Goal: Task Accomplishment & Management: Manage account settings

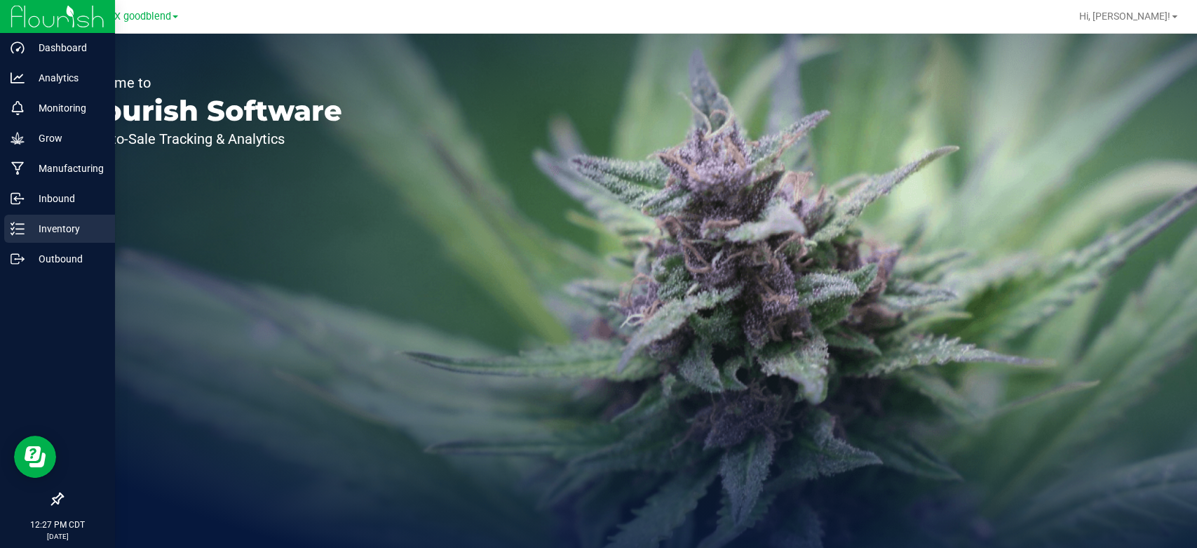
click at [48, 238] on div "Inventory" at bounding box center [59, 229] width 111 height 28
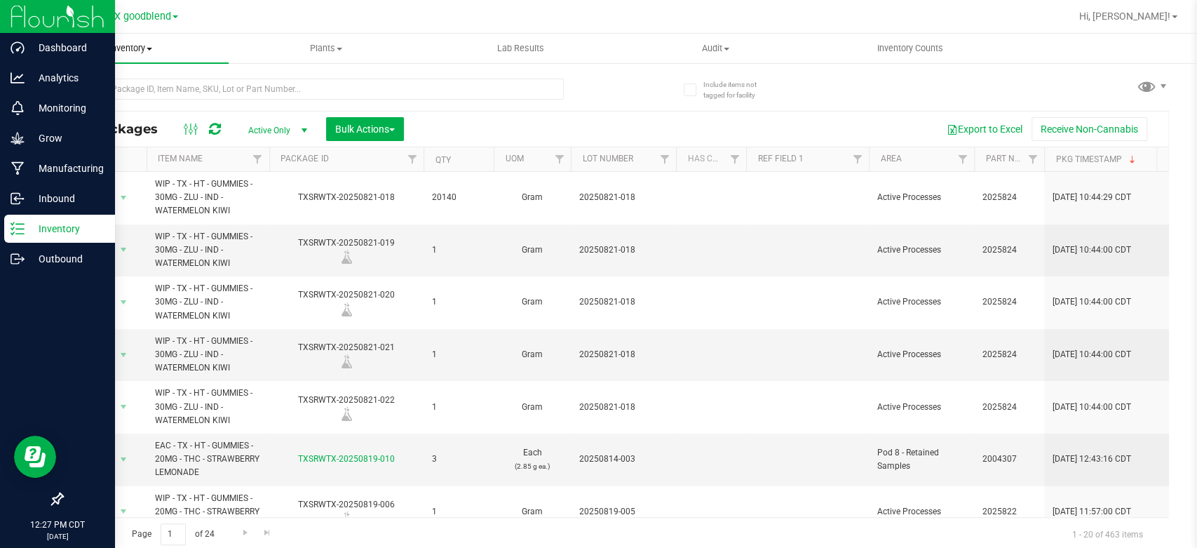
click at [118, 51] on span "Inventory" at bounding box center [131, 48] width 195 height 13
click at [119, 167] on span "From bill of materials" at bounding box center [97, 169] width 127 height 12
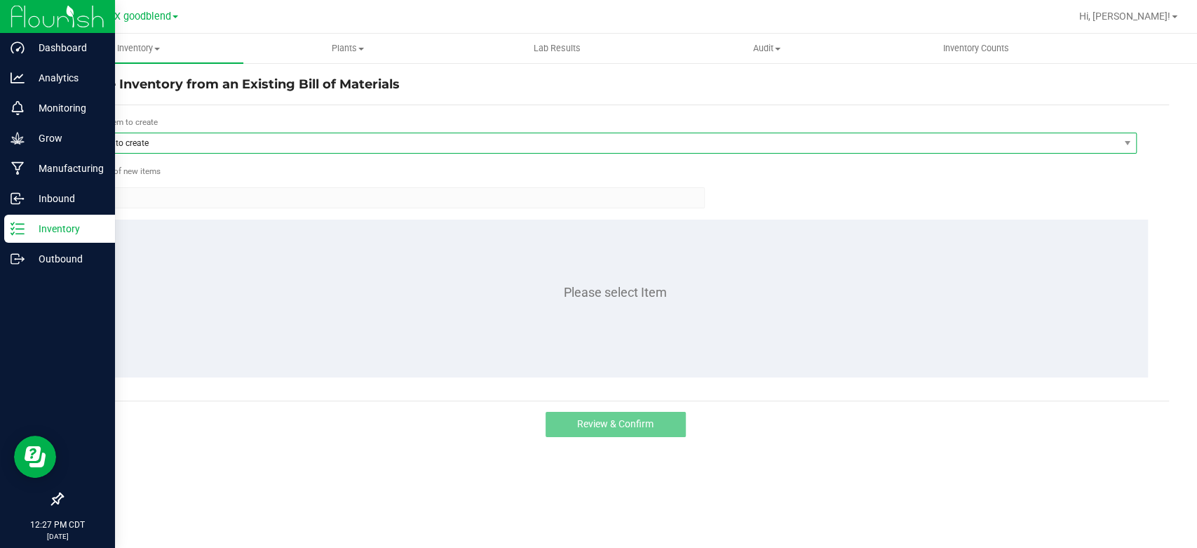
click at [237, 144] on span "Item to create" at bounding box center [601, 143] width 1035 height 20
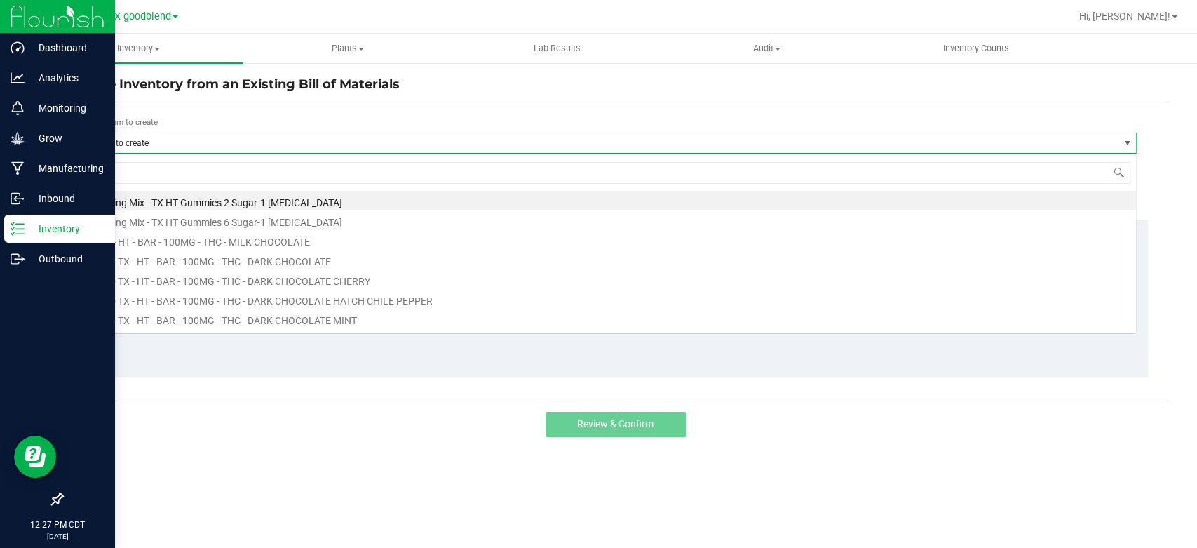
scroll to position [20, 1053]
type input "[US_STATE]"
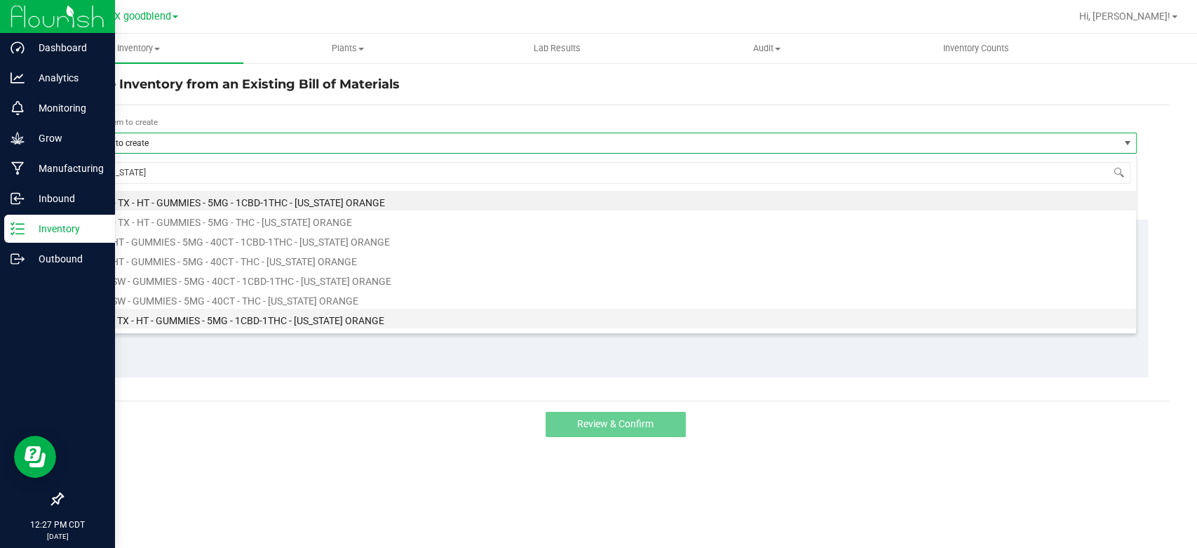
scroll to position [56, 0]
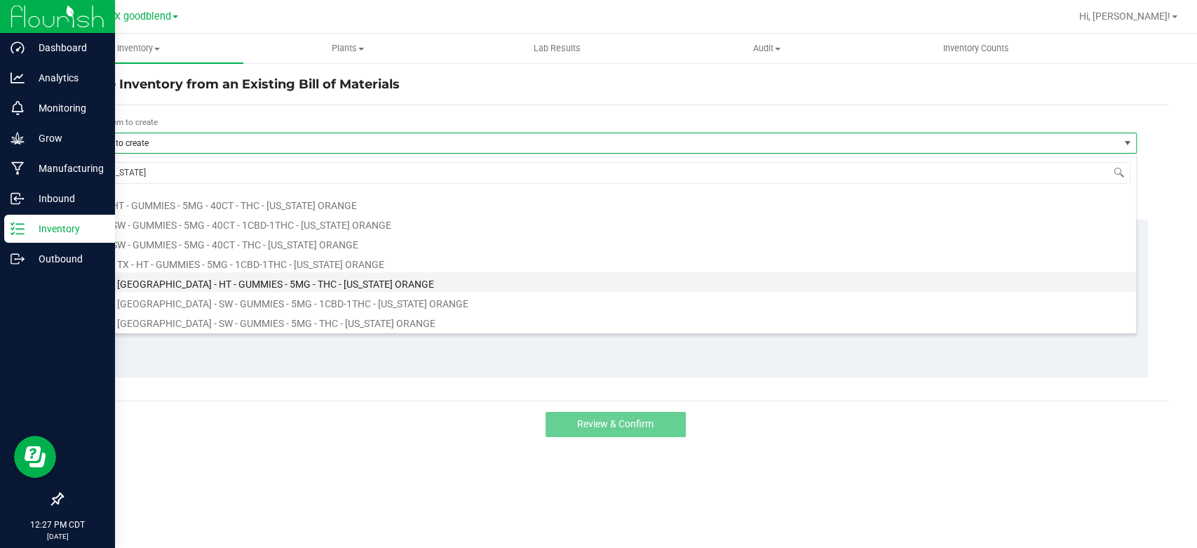
click at [281, 276] on li "WIP - [GEOGRAPHIC_DATA] - HT - GUMMIES - 5MG - THC - [US_STATE] ORANGE" at bounding box center [610, 282] width 1052 height 20
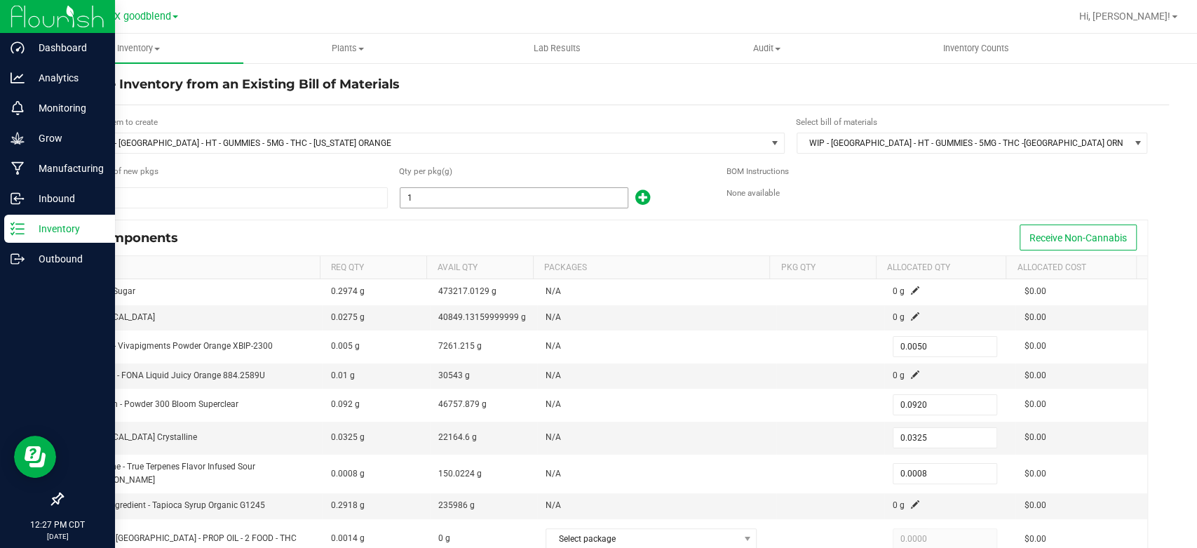
click at [490, 199] on input "1" at bounding box center [513, 198] width 227 height 20
type input "2"
type input "0.0100"
type input "0.1840"
type input "0.0650"
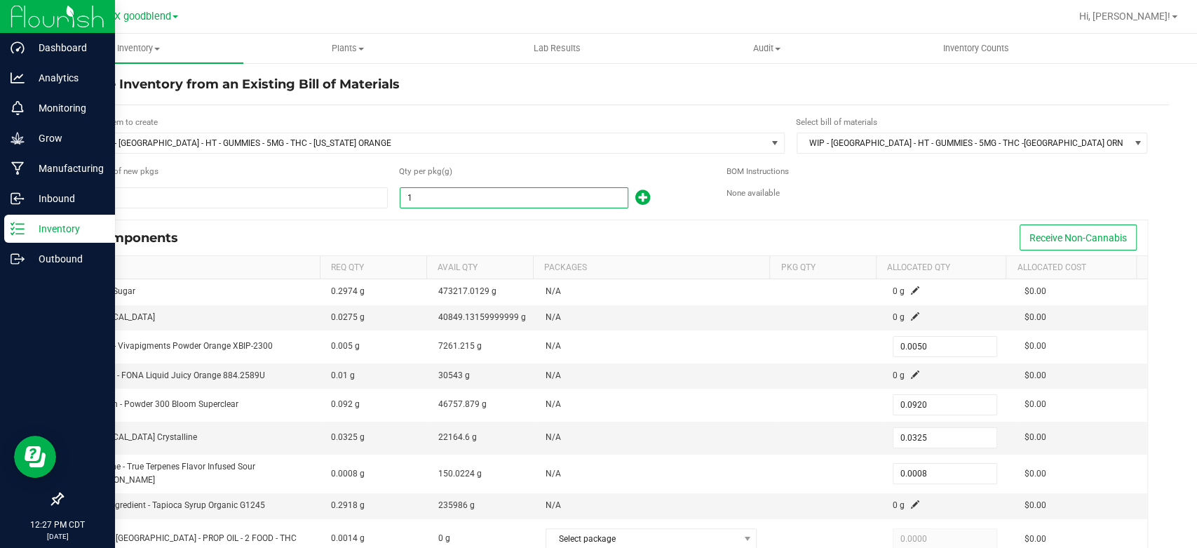
type input "0.0016"
type input "27"
type input "0.1350"
type input "2.4840"
type input "0.8775"
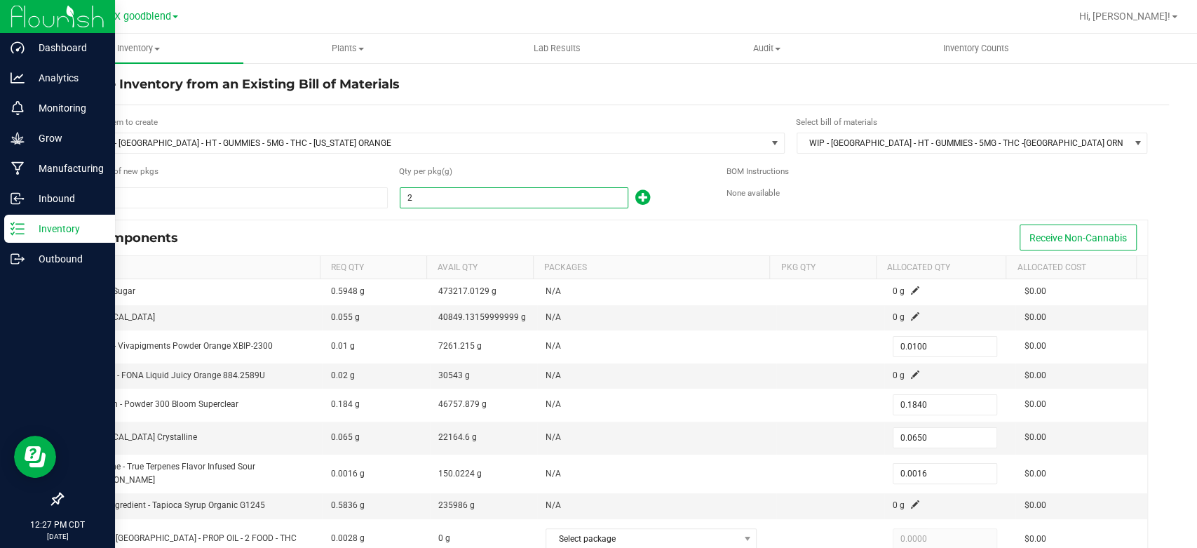
type input "0.0216"
type input "275"
type input "1.3750"
type input "25.3000"
type input "8.9375"
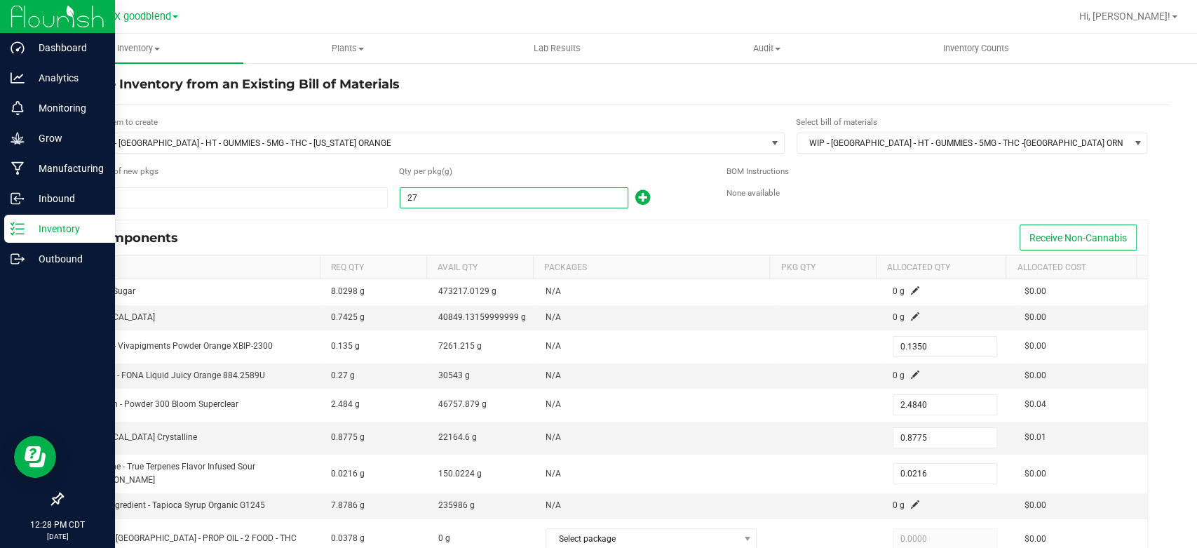
type input "0.2200"
type input "2750"
type input "13.7500"
type input "253.0000"
type input "89.3750"
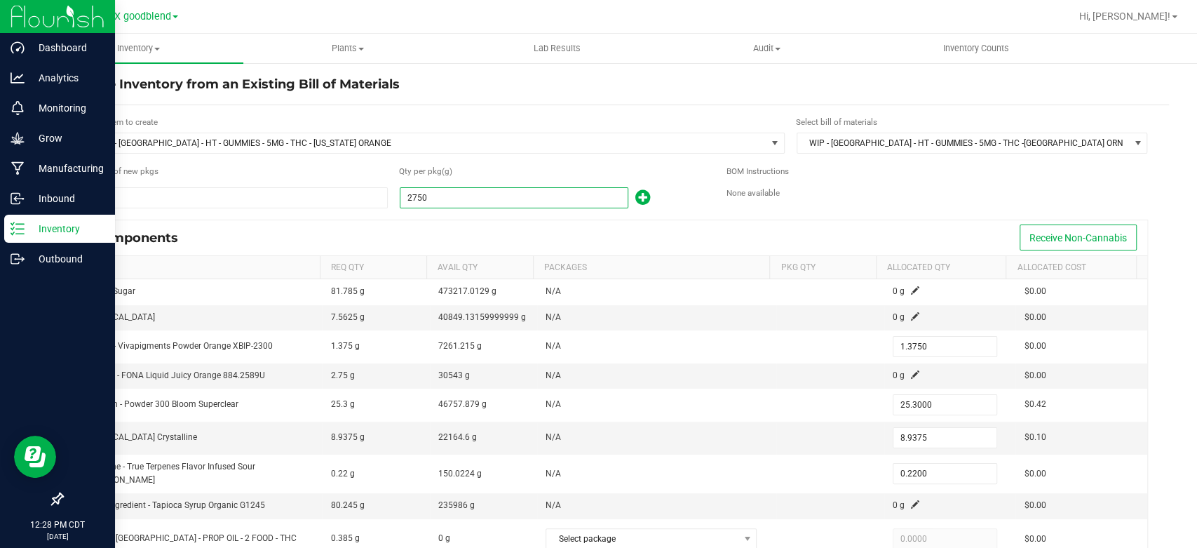
type input "2.2000"
type input "27500"
type input "137.5000"
type input "2,530.0000"
type input "893.7500"
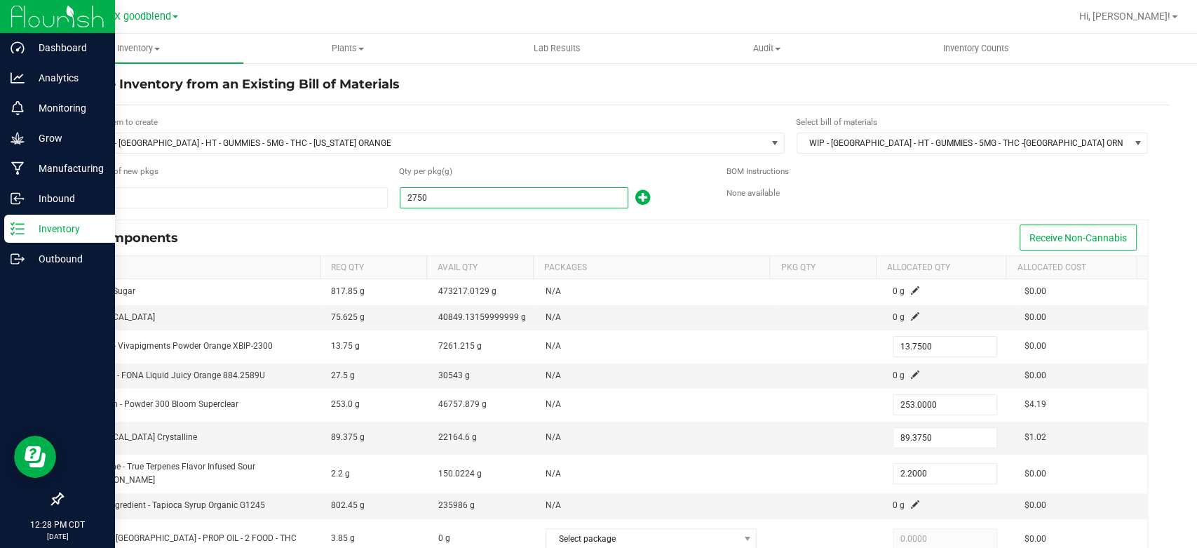
type input "22.0000"
type input "27,500.0000"
click at [491, 224] on div "Components Receive Non-Cannabis" at bounding box center [615, 237] width 1065 height 35
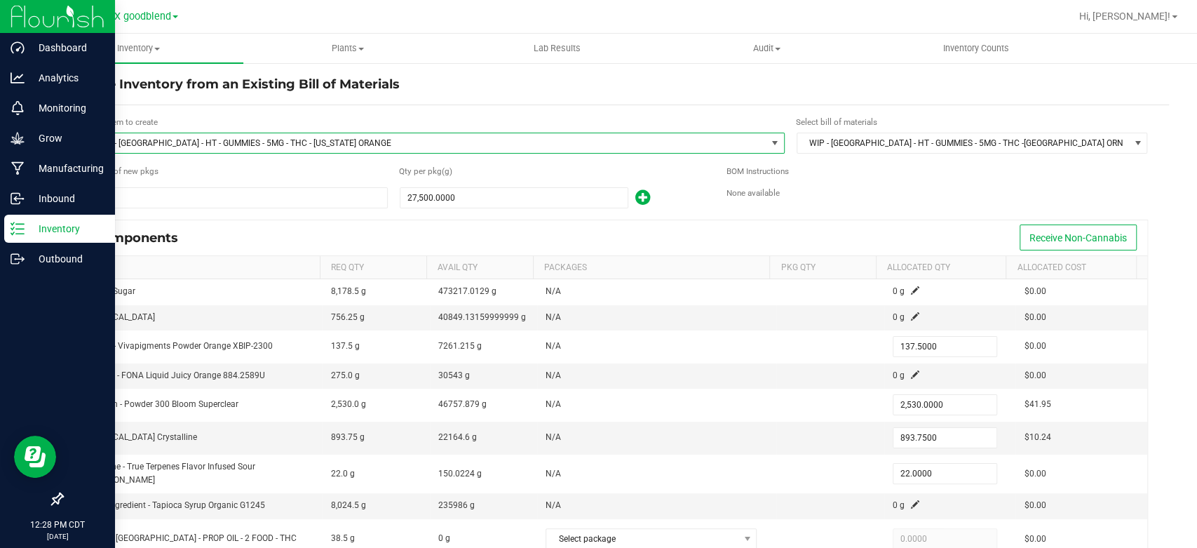
click at [314, 142] on span "WIP - [GEOGRAPHIC_DATA] - HT - GUMMIES - 5MG - THC - [US_STATE] ORANGE" at bounding box center [425, 143] width 682 height 20
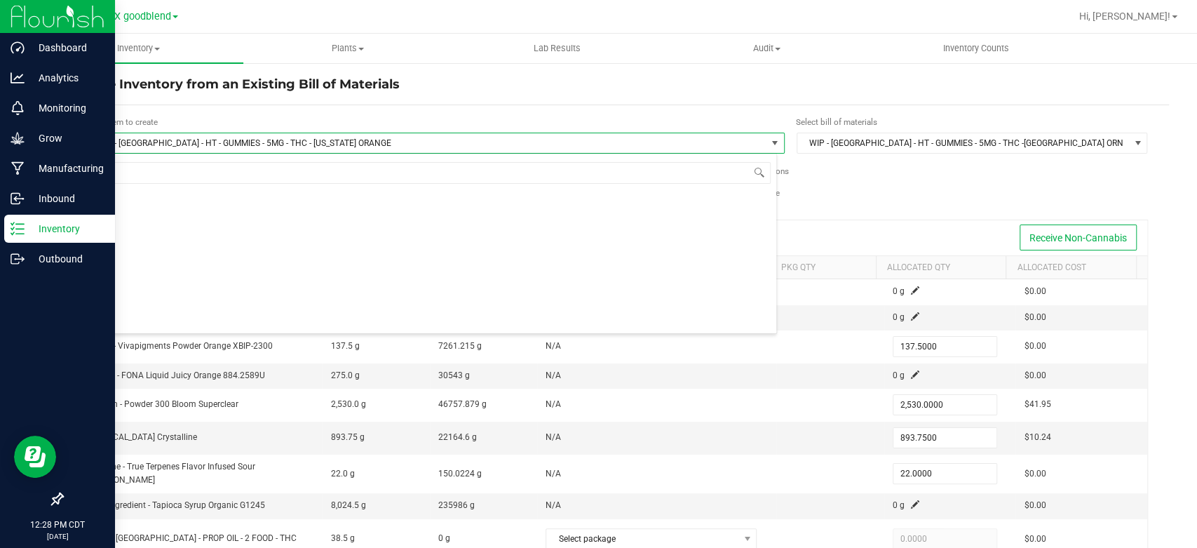
type input "trop"
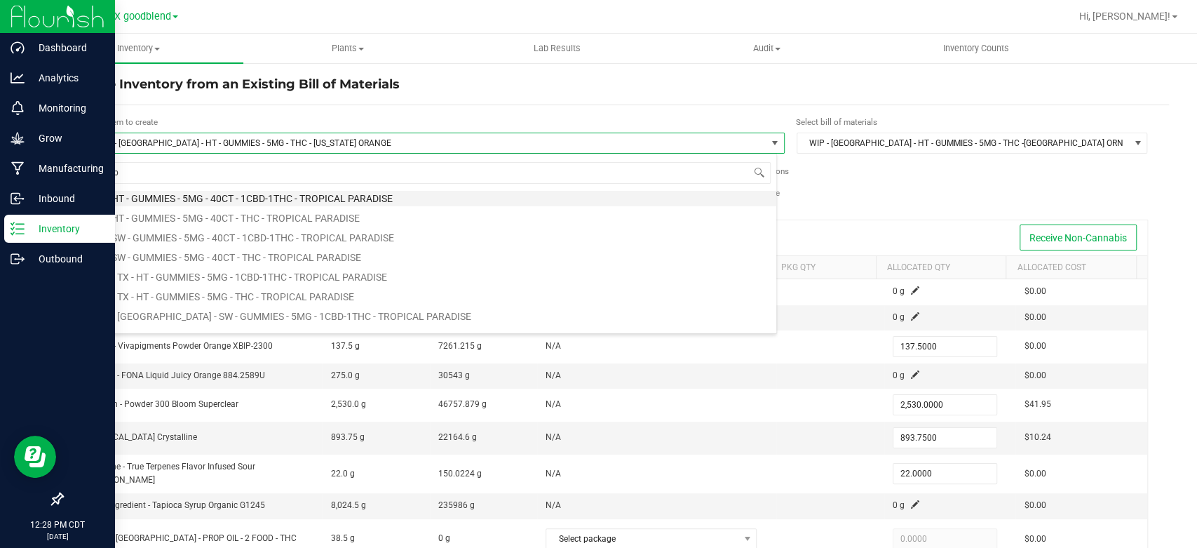
scroll to position [50, 0]
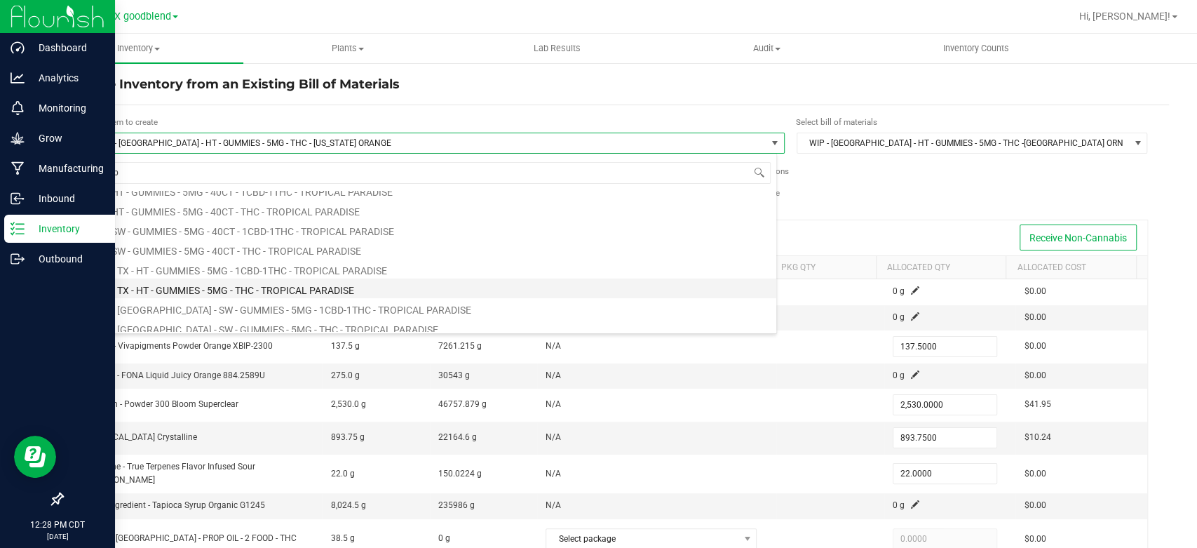
click at [269, 289] on li "WIP - TX - HT - GUMMIES - 5MG - THC - TROPICAL PARADISE" at bounding box center [430, 288] width 692 height 20
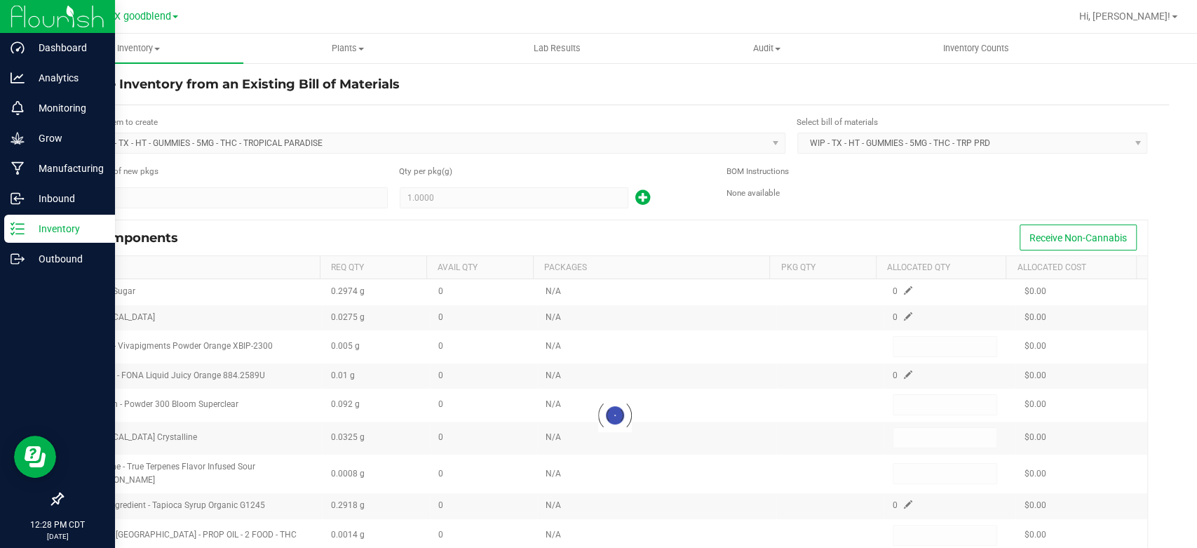
type input "0.0050"
type input "0.0920"
type input "0.0325"
type input "0.0008"
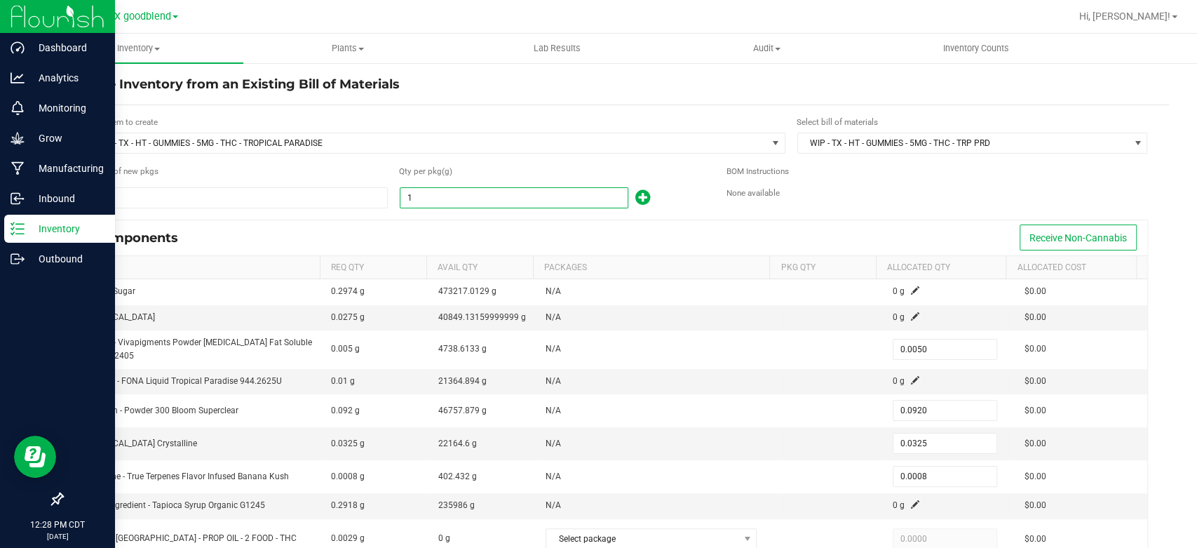
click at [432, 201] on input "1" at bounding box center [513, 198] width 227 height 20
type input "2"
type input "0.0100"
type input "0.1840"
type input "0.0650"
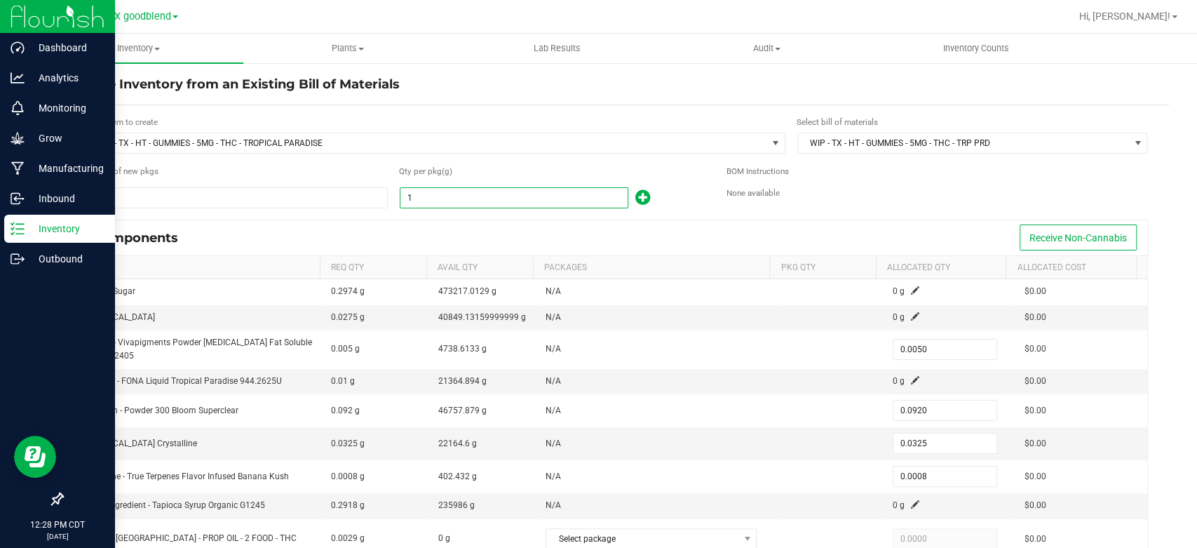
type input "0.0016"
type input "27"
type input "0.1350"
type input "2.4840"
type input "0.8775"
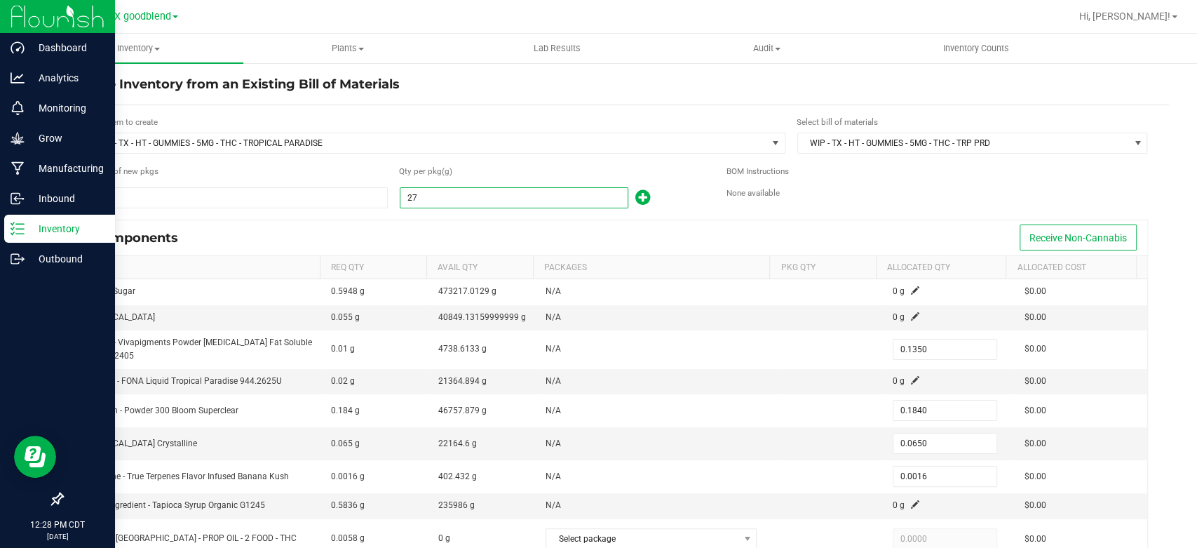
type input "0.0216"
type input "275"
type input "1.3750"
type input "25.3000"
type input "8.9375"
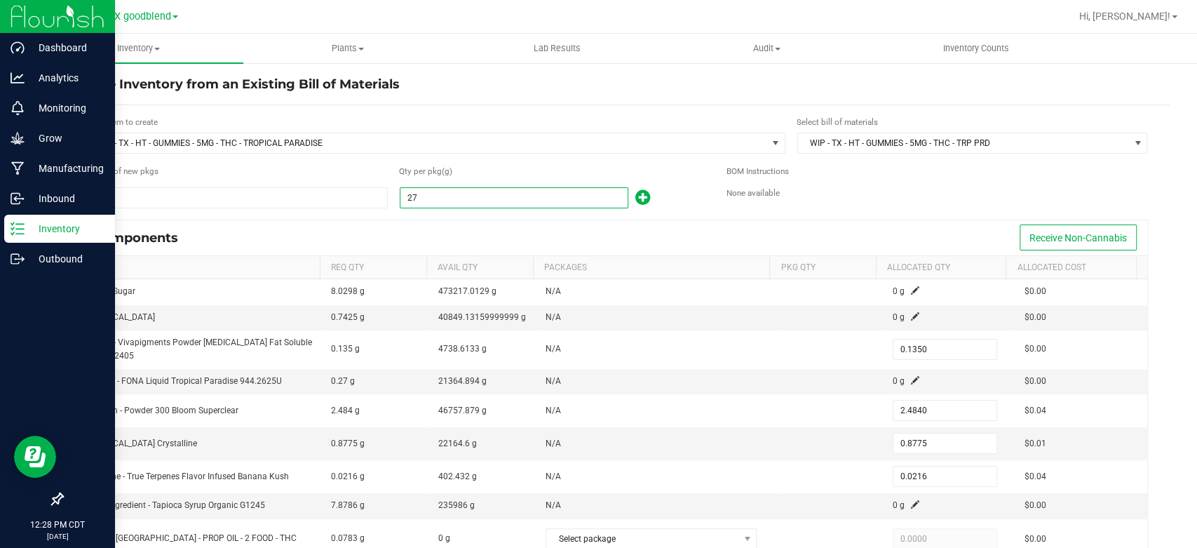
type input "0.2200"
type input "2750"
type input "13.7500"
type input "253.0000"
type input "89.3750"
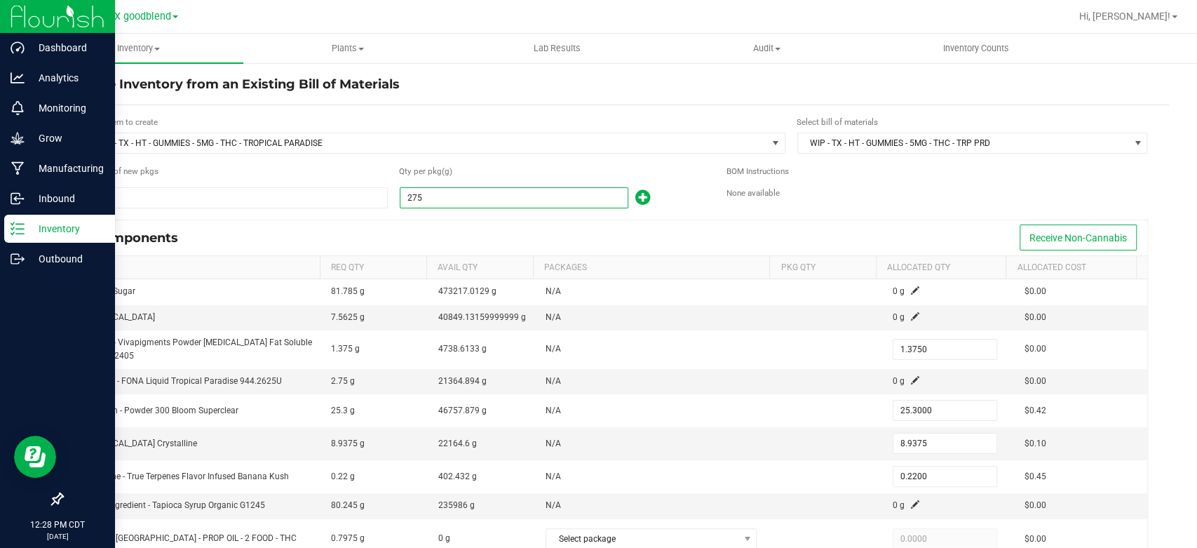
type input "2.2000"
type input "27500"
type input "137.5000"
type input "2,530.0000"
type input "893.7500"
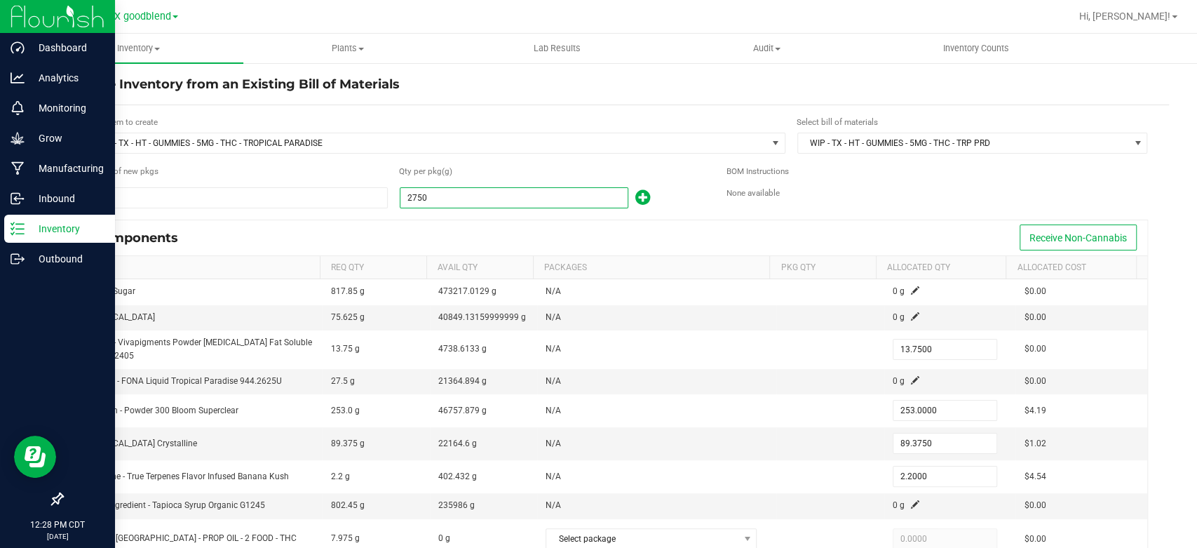
type input "22.0000"
type input "27,500.0000"
click at [452, 245] on div "Components Receive Non-Cannabis" at bounding box center [615, 237] width 1065 height 35
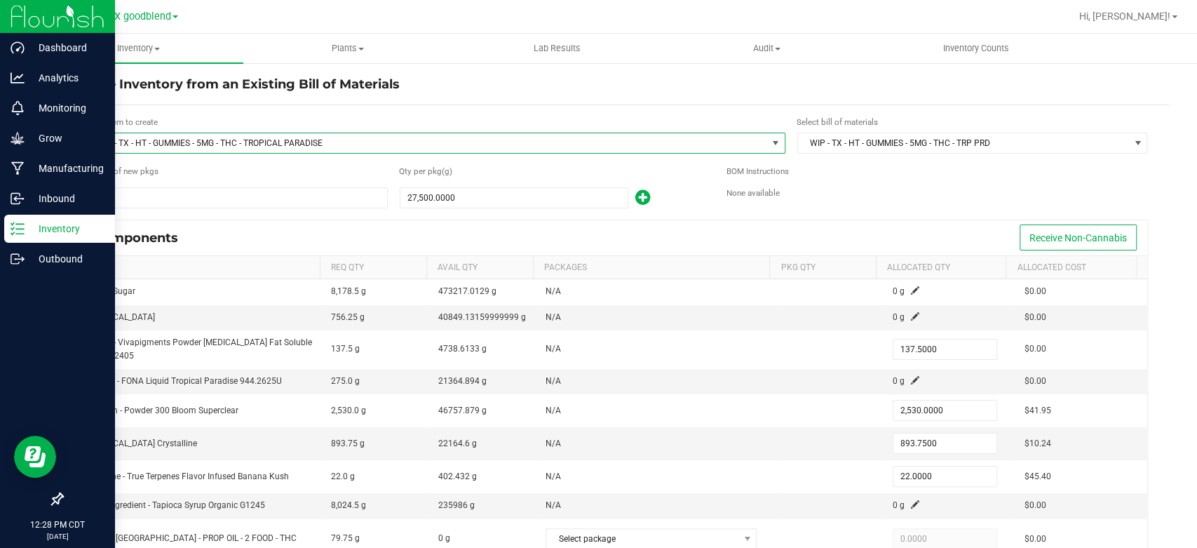
click at [376, 133] on span "WIP - TX - HT - GUMMIES - 5MG - THC - TROPICAL PARADISE" at bounding box center [425, 143] width 683 height 20
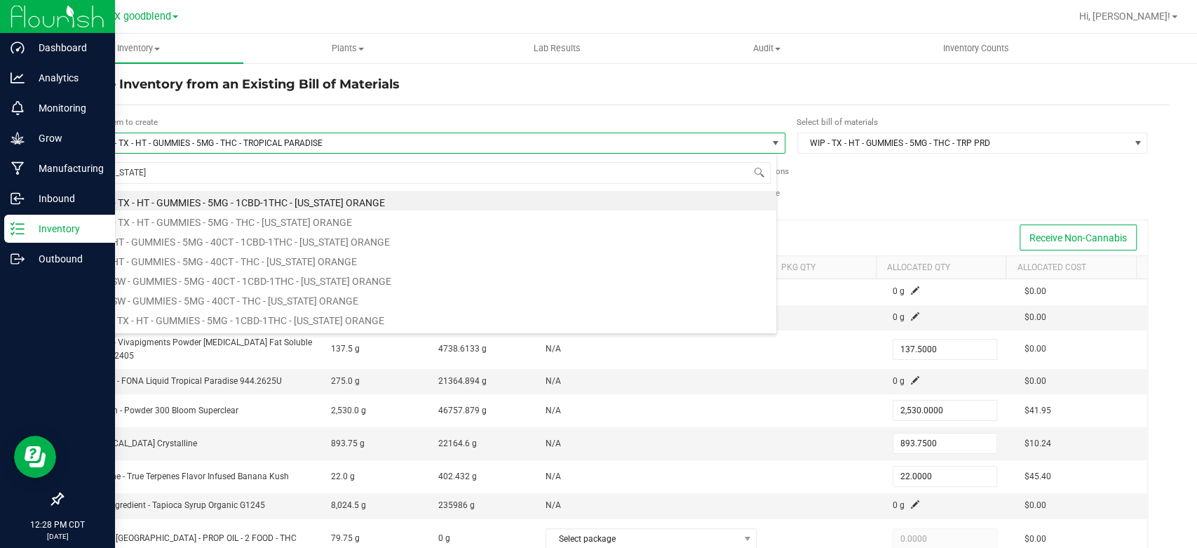
type input "[US_STATE]"
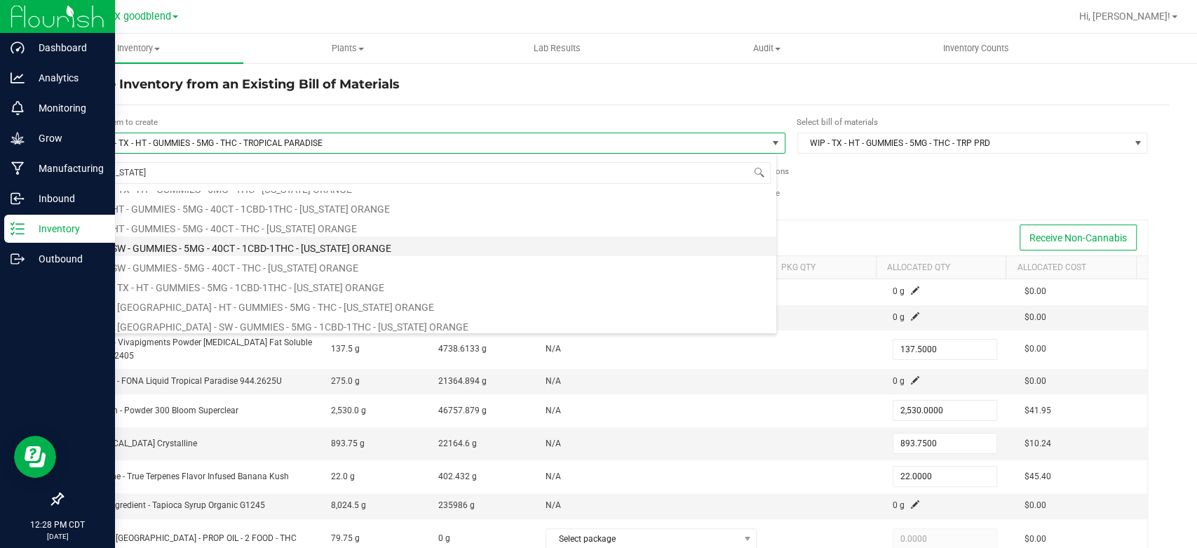
scroll to position [56, 0]
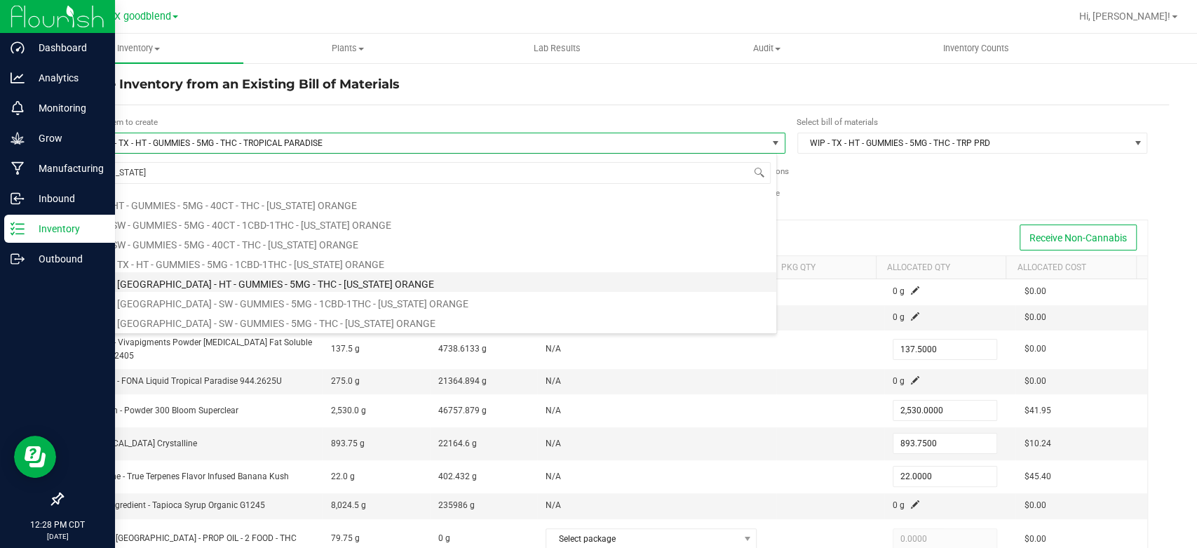
click at [312, 287] on li "WIP - [GEOGRAPHIC_DATA] - HT - GUMMIES - 5MG - THC - [US_STATE] ORANGE" at bounding box center [430, 282] width 692 height 20
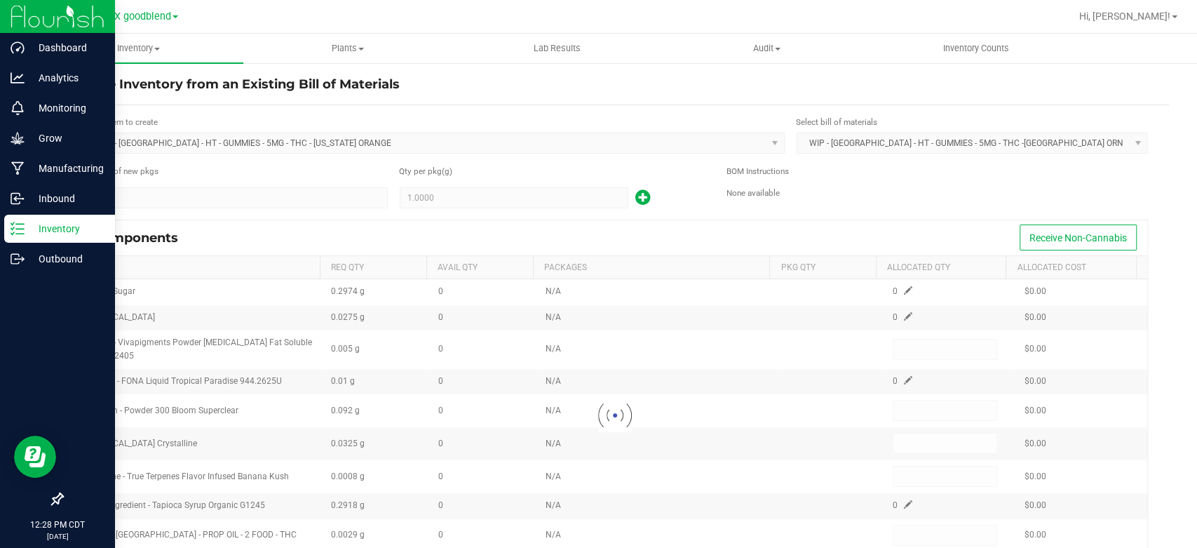
type input "0.0050"
type input "0.0920"
type input "0.0325"
type input "0.0008"
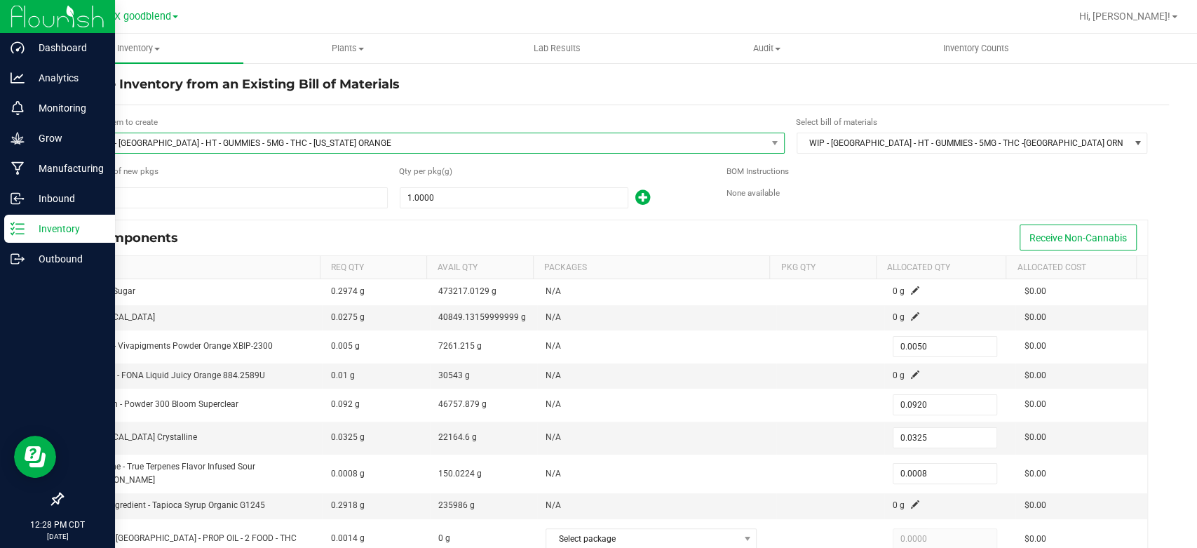
click at [321, 140] on span "WIP - [GEOGRAPHIC_DATA] - HT - GUMMIES - 5MG - THC - [US_STATE] ORANGE" at bounding box center [425, 143] width 682 height 20
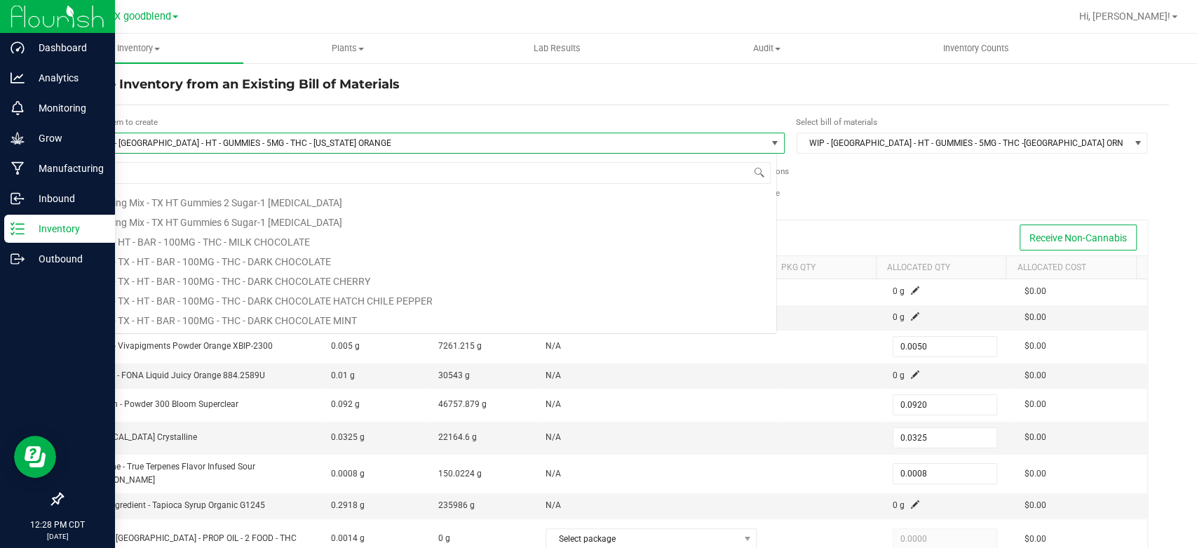
scroll to position [2334, 0]
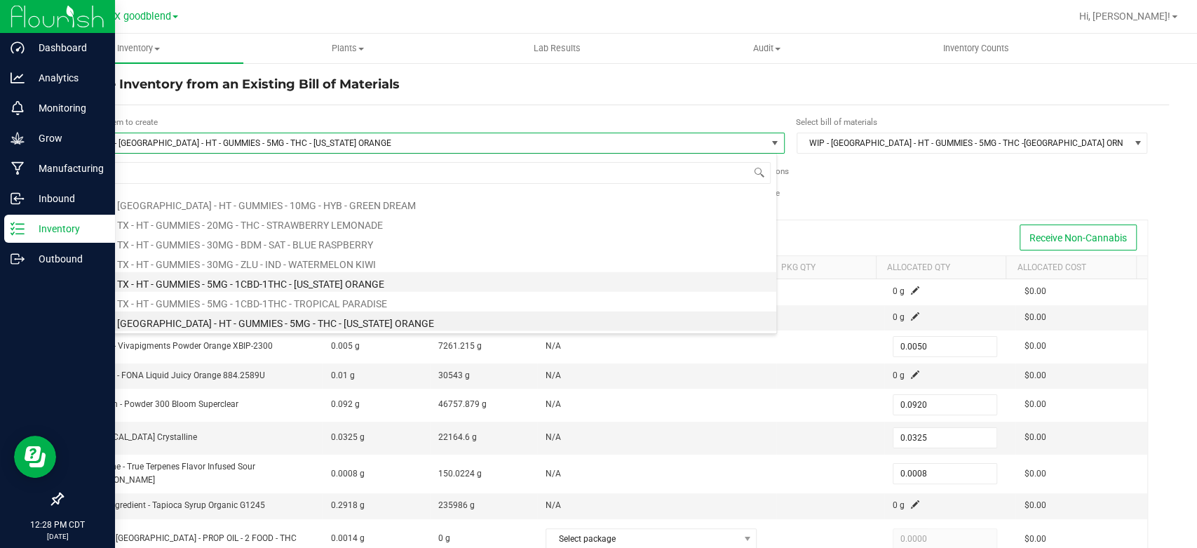
click at [305, 280] on li "WIP - TX - HT - GUMMIES - 5MG - 1CBD-1THC - [US_STATE] ORANGE" at bounding box center [430, 282] width 692 height 20
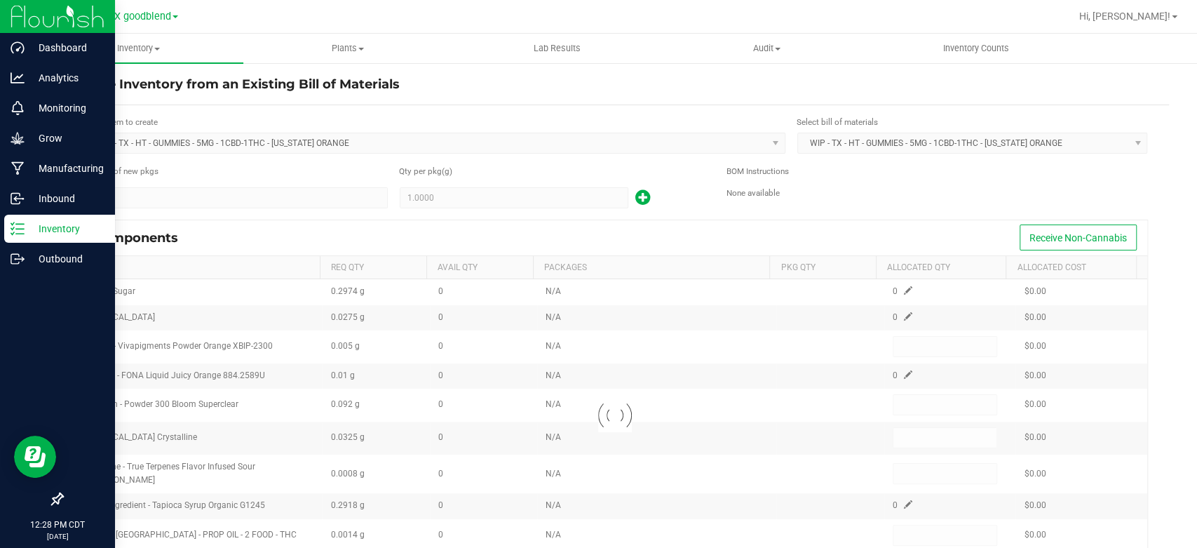
type input "0.0050"
type input "0.0920"
type input "0.0325"
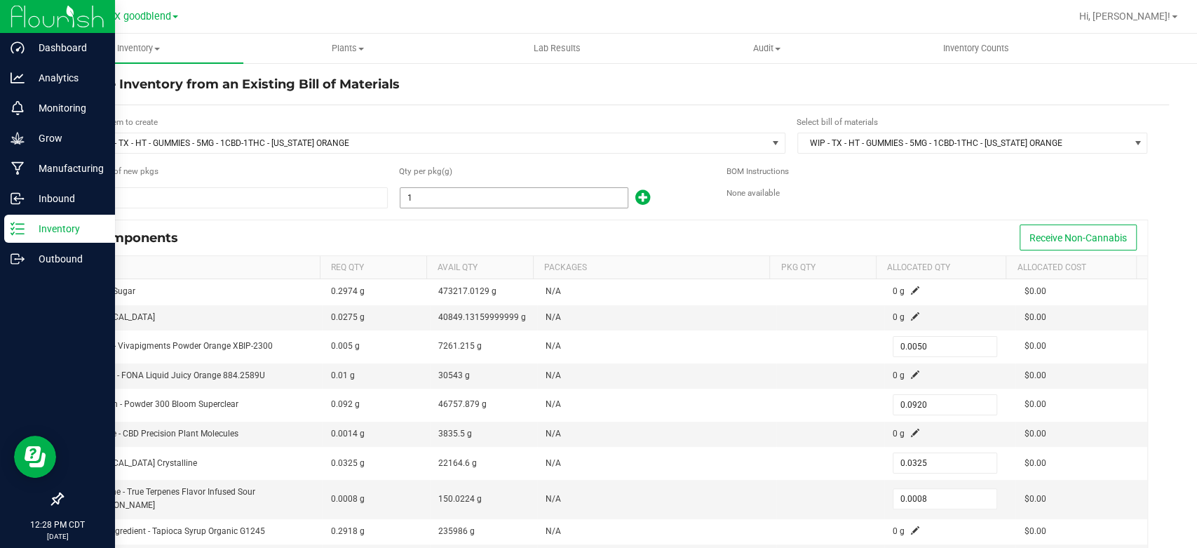
click at [466, 196] on input "1" at bounding box center [513, 198] width 227 height 20
type input "2"
type input "0.0100"
type input "0.1840"
type input "0.0650"
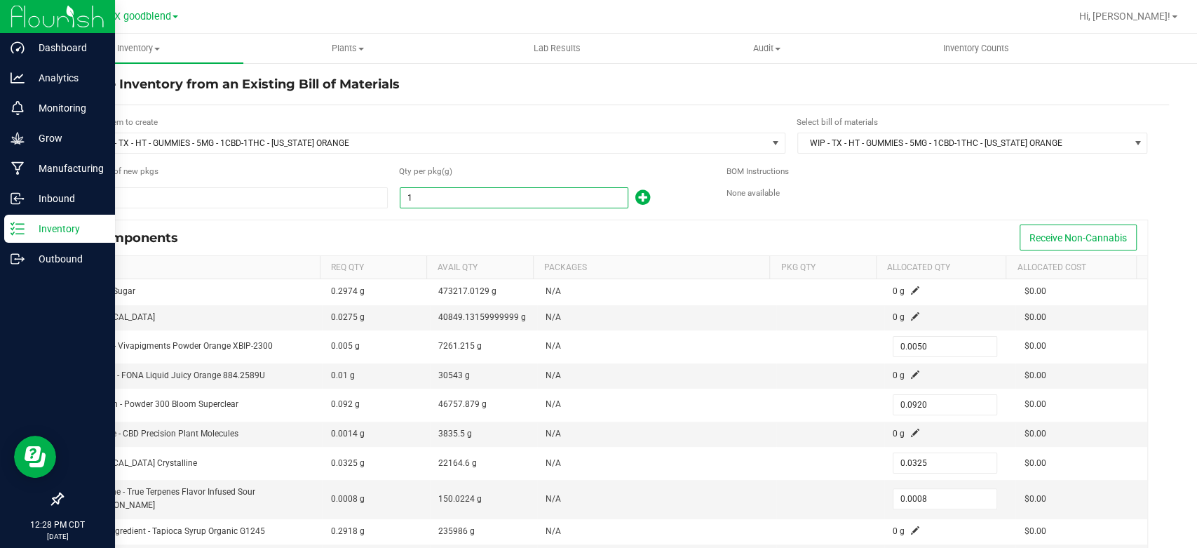
type input "0.0016"
type input "27"
type input "0.1350"
type input "2.4840"
type input "0.8775"
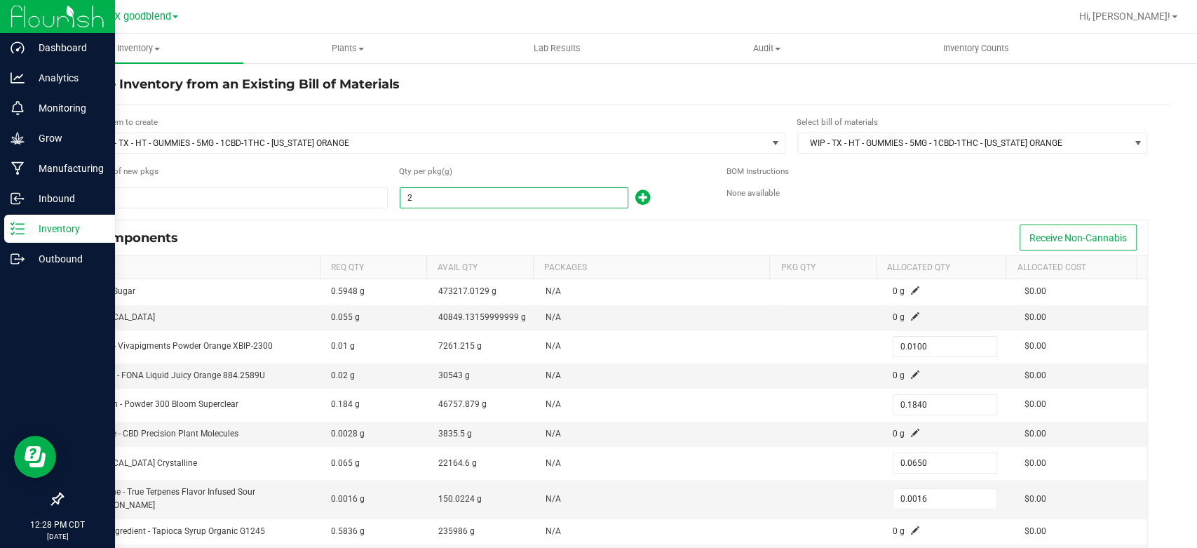
type input "0.0216"
type input "275"
type input "1.3750"
type input "25.3000"
type input "8.9375"
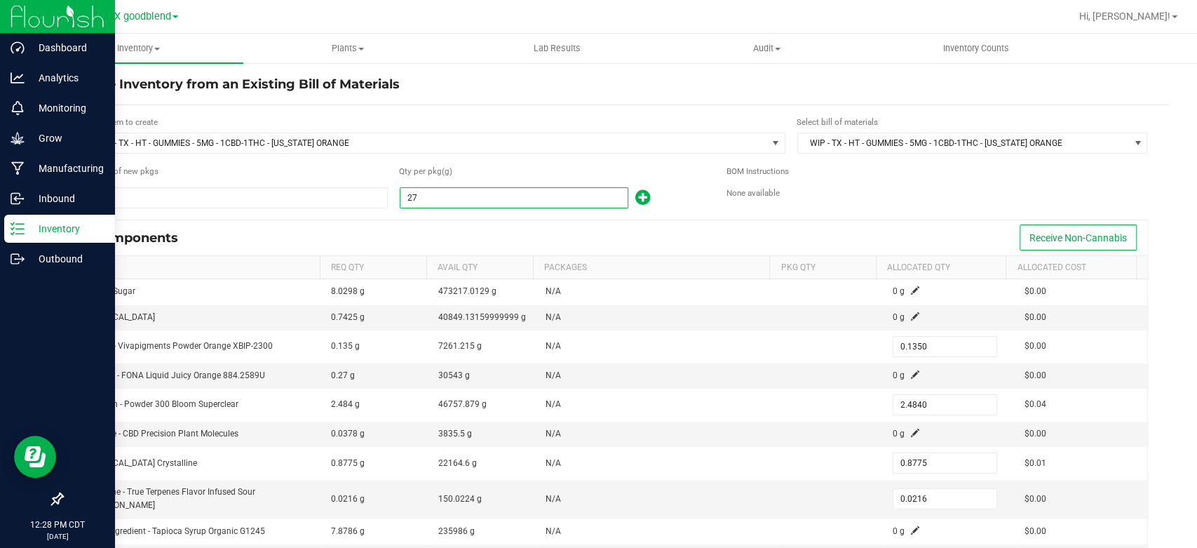
type input "0.2200"
type input "2750"
type input "13.7500"
type input "253.0000"
type input "89.3750"
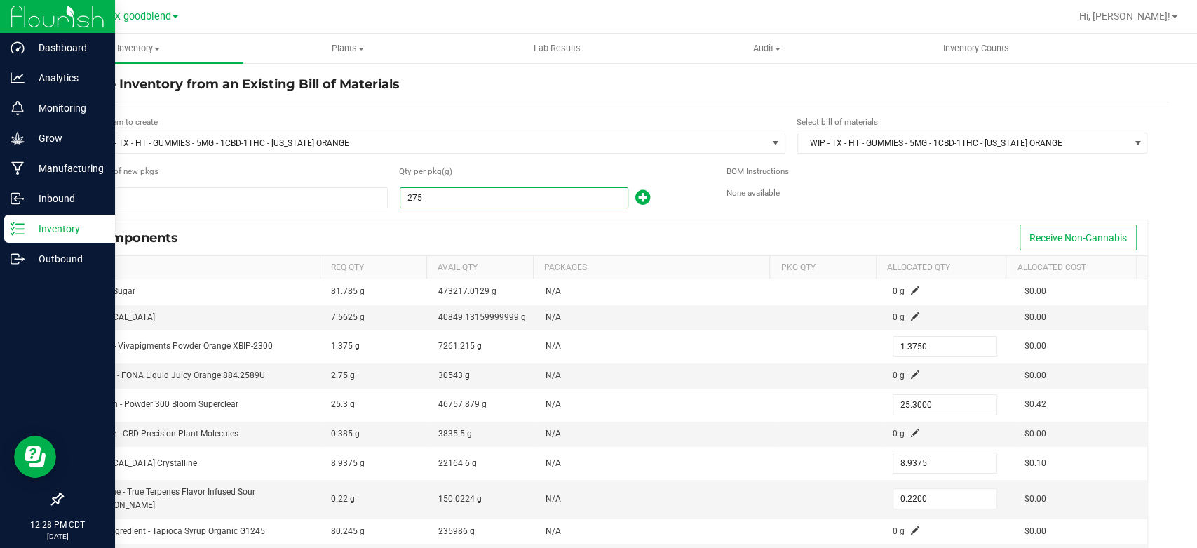
type input "2.2000"
type input "27500"
type input "137.5000"
type input "2,530.0000"
type input "893.7500"
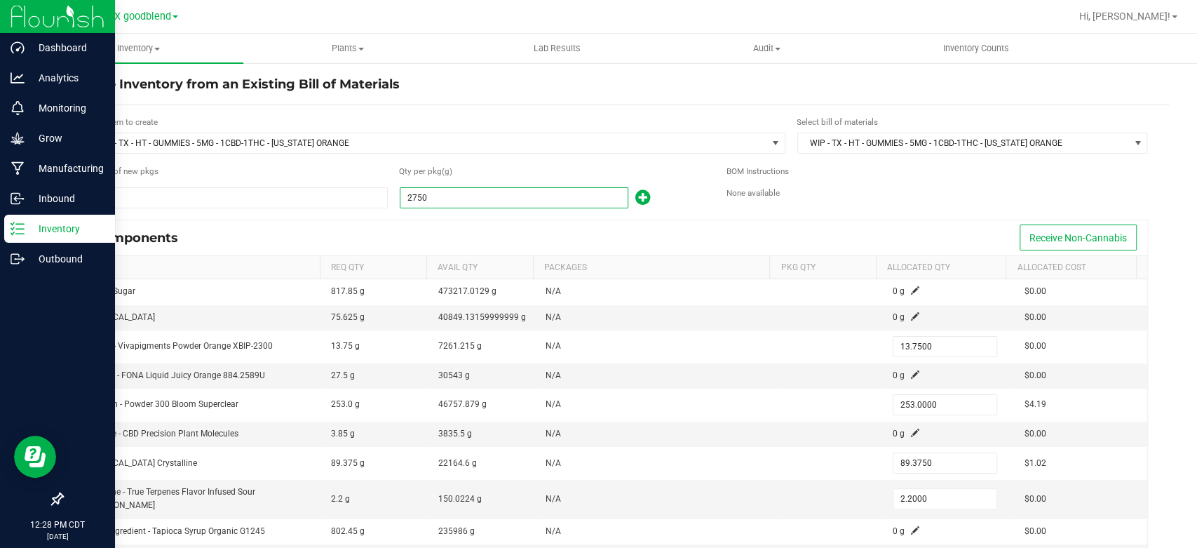
type input "22.0000"
type input "27,500.0000"
click at [461, 220] on div "Components Receive Non-Cannabis" at bounding box center [615, 237] width 1065 height 35
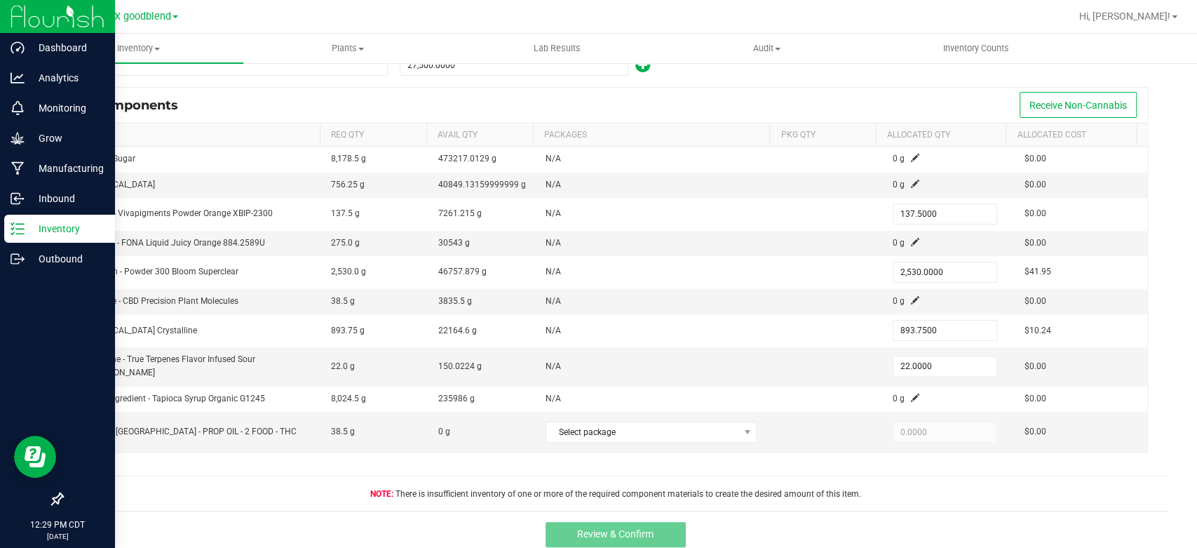
click at [11, 230] on icon at bounding box center [18, 229] width 14 height 14
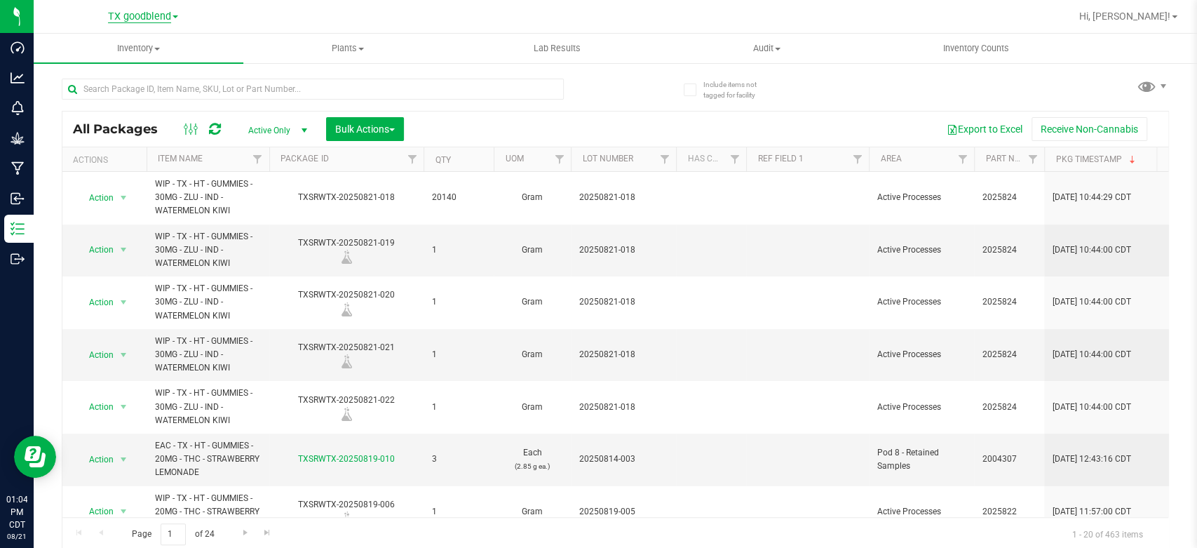
click at [151, 15] on span "TX goodblend" at bounding box center [139, 17] width 63 height 13
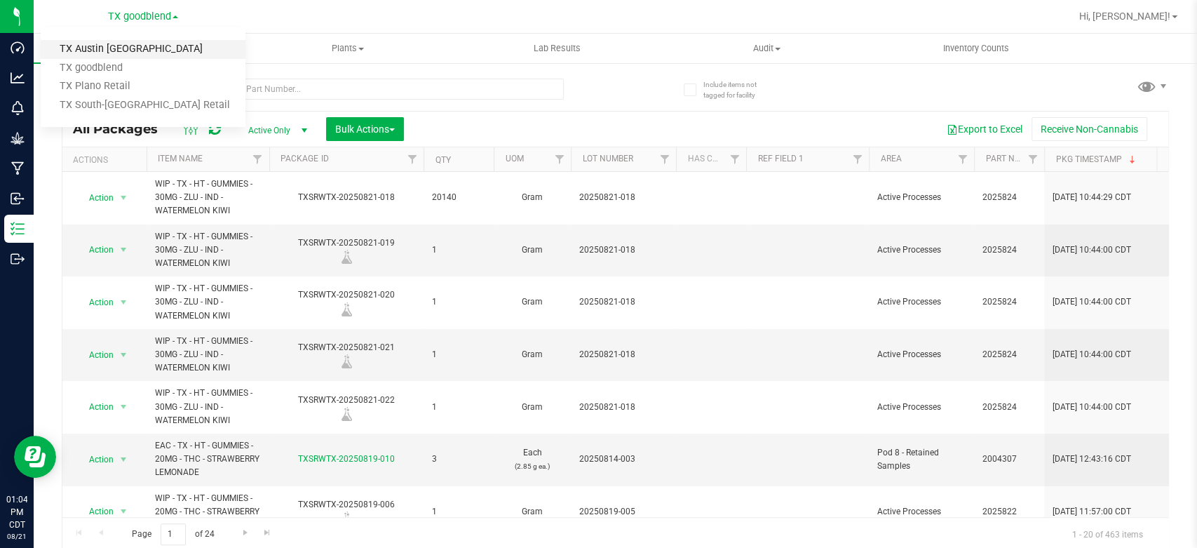
click at [107, 53] on link "TX Austin [GEOGRAPHIC_DATA]" at bounding box center [143, 49] width 205 height 19
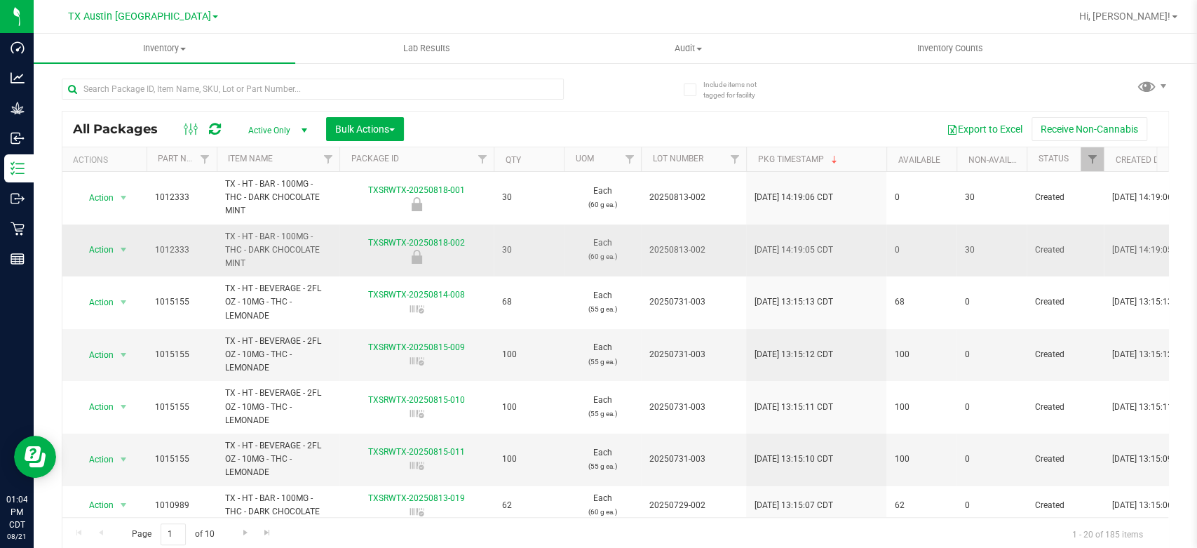
click at [418, 260] on icon at bounding box center [417, 257] width 11 height 14
click at [95, 251] on span "Action" at bounding box center [95, 250] width 38 height 20
click at [117, 447] on li "Unlock package" at bounding box center [131, 457] width 108 height 21
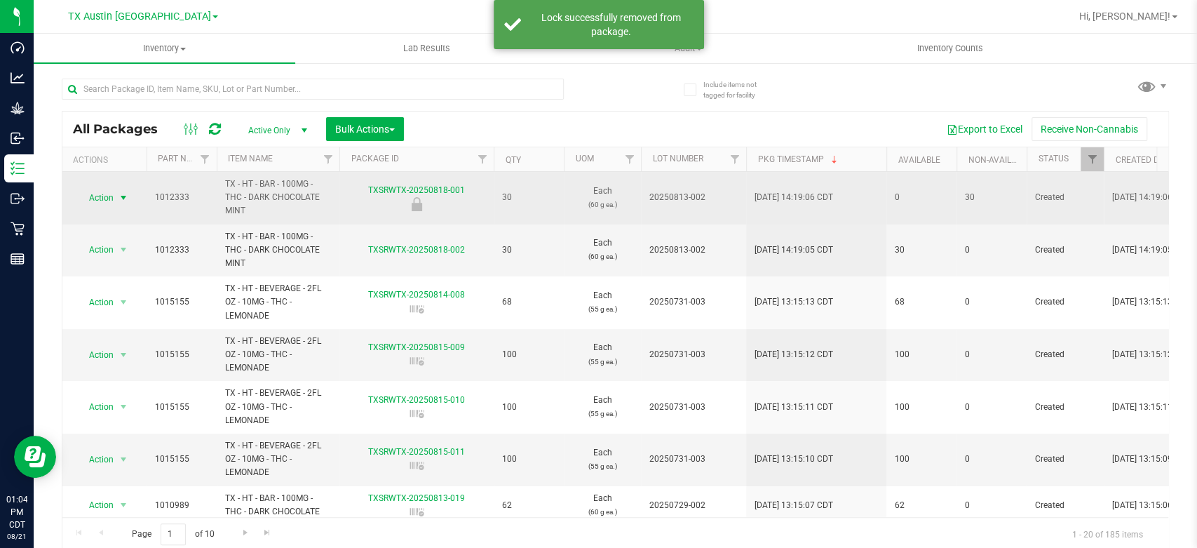
click at [94, 194] on span "Action" at bounding box center [95, 198] width 38 height 20
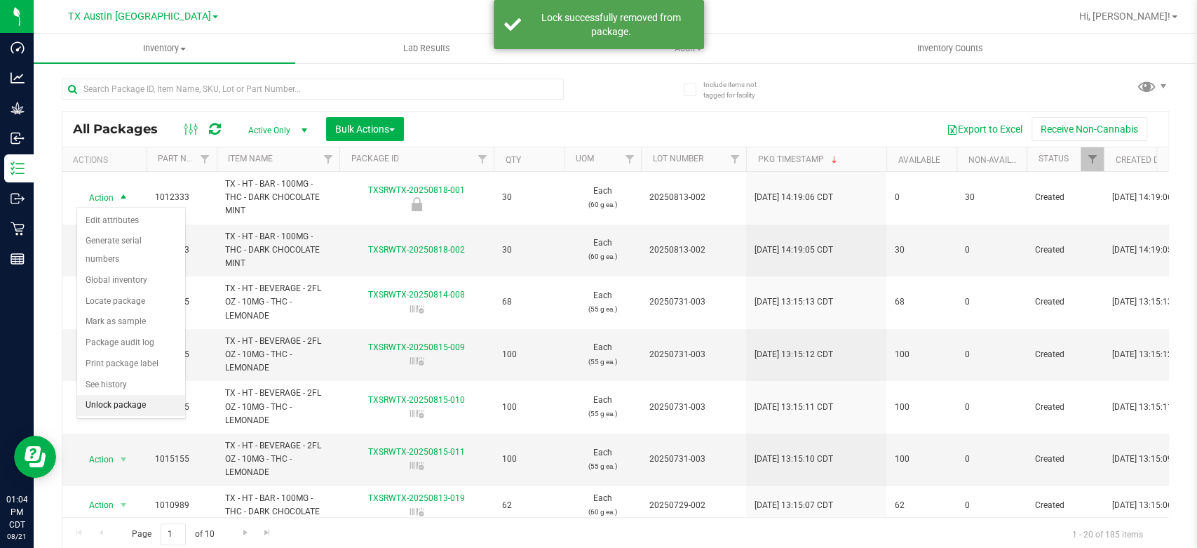
click at [116, 395] on li "Unlock package" at bounding box center [131, 405] width 108 height 21
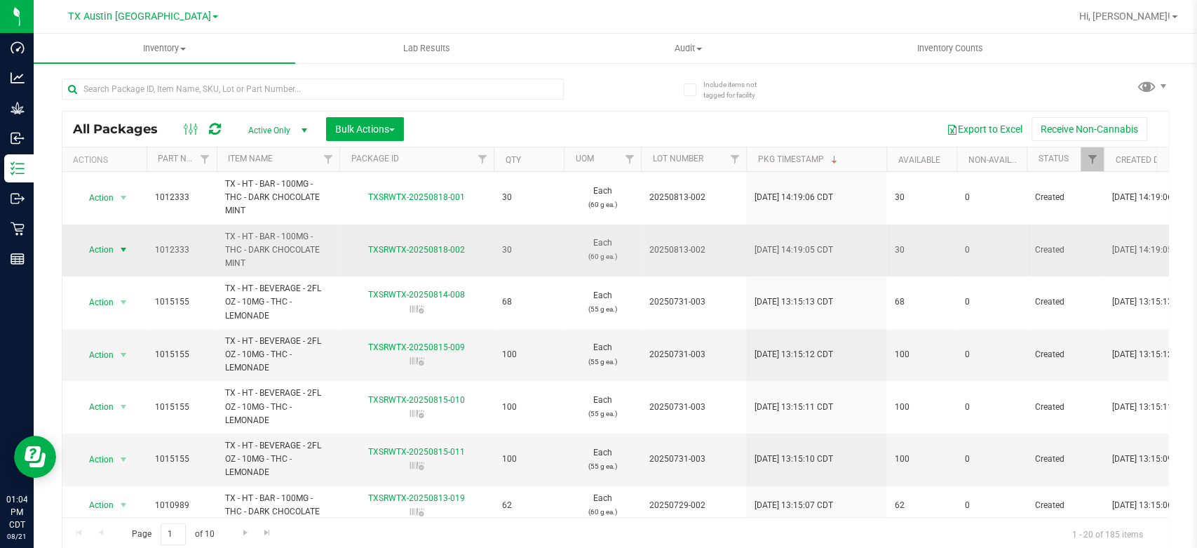
click at [101, 245] on span "Action" at bounding box center [95, 250] width 38 height 20
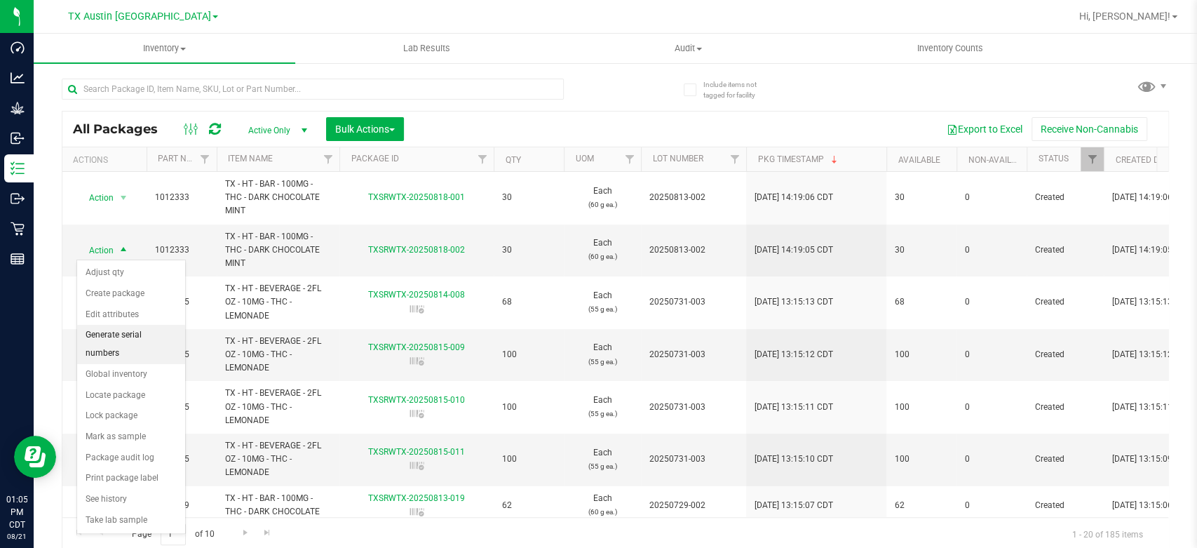
click at [130, 332] on li "Generate serial numbers" at bounding box center [131, 344] width 108 height 39
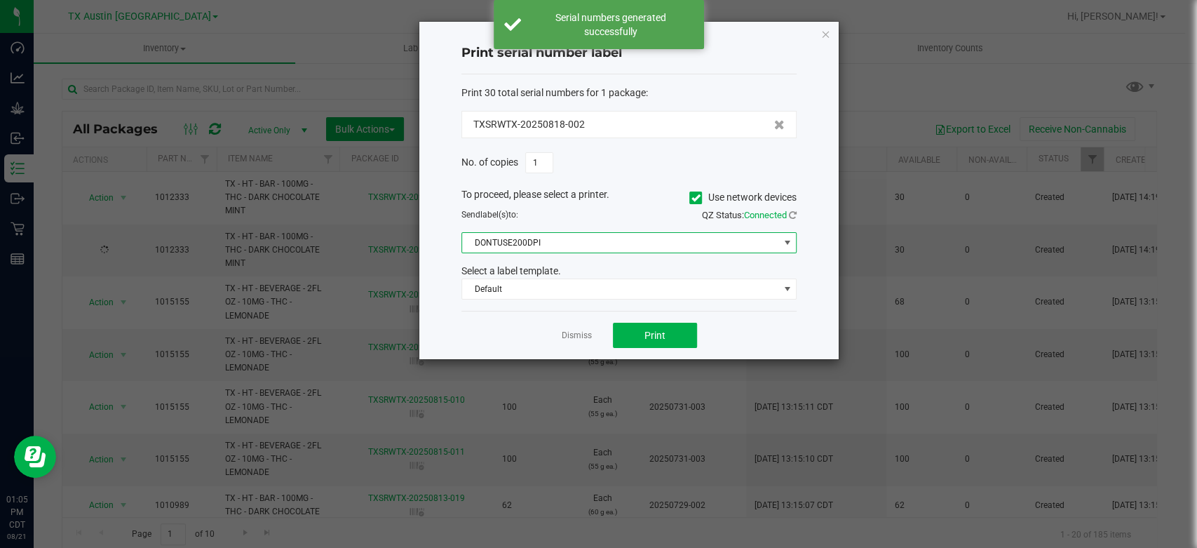
click at [654, 234] on span "DONTUSE200DPI" at bounding box center [620, 243] width 316 height 20
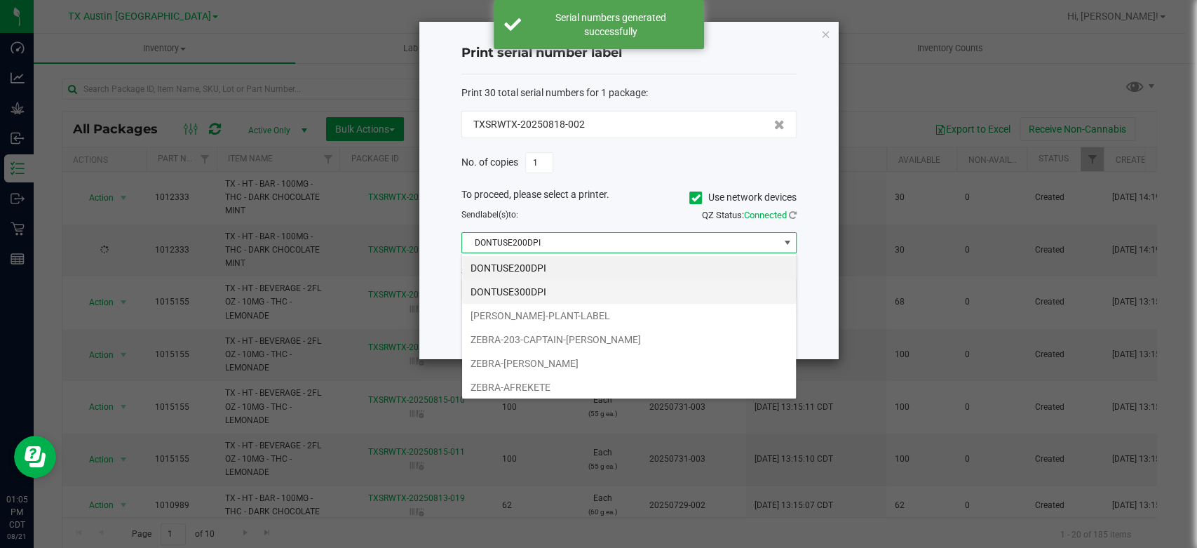
scroll to position [191, 0]
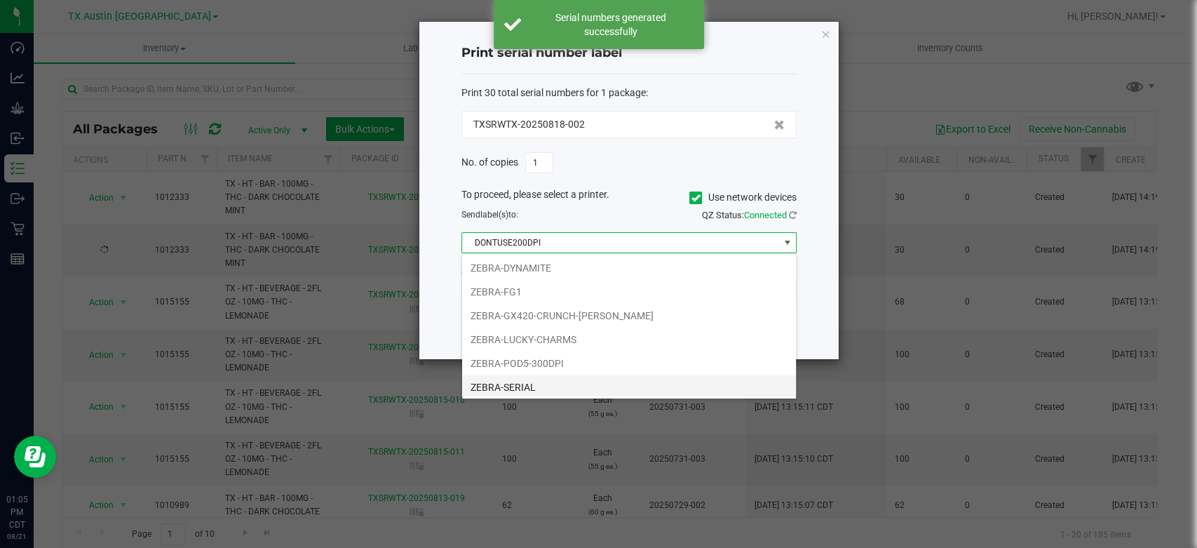
click at [513, 383] on li "ZEBRA-SERIAL" at bounding box center [629, 387] width 334 height 24
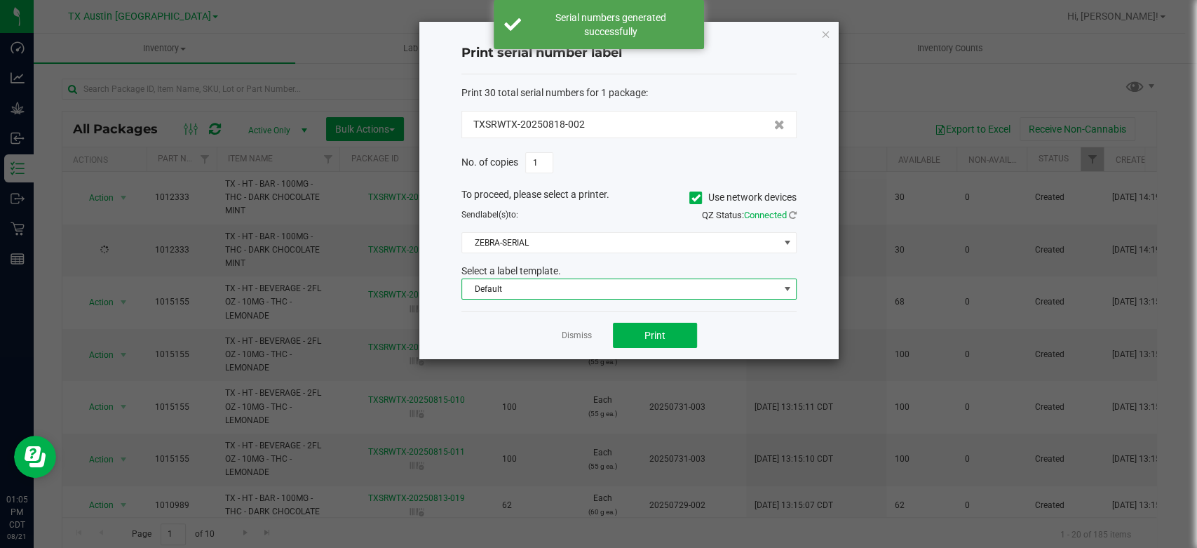
click at [578, 281] on span "Default" at bounding box center [620, 289] width 316 height 20
click at [542, 341] on li "TX New label" at bounding box center [629, 338] width 334 height 24
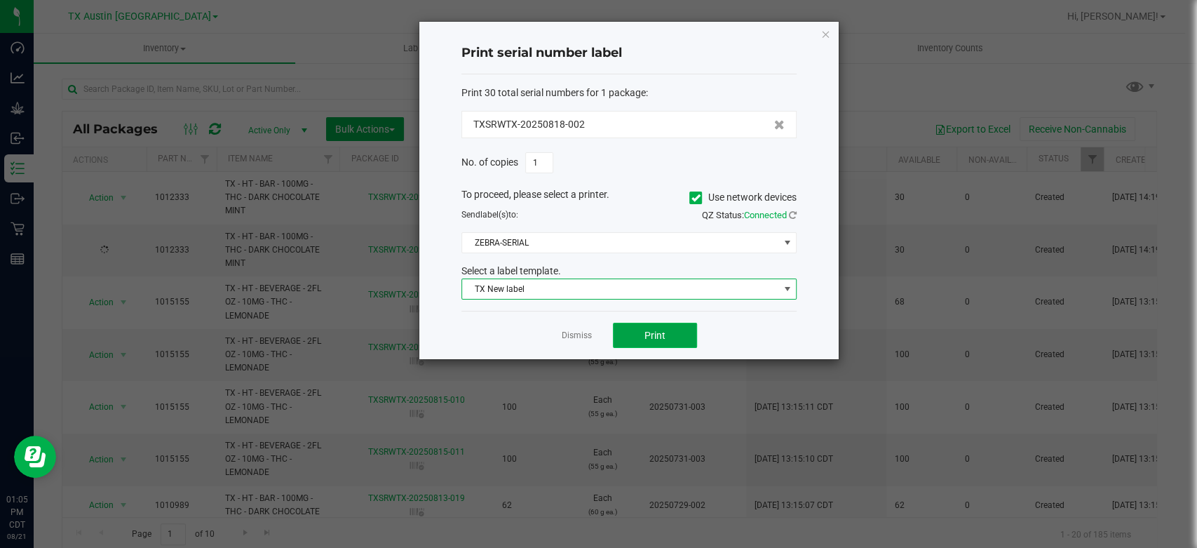
click at [634, 336] on button "Print" at bounding box center [655, 335] width 84 height 25
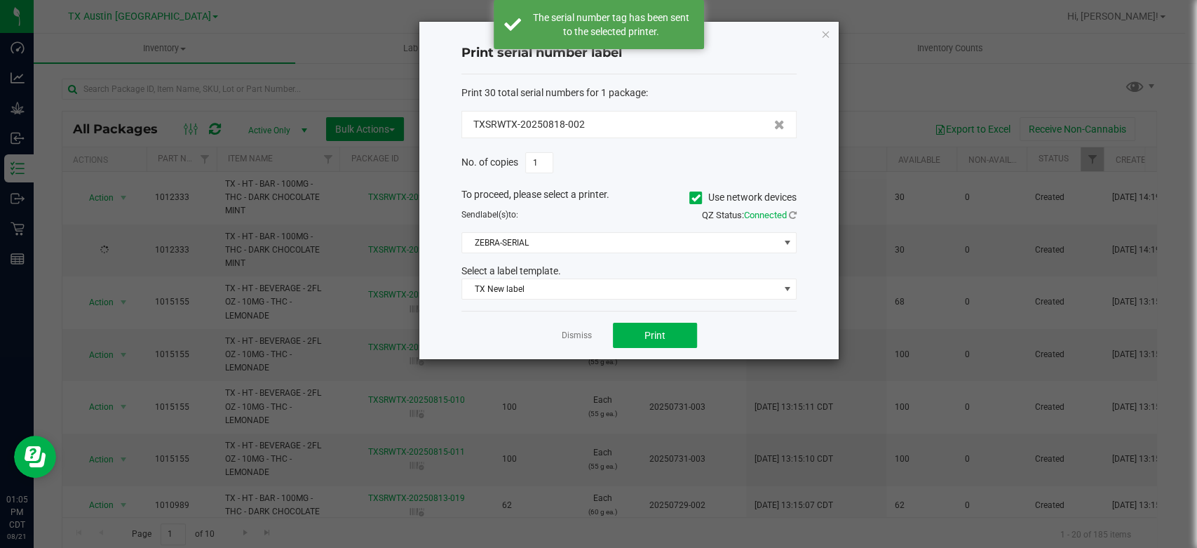
click at [585, 336] on link "Dismiss" at bounding box center [577, 336] width 30 height 12
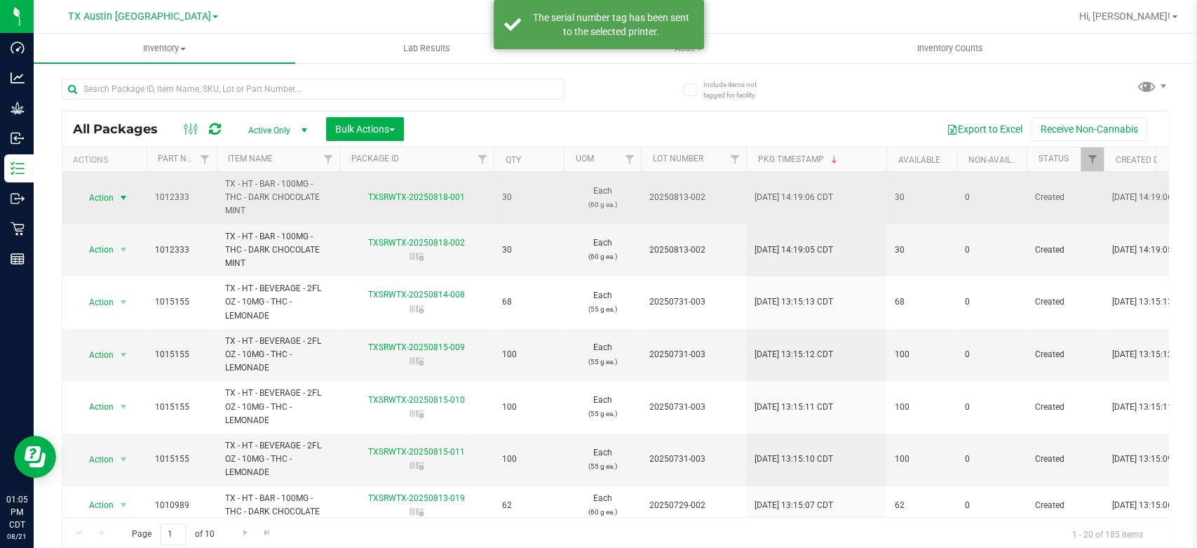
click at [115, 206] on span "select" at bounding box center [124, 198] width 18 height 20
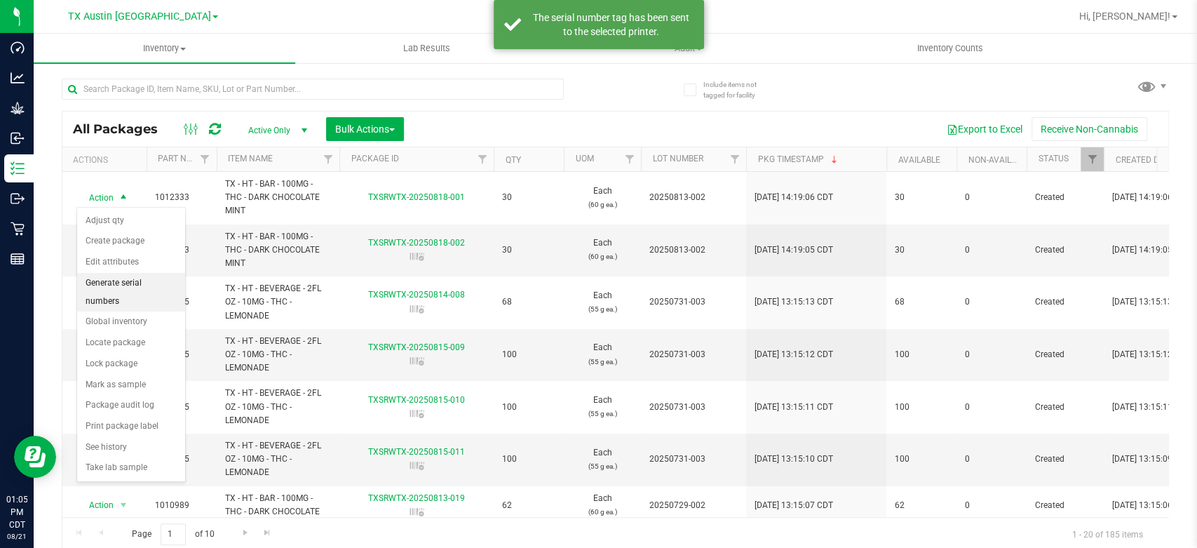
click at [138, 280] on li "Generate serial numbers" at bounding box center [131, 292] width 108 height 39
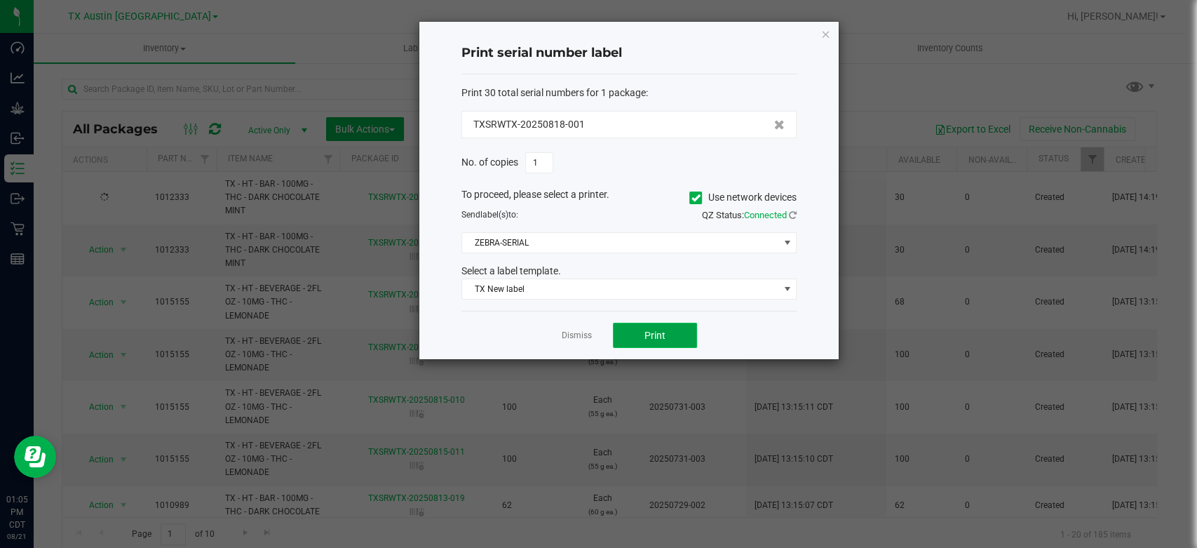
click at [649, 330] on span "Print" at bounding box center [655, 335] width 21 height 11
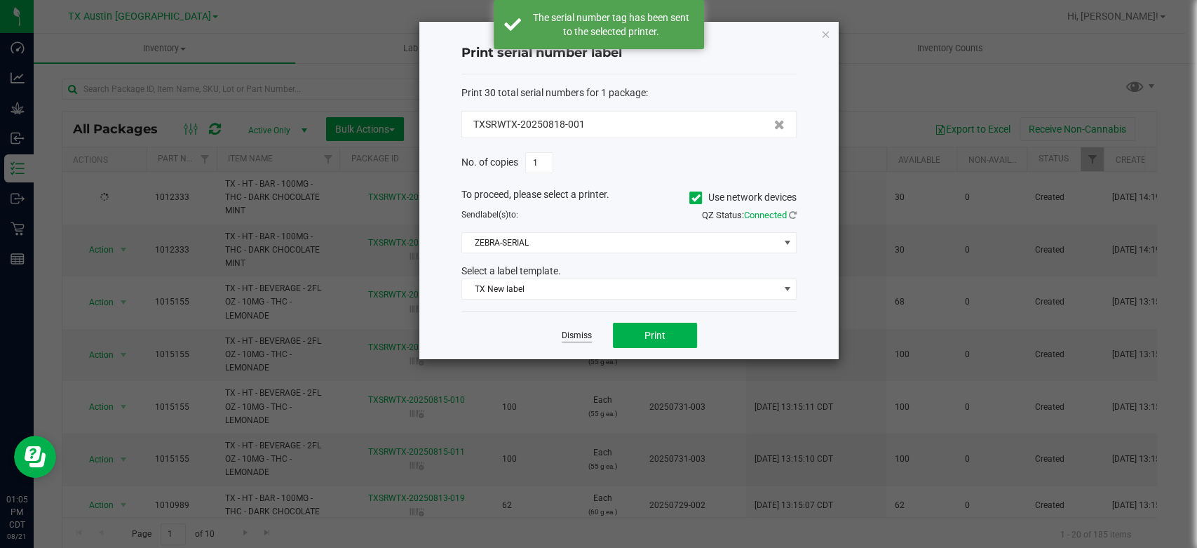
click at [566, 334] on link "Dismiss" at bounding box center [577, 336] width 30 height 12
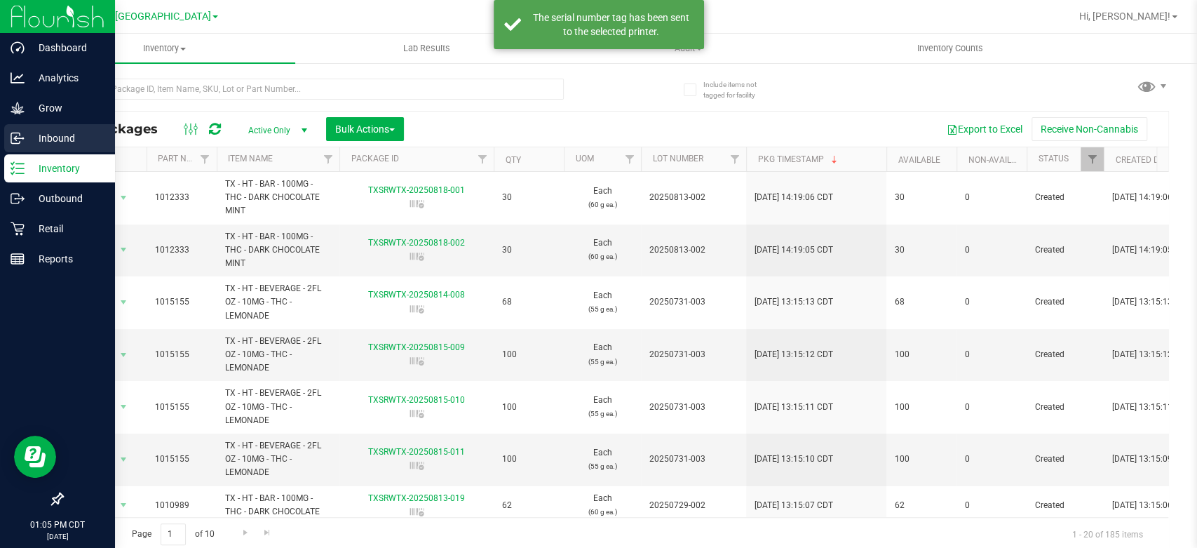
click at [32, 137] on p "Inbound" at bounding box center [67, 138] width 84 height 17
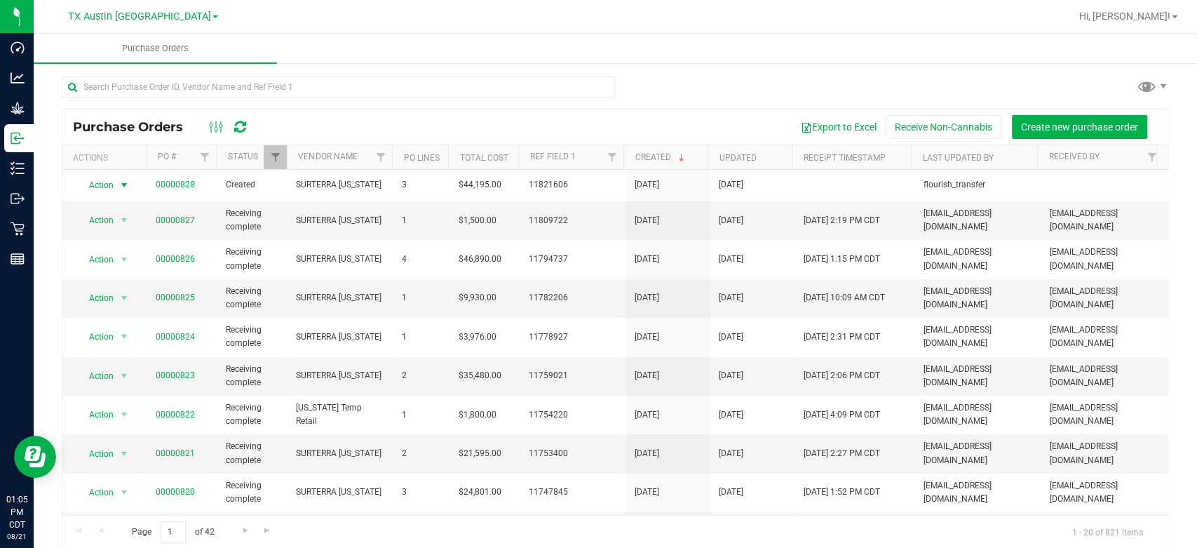
click at [96, 187] on span "Action" at bounding box center [95, 185] width 38 height 20
click at [134, 268] on li "Edit purchase order" at bounding box center [127, 267] width 100 height 21
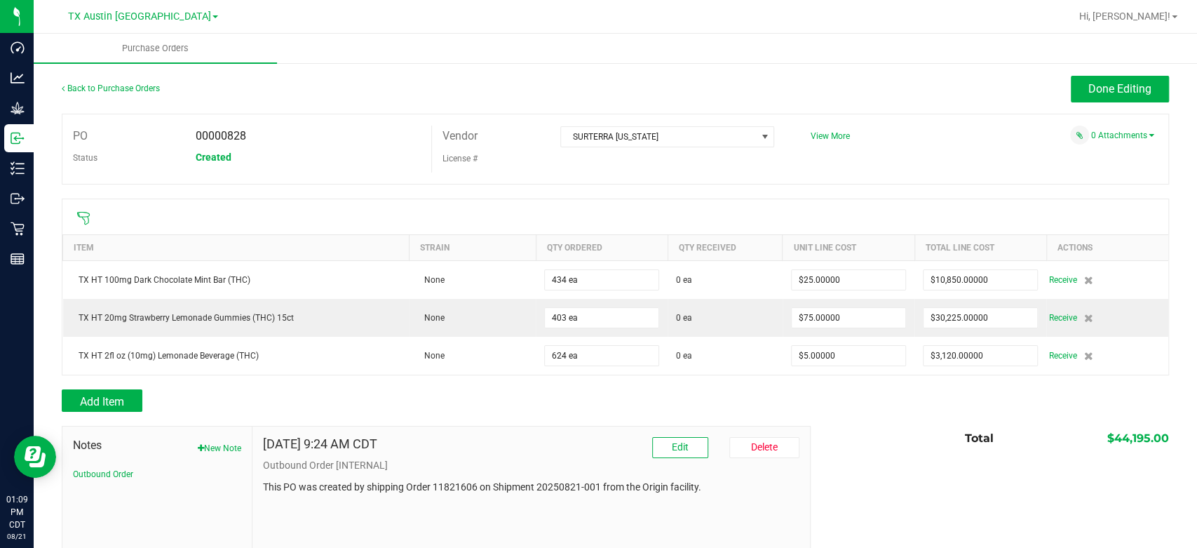
click at [1087, 49] on ul "Purchase Orders" at bounding box center [632, 49] width 1197 height 30
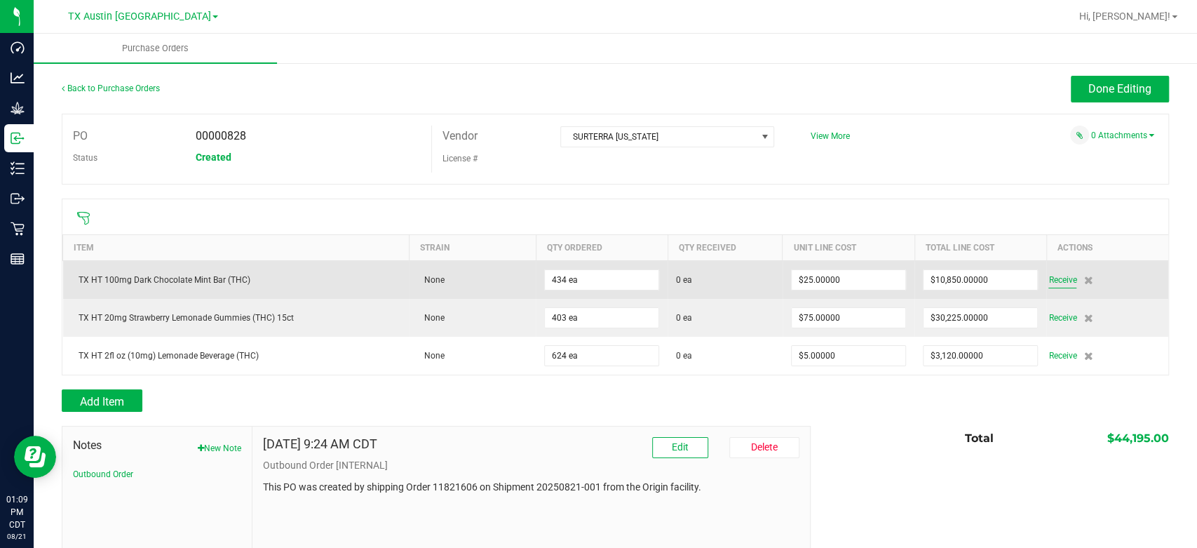
click at [1049, 281] on span "Receive" at bounding box center [1063, 279] width 28 height 17
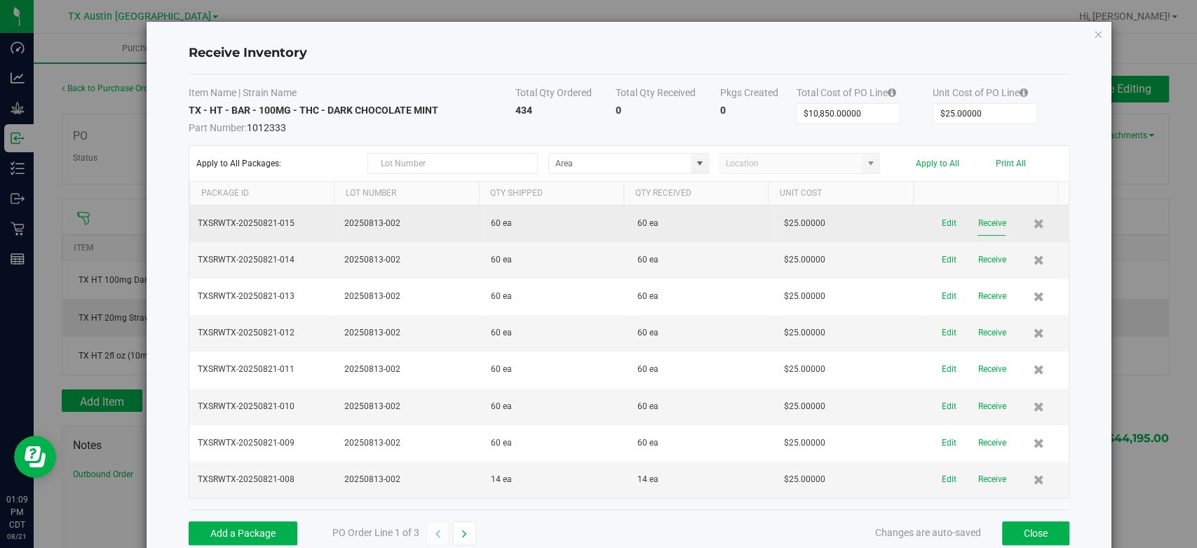
click at [981, 232] on button "Receive" at bounding box center [992, 223] width 28 height 25
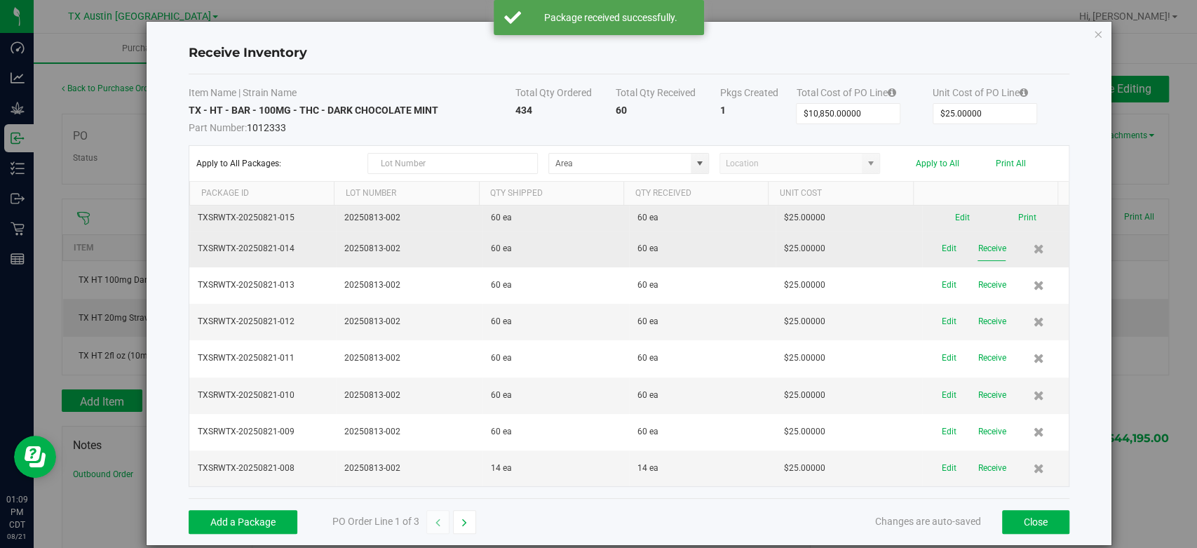
click at [978, 257] on button "Receive" at bounding box center [992, 248] width 28 height 25
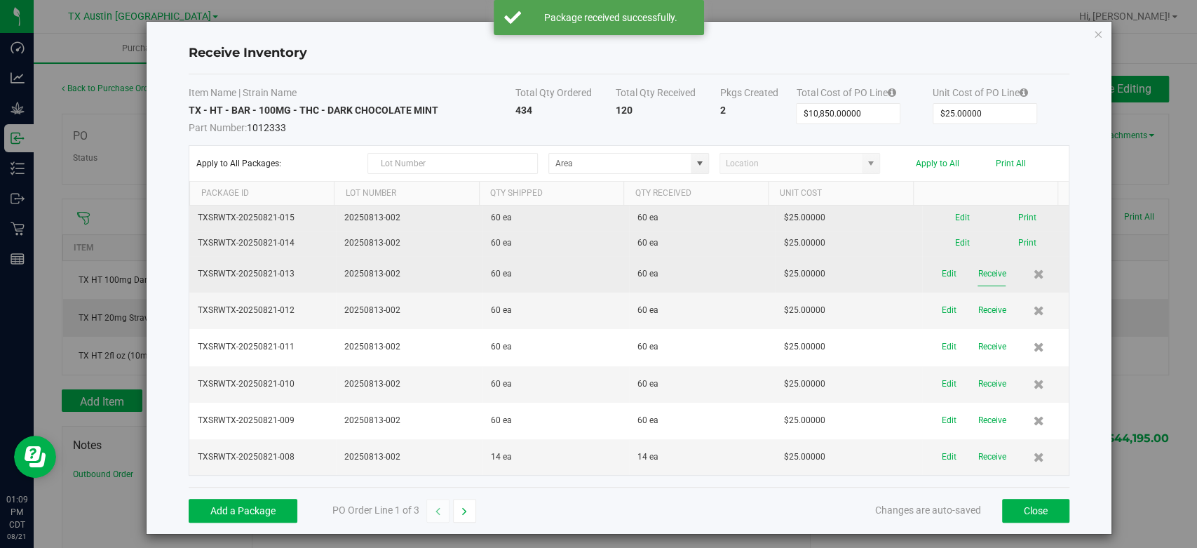
click at [978, 279] on button "Receive" at bounding box center [992, 274] width 28 height 25
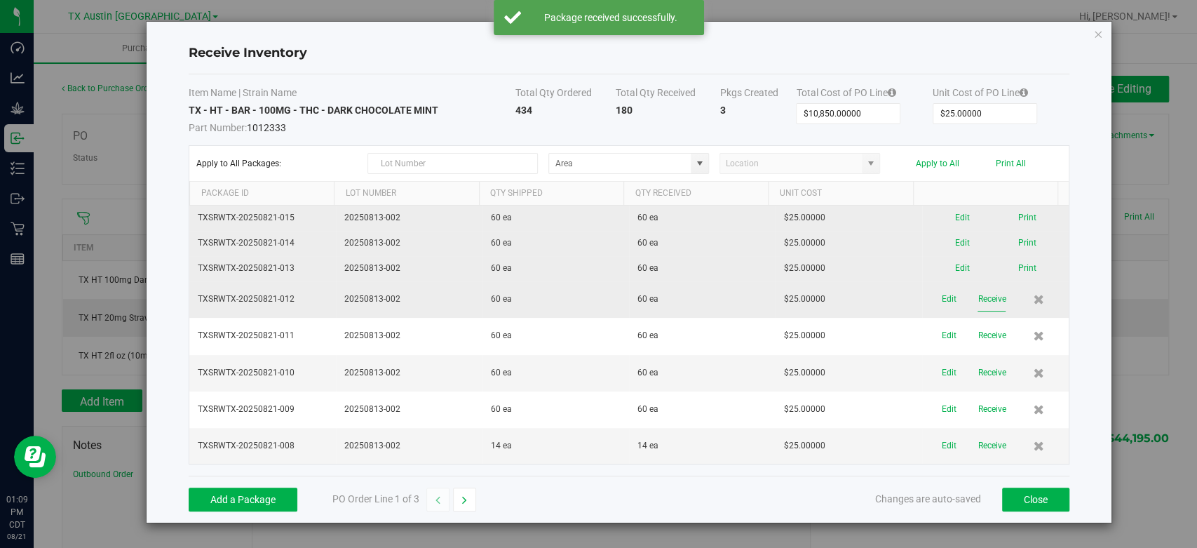
click at [978, 299] on button "Receive" at bounding box center [992, 299] width 28 height 25
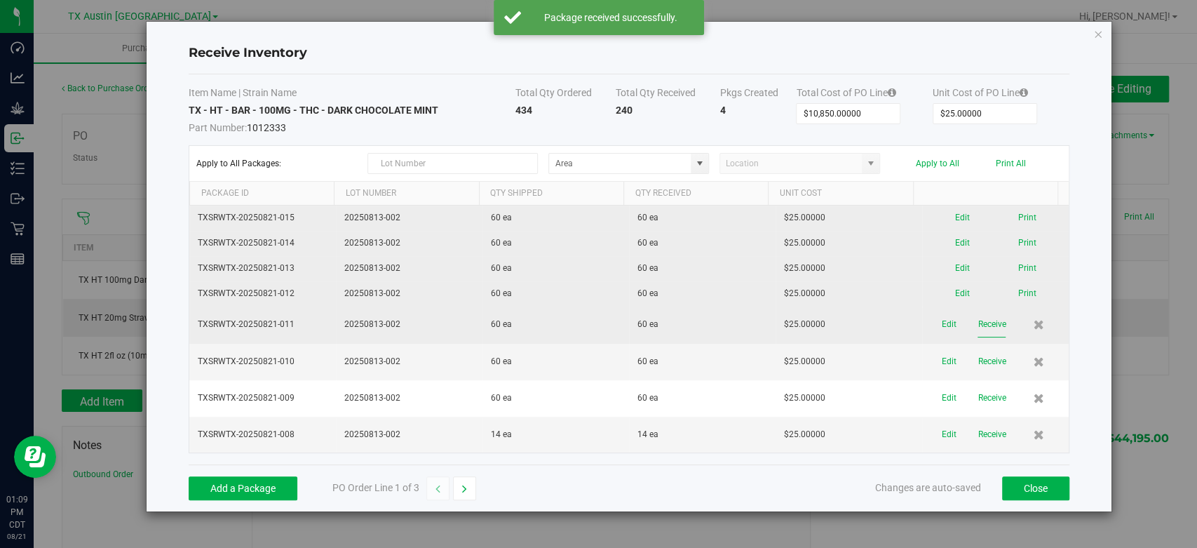
click at [978, 324] on button "Receive" at bounding box center [992, 324] width 28 height 25
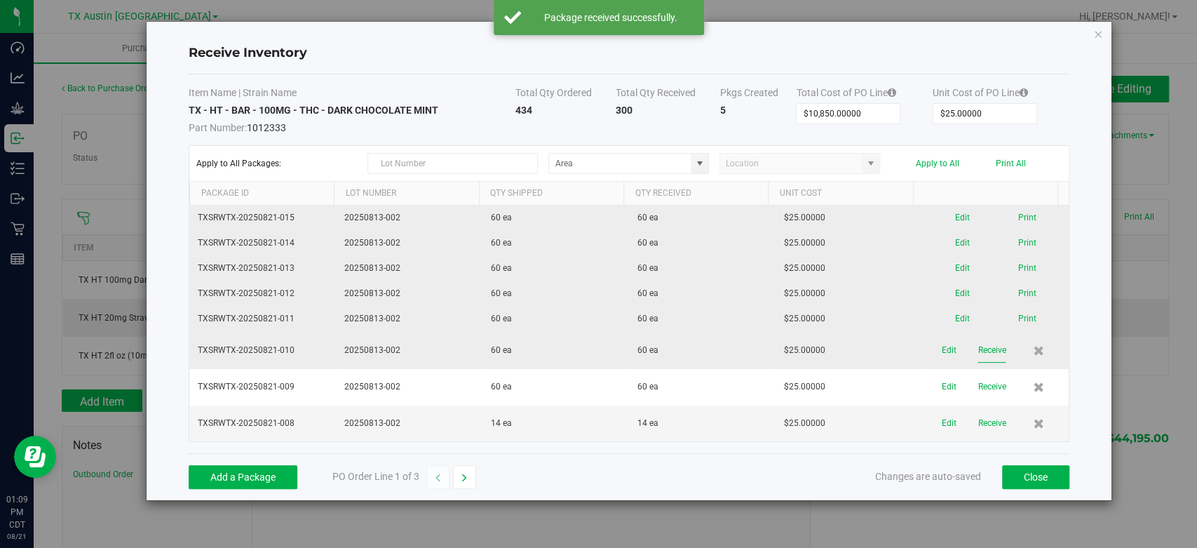
click at [978, 346] on button "Receive" at bounding box center [992, 350] width 28 height 25
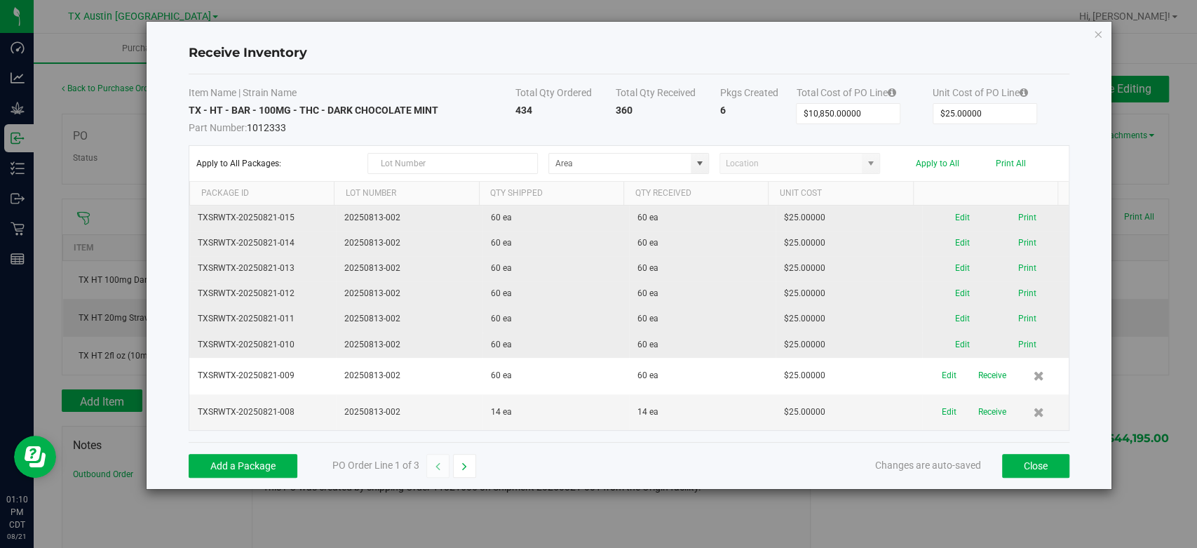
click at [978, 374] on button "Receive" at bounding box center [992, 375] width 28 height 25
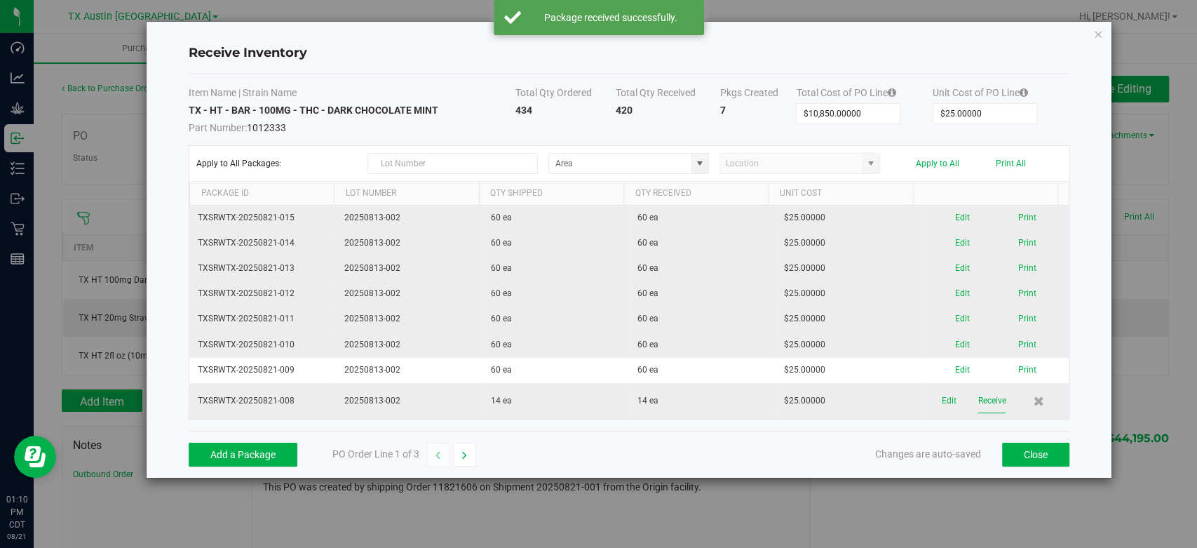
click at [978, 396] on button "Receive" at bounding box center [992, 401] width 28 height 25
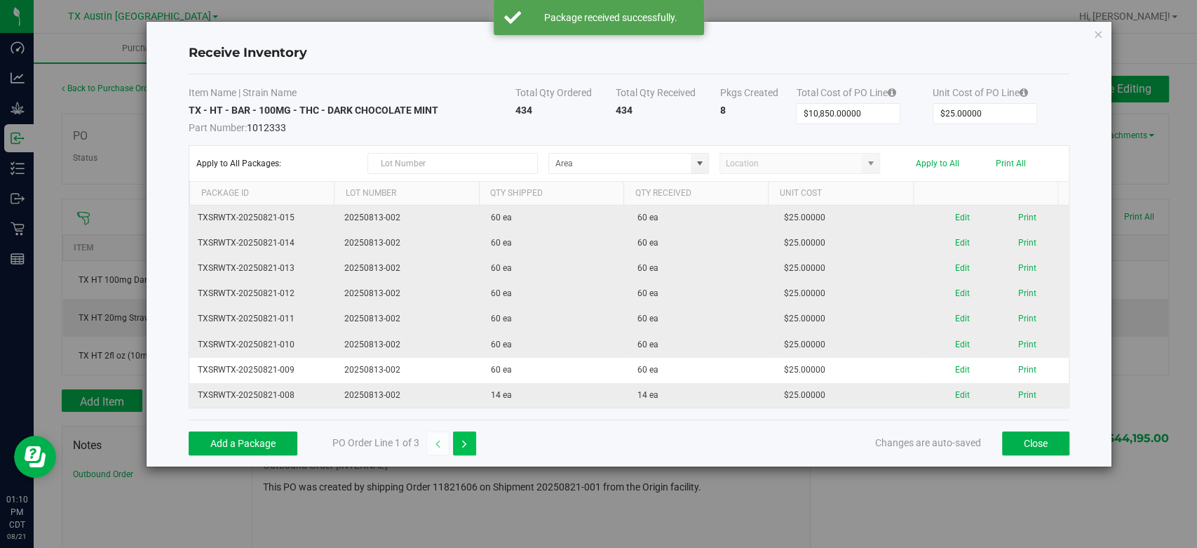
click at [457, 438] on button "button" at bounding box center [464, 443] width 23 height 24
type input "$30,225.00000"
type input "$75.00000"
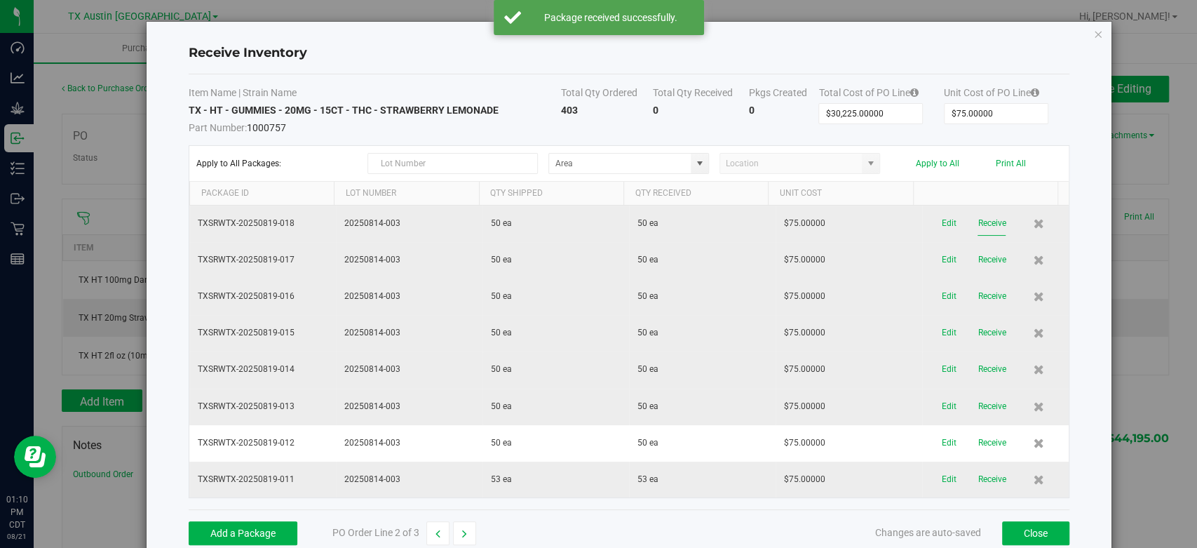
click at [978, 223] on button "Receive" at bounding box center [992, 223] width 28 height 25
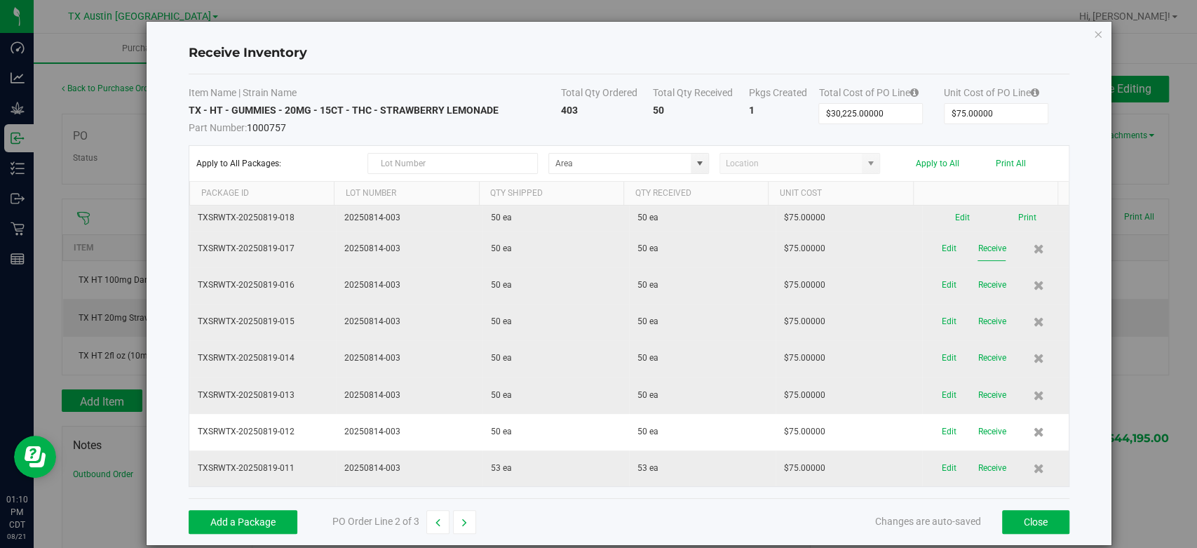
click at [978, 246] on button "Receive" at bounding box center [992, 248] width 28 height 25
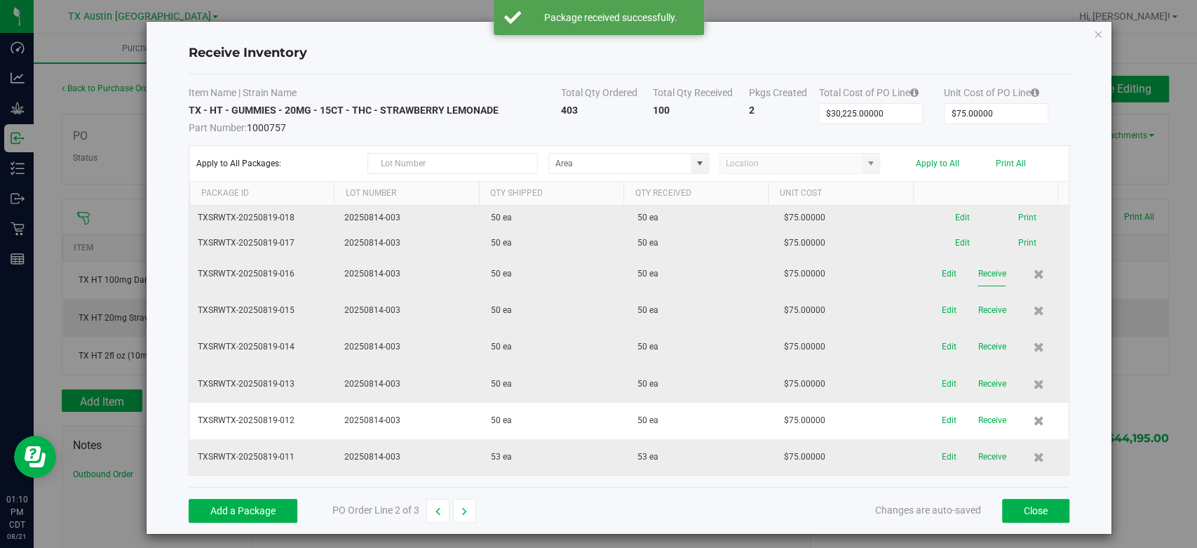
click at [978, 280] on button "Receive" at bounding box center [992, 274] width 28 height 25
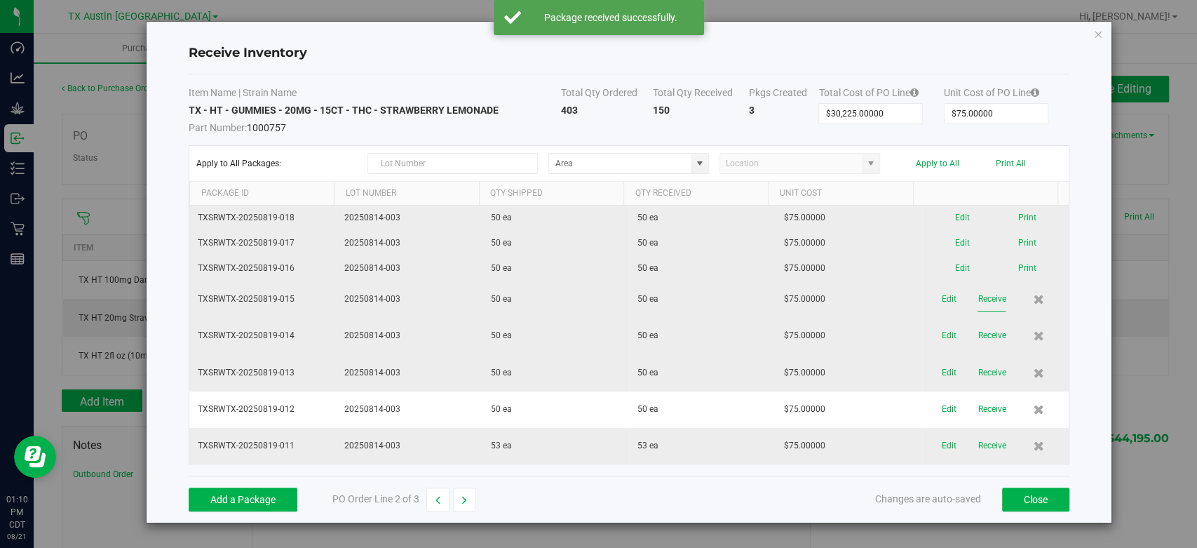
click at [978, 303] on button "Receive" at bounding box center [992, 299] width 28 height 25
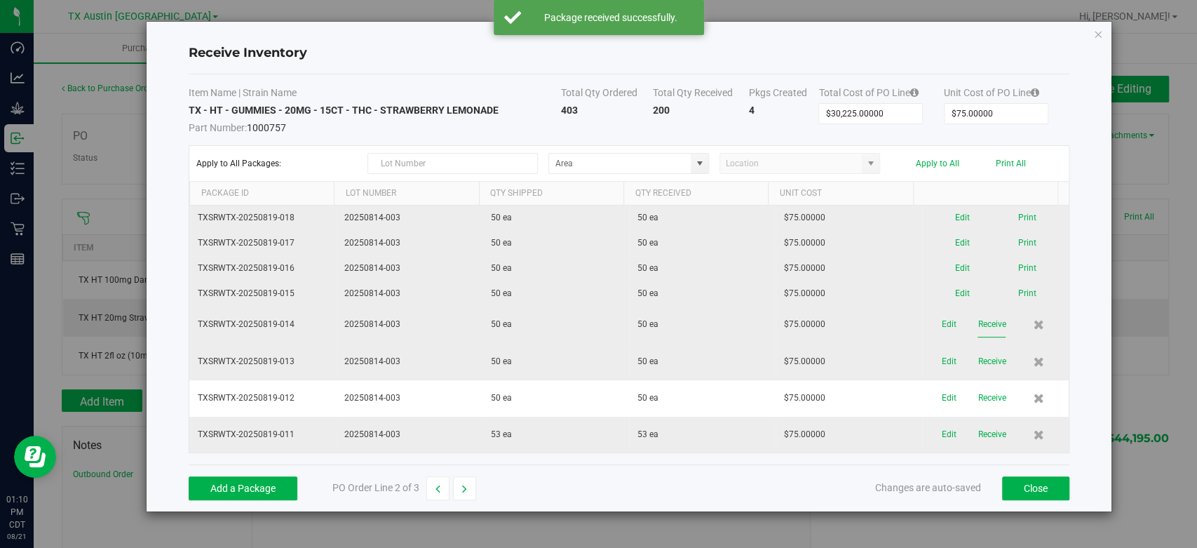
click at [981, 330] on button "Receive" at bounding box center [992, 324] width 28 height 25
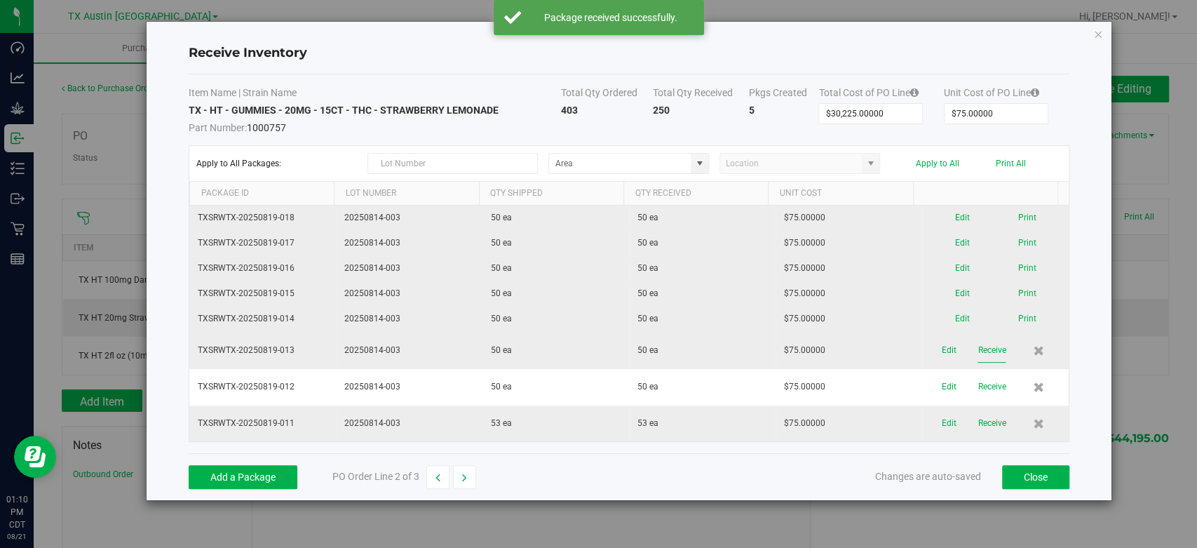
click at [981, 346] on button "Receive" at bounding box center [992, 350] width 28 height 25
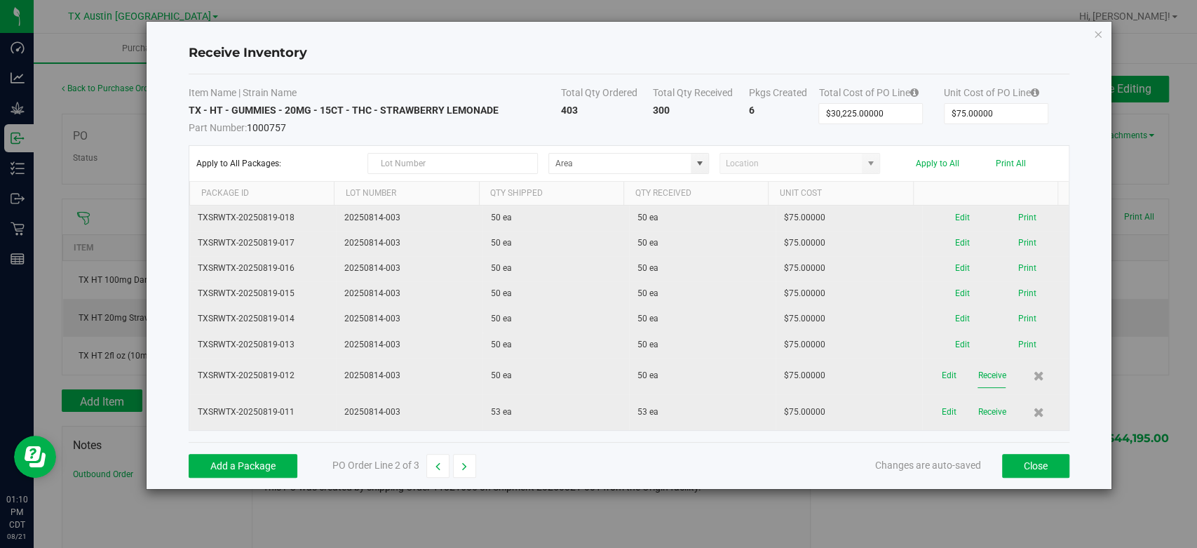
click at [982, 375] on button "Receive" at bounding box center [992, 375] width 28 height 25
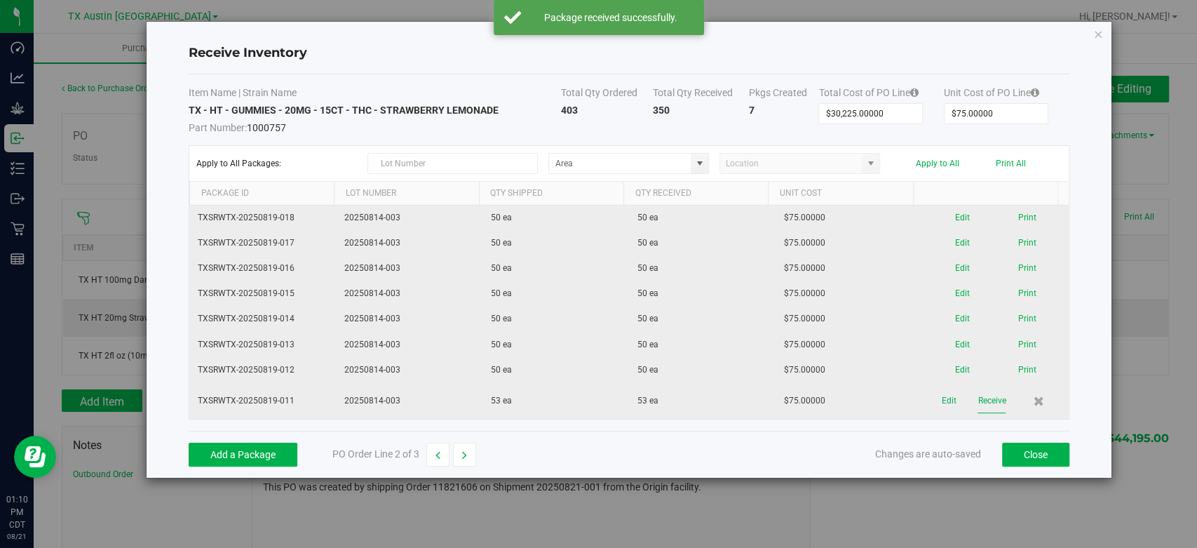
click at [982, 400] on button "Receive" at bounding box center [992, 401] width 28 height 25
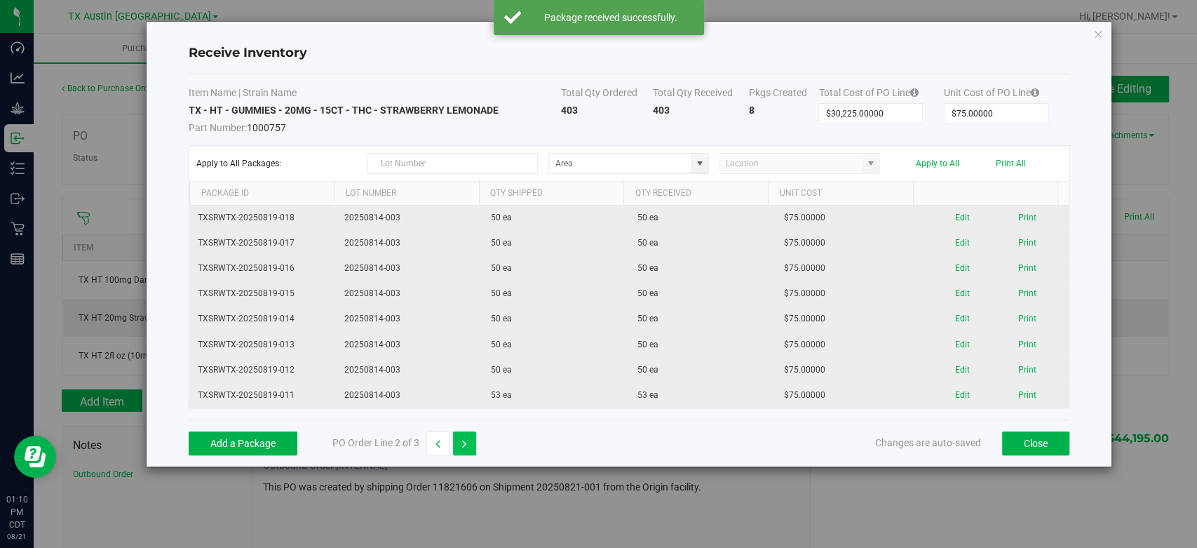
click at [475, 439] on button "button" at bounding box center [464, 443] width 23 height 24
type input "$3,120.00000"
type input "$5.00000"
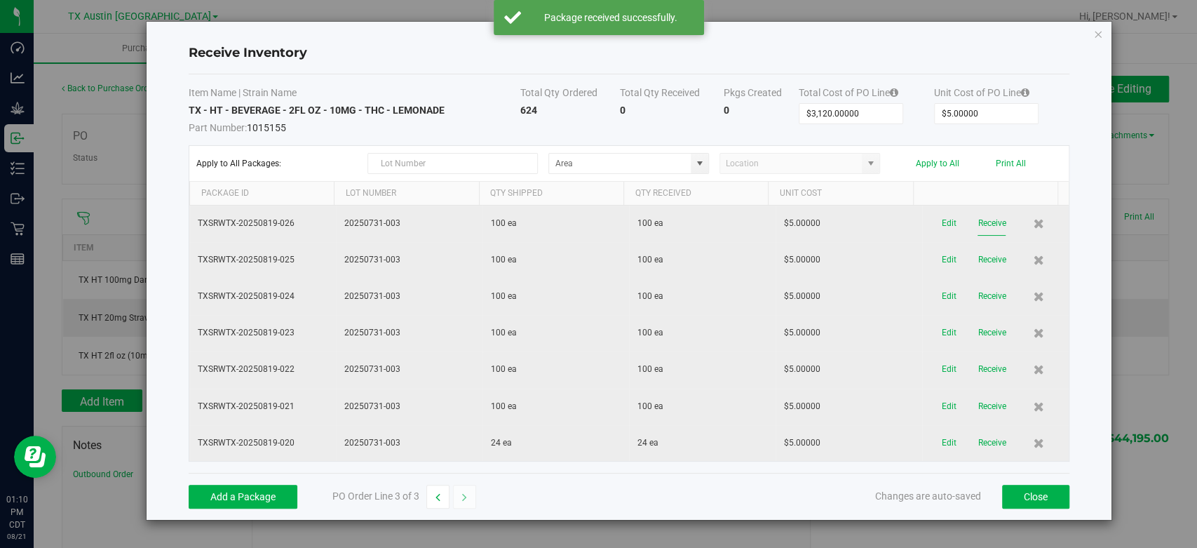
click at [989, 231] on button "Receive" at bounding box center [992, 223] width 28 height 25
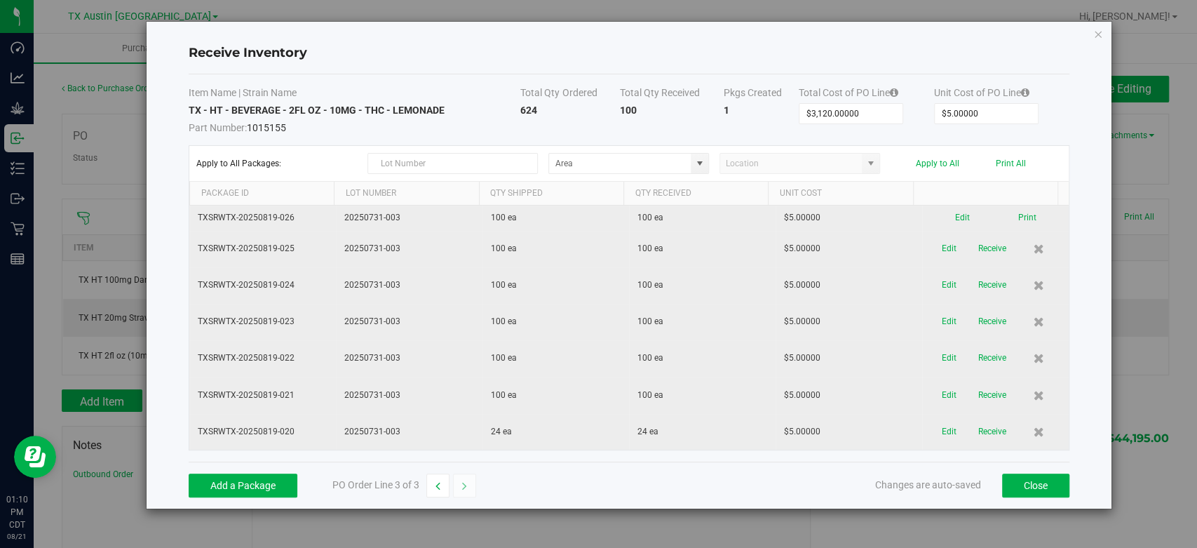
click at [988, 253] on button "Receive" at bounding box center [992, 248] width 28 height 25
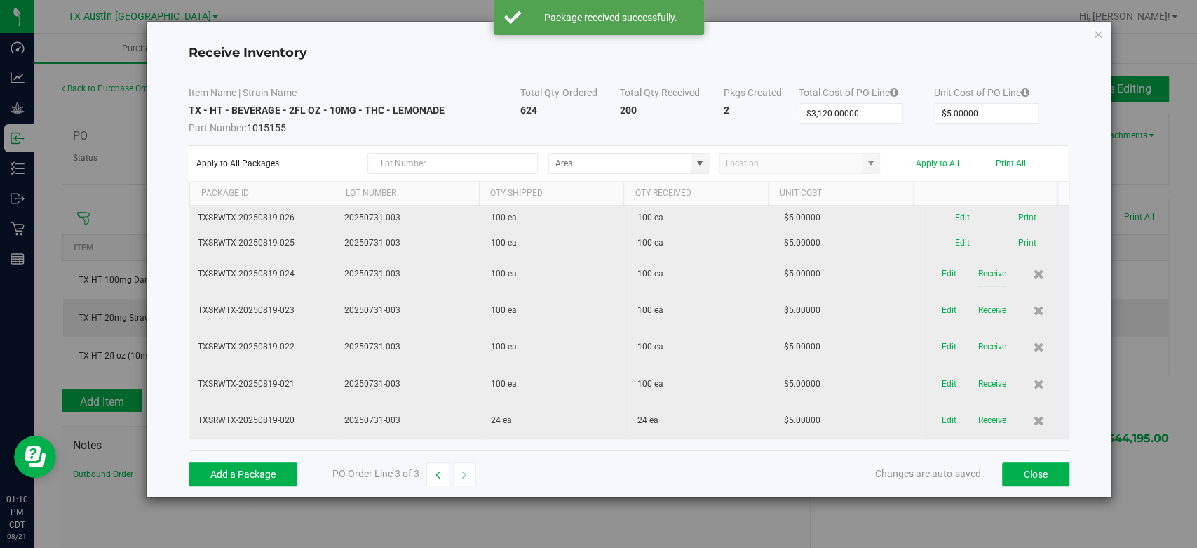
click at [984, 280] on button "Receive" at bounding box center [992, 274] width 28 height 25
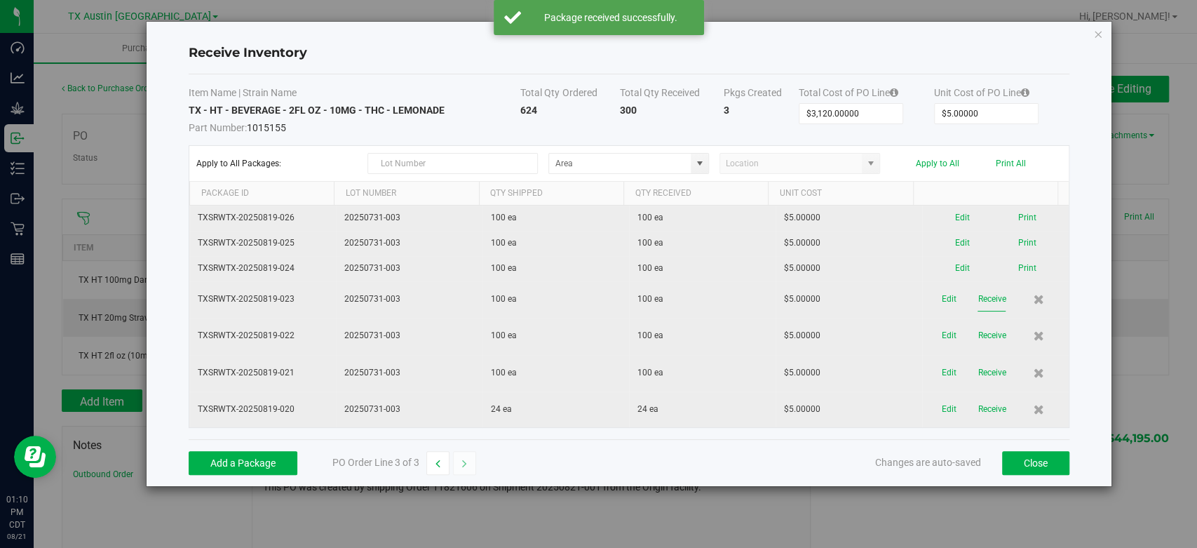
click at [981, 307] on button "Receive" at bounding box center [992, 299] width 28 height 25
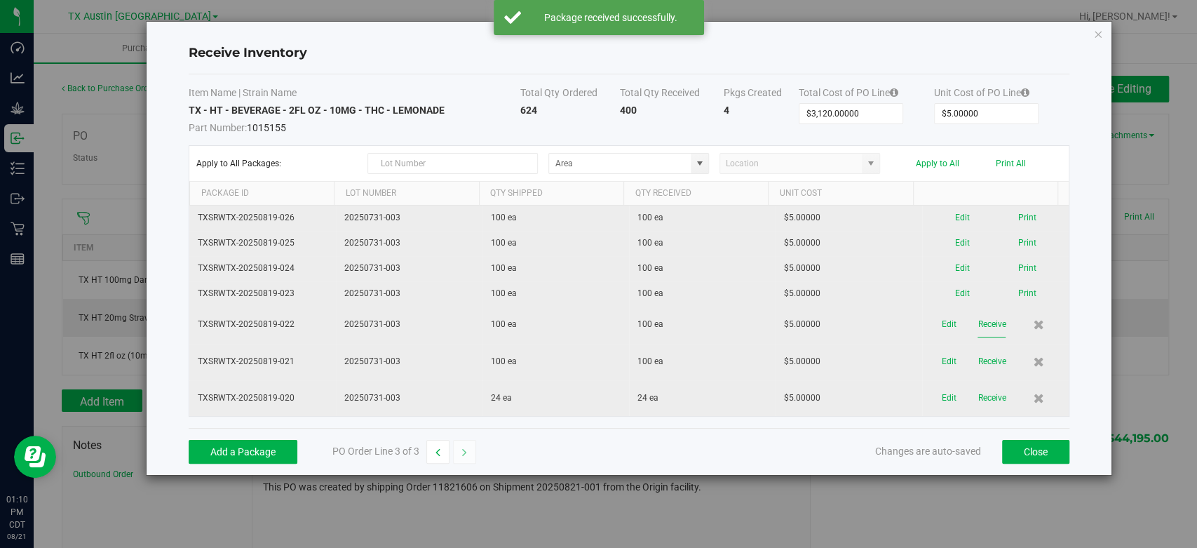
click at [980, 323] on button "Receive" at bounding box center [992, 324] width 28 height 25
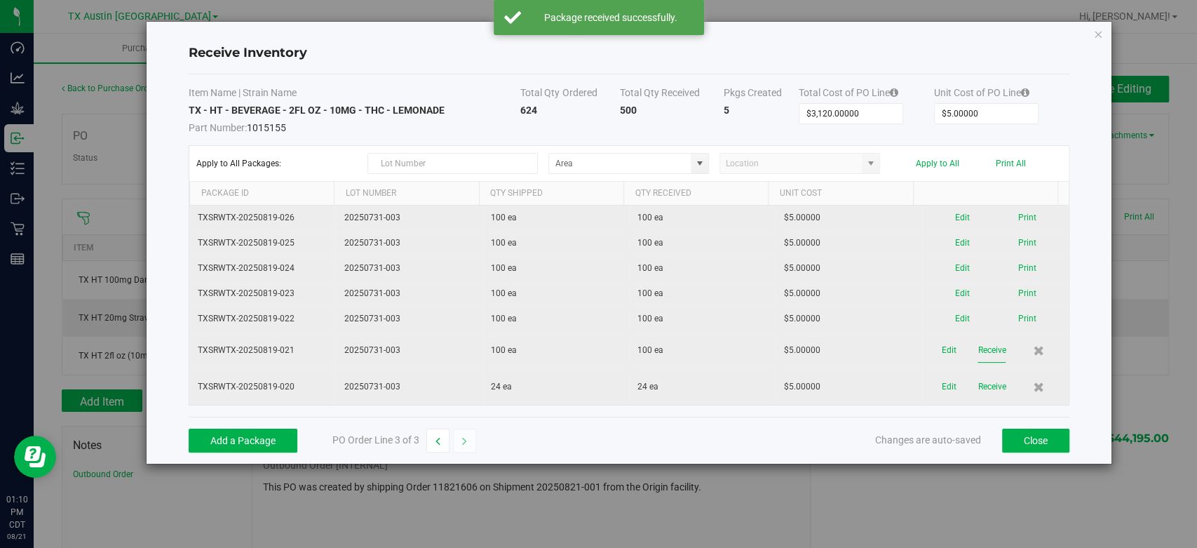
click at [978, 347] on button "Receive" at bounding box center [992, 350] width 28 height 25
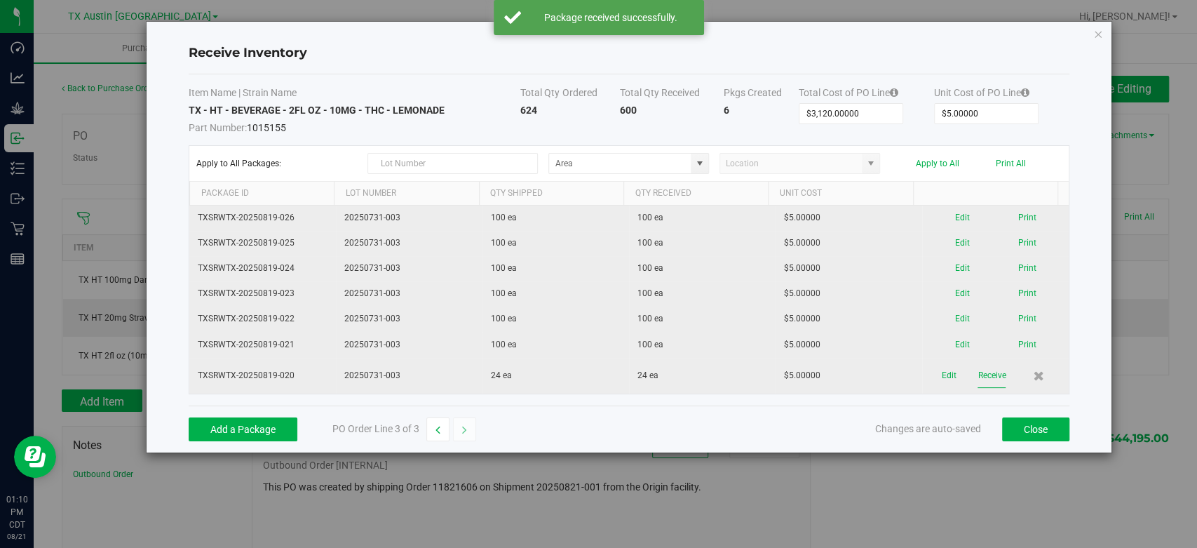
click at [978, 375] on button "Receive" at bounding box center [992, 375] width 28 height 25
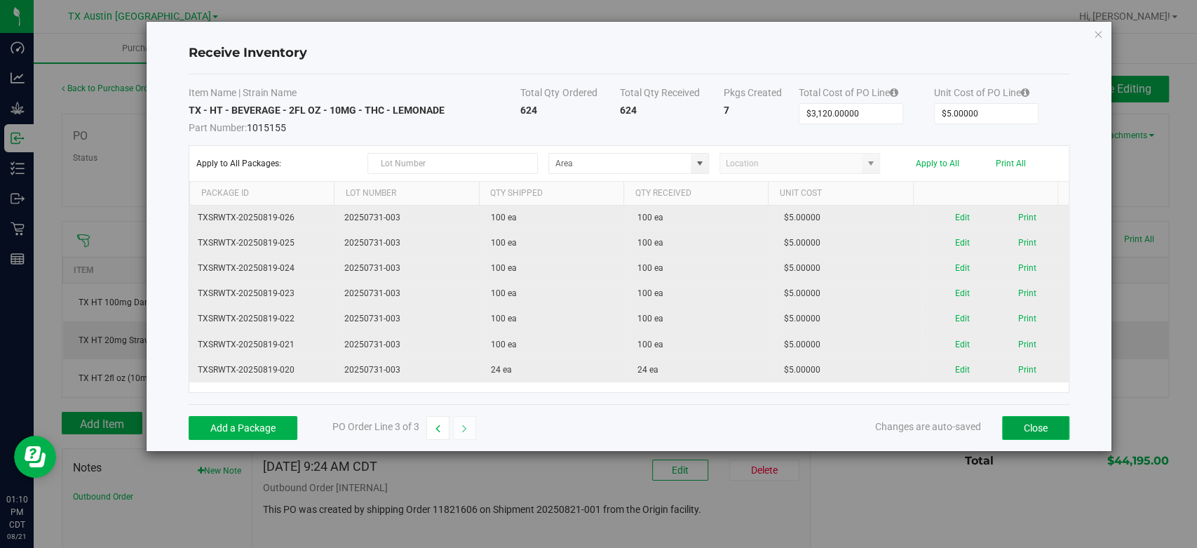
click at [1017, 424] on button "Close" at bounding box center [1035, 428] width 67 height 24
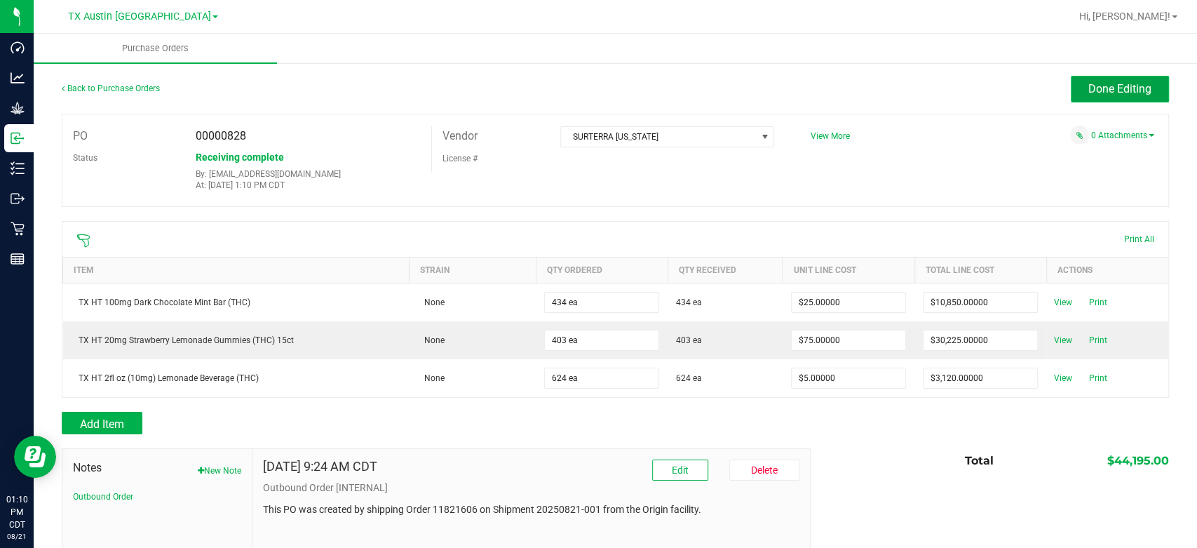
click at [1089, 84] on span "Done Editing" at bounding box center [1120, 88] width 63 height 13
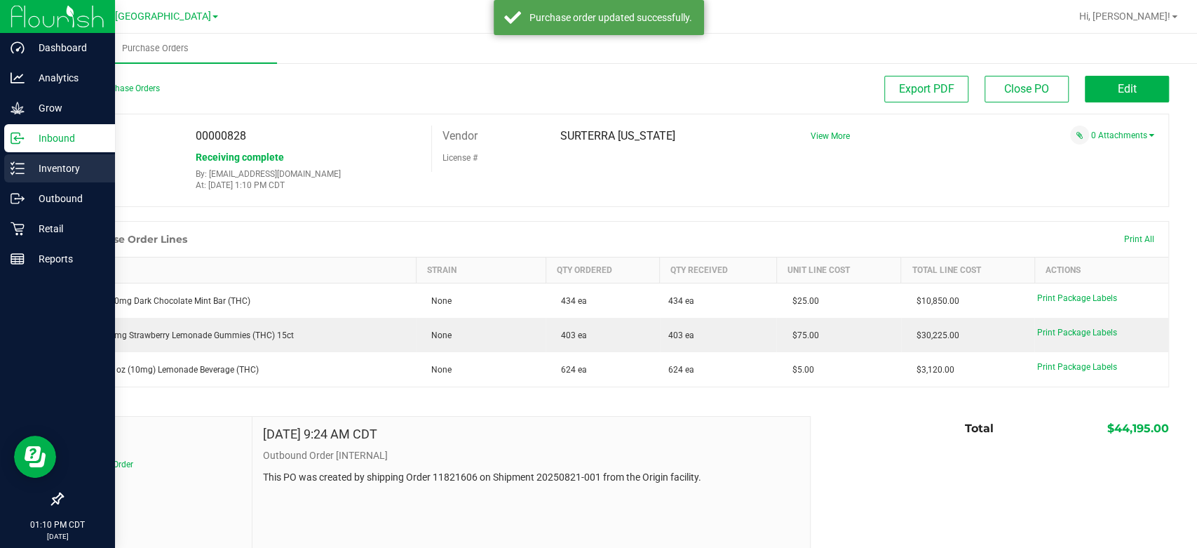
click at [39, 159] on div "Inventory" at bounding box center [59, 168] width 111 height 28
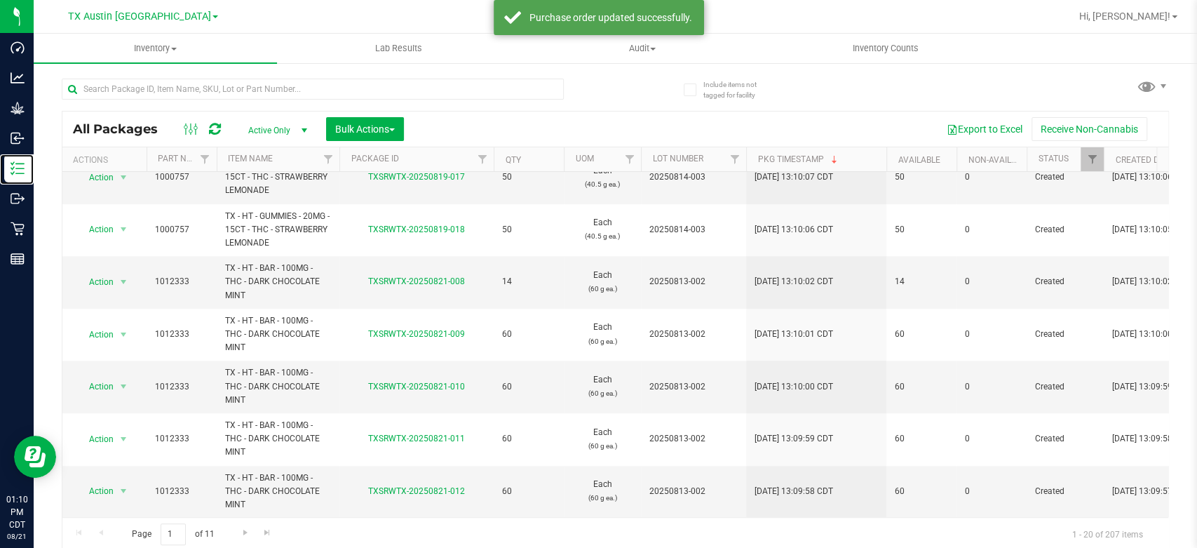
scroll to position [3, 0]
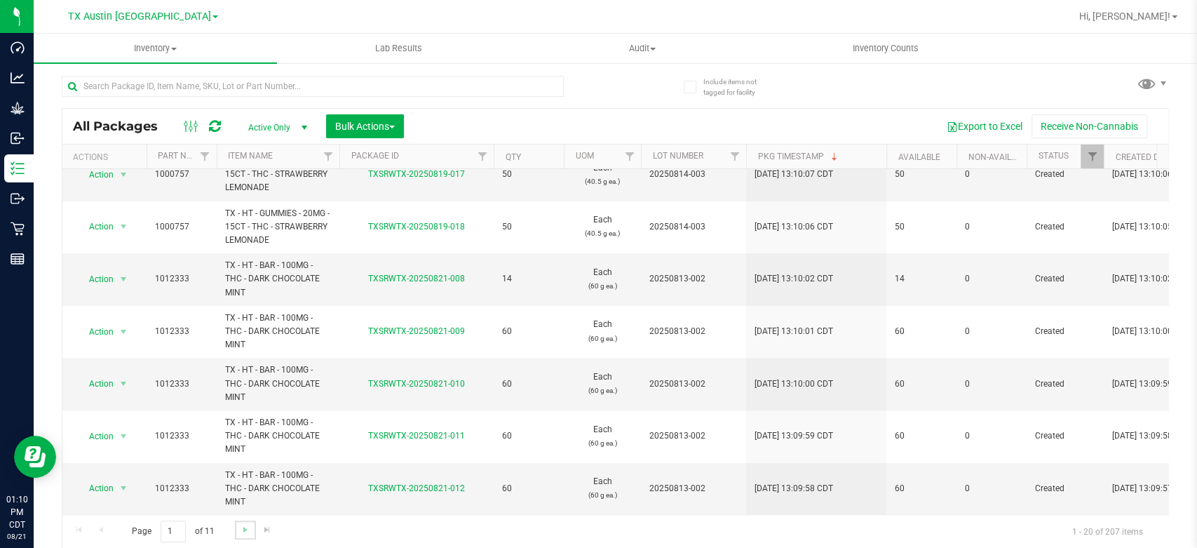
click at [241, 536] on link "Go to the next page" at bounding box center [245, 529] width 20 height 19
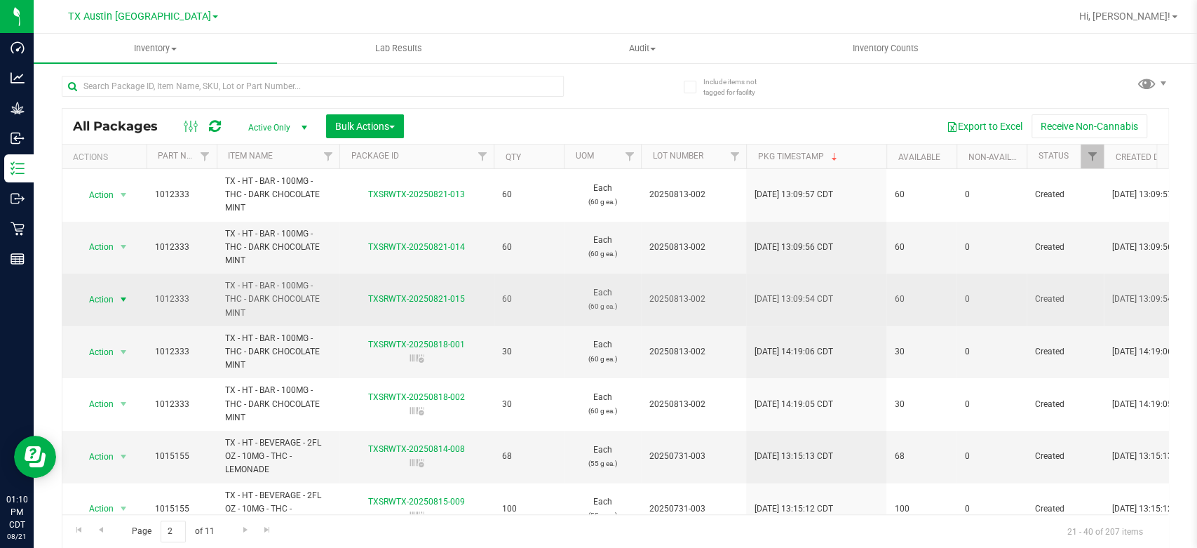
click at [102, 299] on span "Action" at bounding box center [95, 300] width 38 height 20
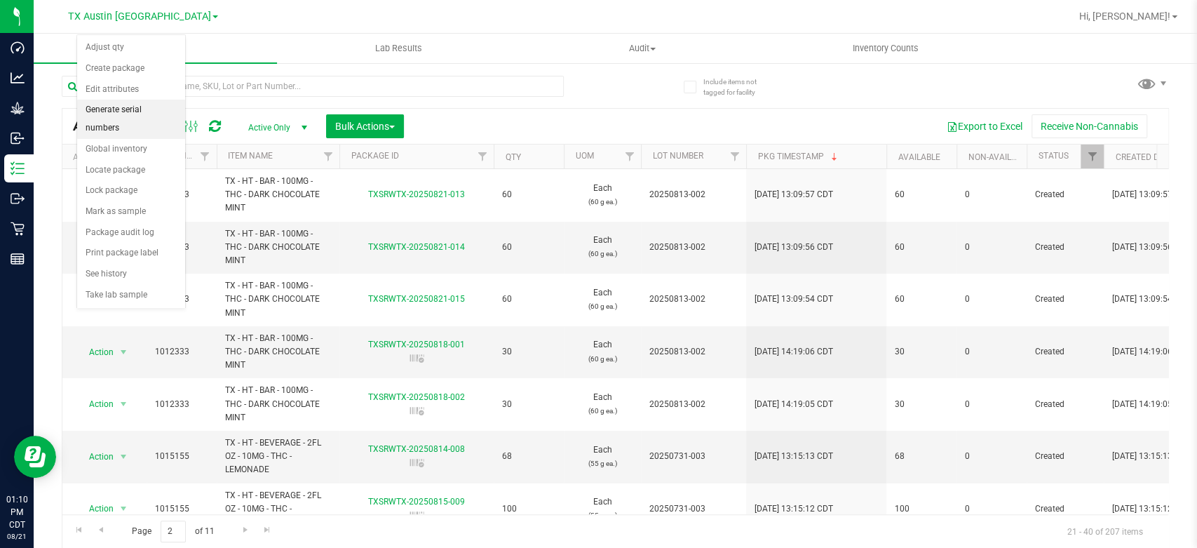
click at [126, 110] on li "Generate serial numbers" at bounding box center [131, 119] width 108 height 39
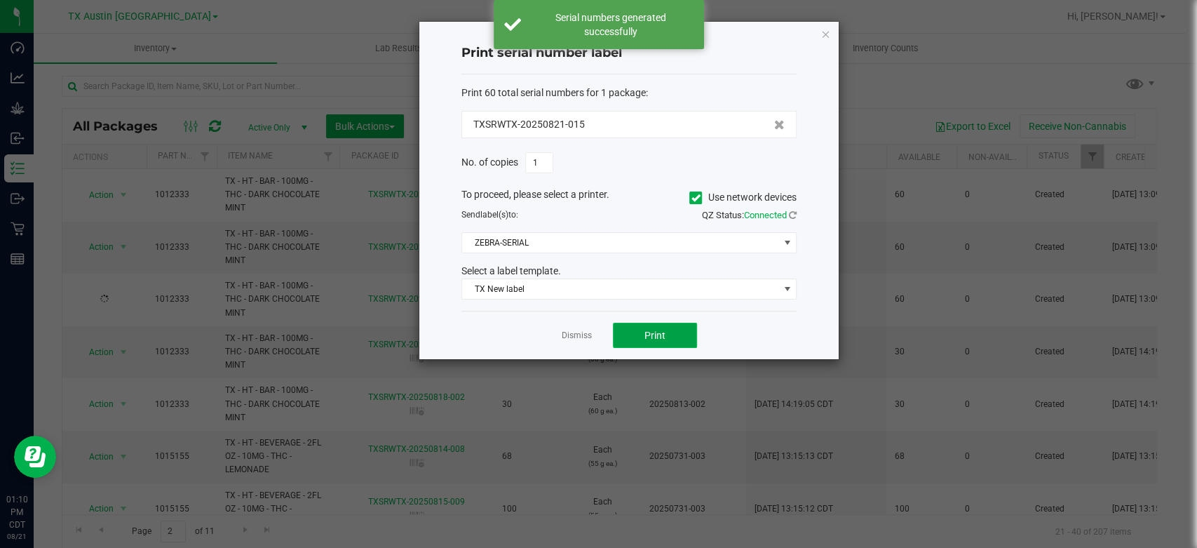
click at [636, 346] on button "Print" at bounding box center [655, 335] width 84 height 25
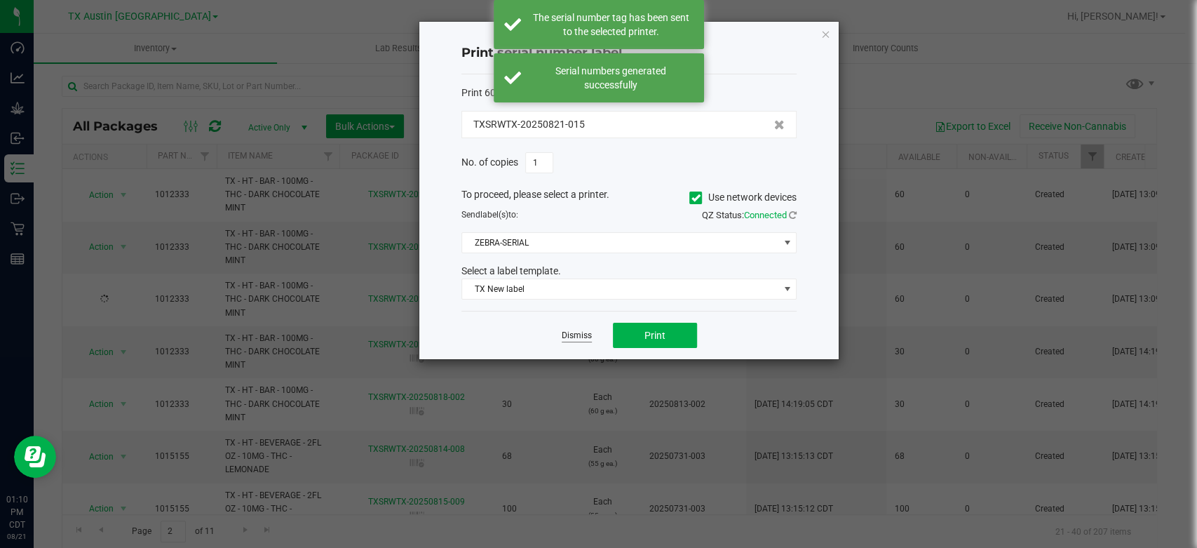
click at [567, 335] on link "Dismiss" at bounding box center [577, 336] width 30 height 12
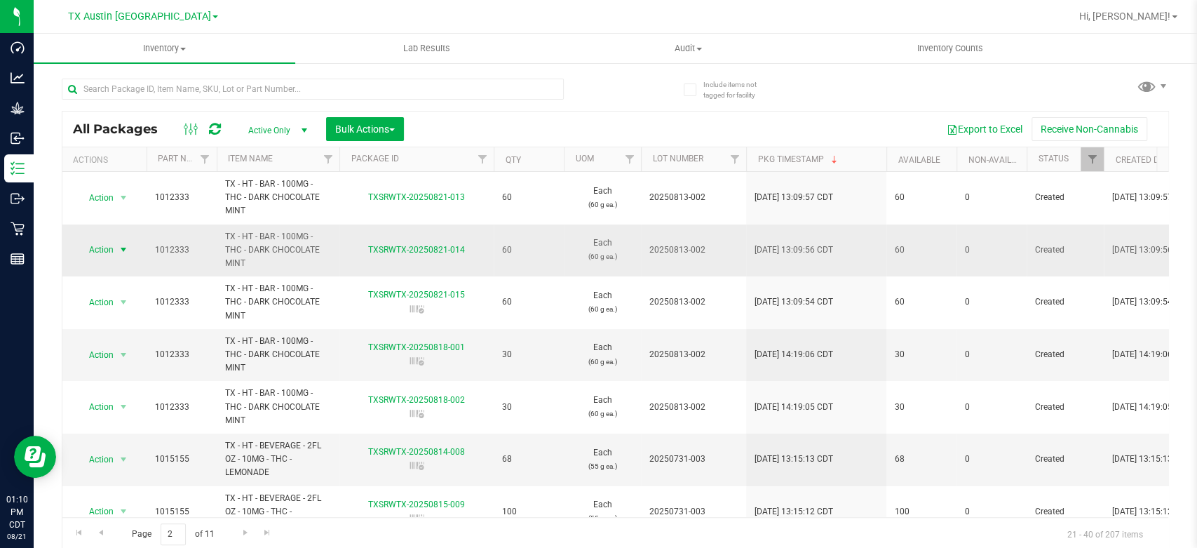
click at [97, 250] on span "Action" at bounding box center [95, 250] width 38 height 20
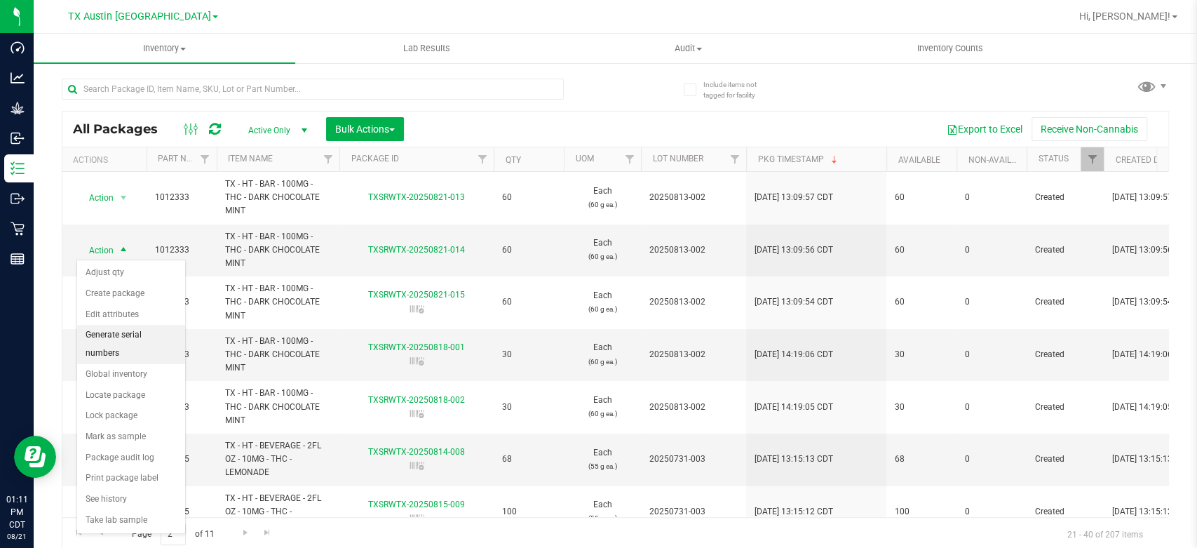
click at [109, 334] on li "Generate serial numbers" at bounding box center [131, 344] width 108 height 39
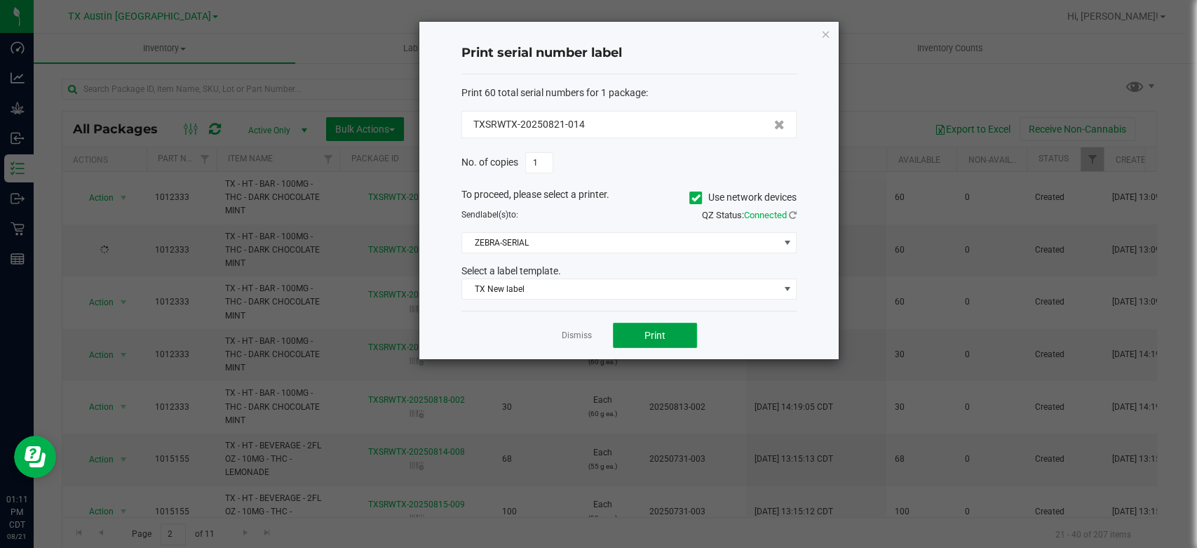
click at [678, 346] on button "Print" at bounding box center [655, 335] width 84 height 25
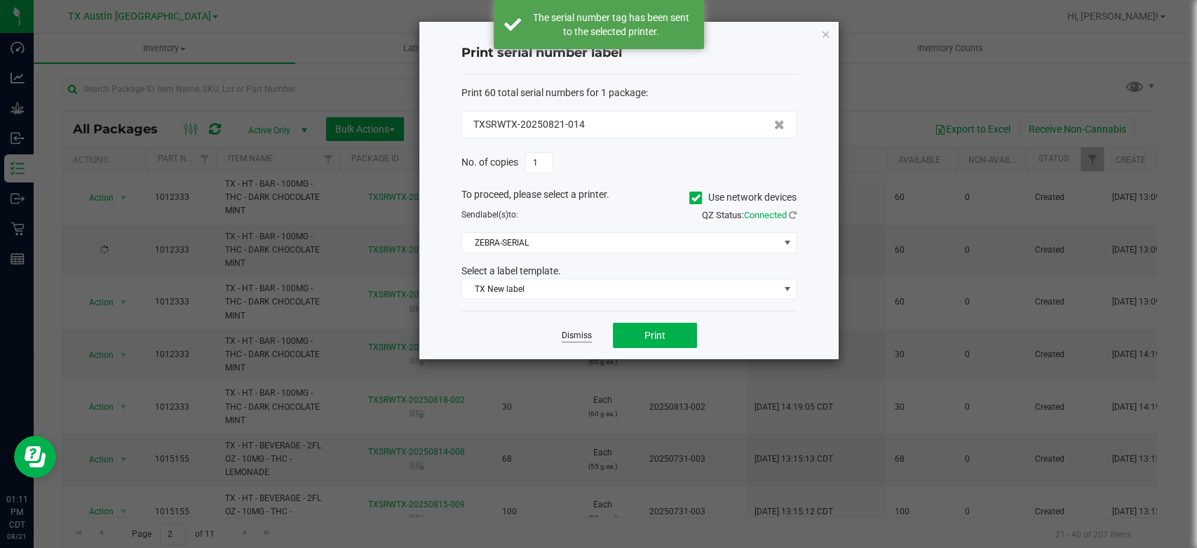
click at [581, 337] on link "Dismiss" at bounding box center [577, 336] width 30 height 12
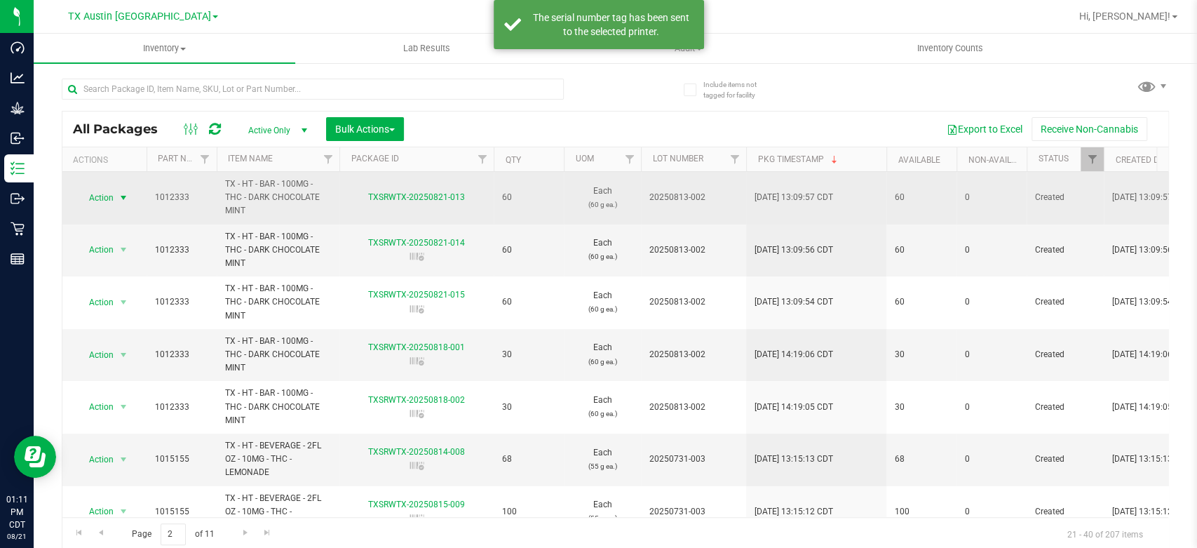
click at [111, 194] on span "Action" at bounding box center [95, 198] width 38 height 20
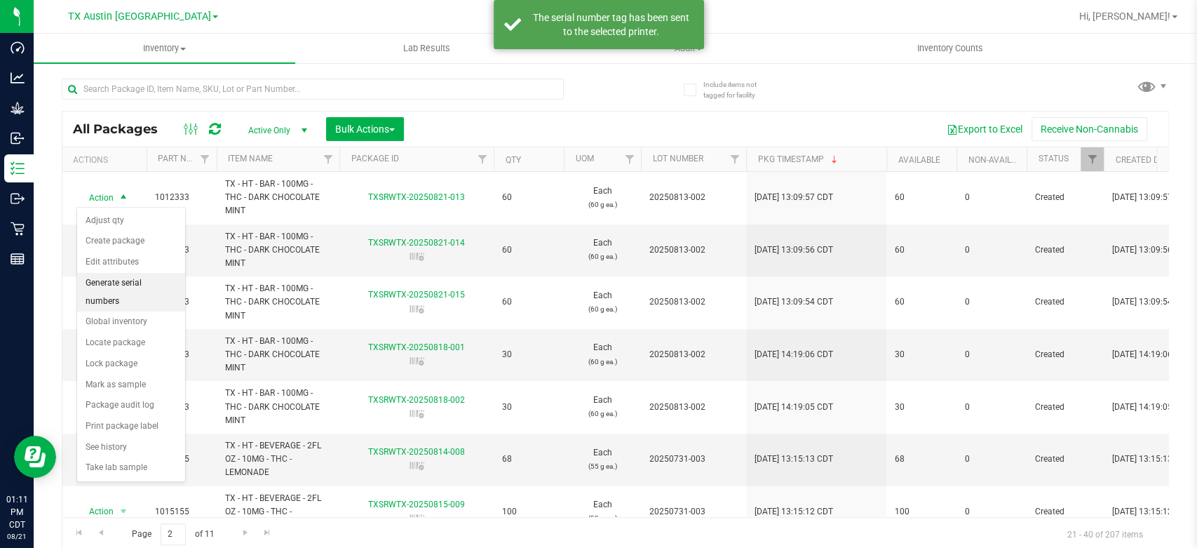
click at [126, 285] on li "Generate serial numbers" at bounding box center [131, 292] width 108 height 39
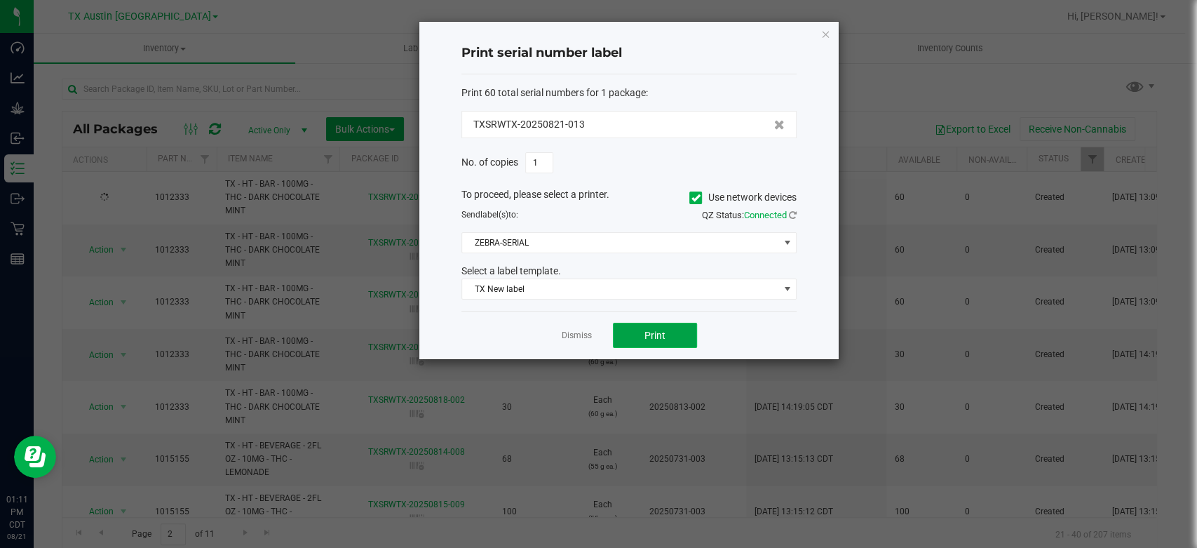
click at [660, 325] on button "Print" at bounding box center [655, 335] width 84 height 25
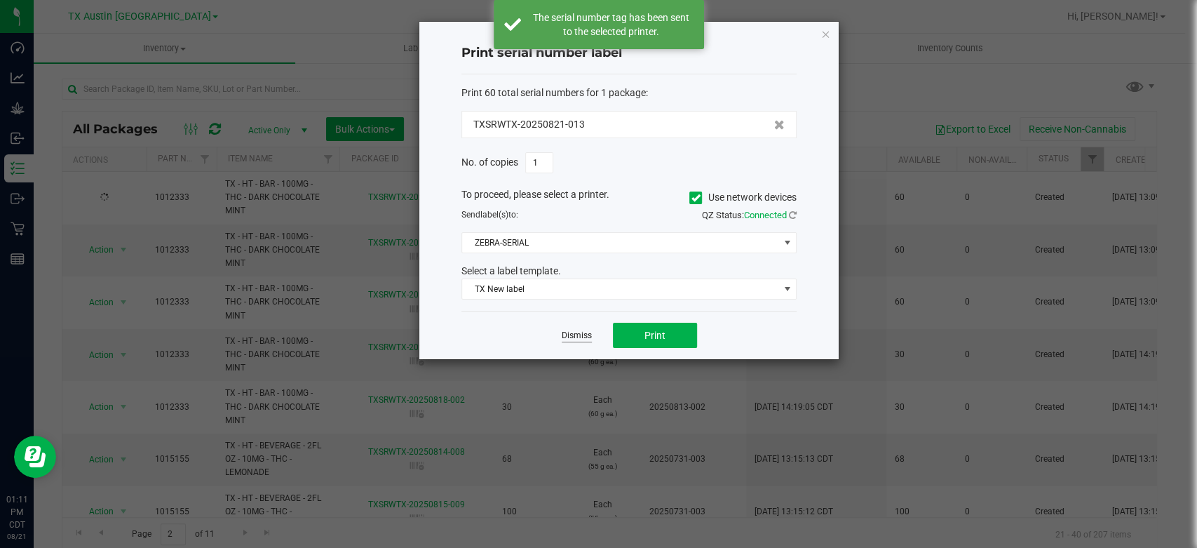
click at [579, 332] on link "Dismiss" at bounding box center [577, 336] width 30 height 12
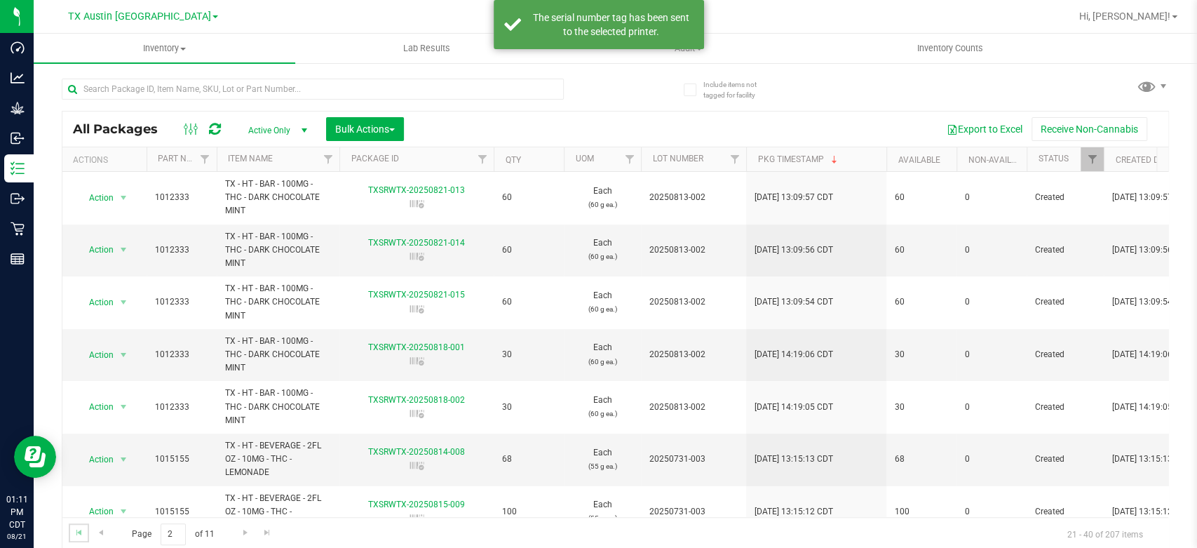
click at [80, 539] on link "Go to the first page" at bounding box center [79, 532] width 20 height 19
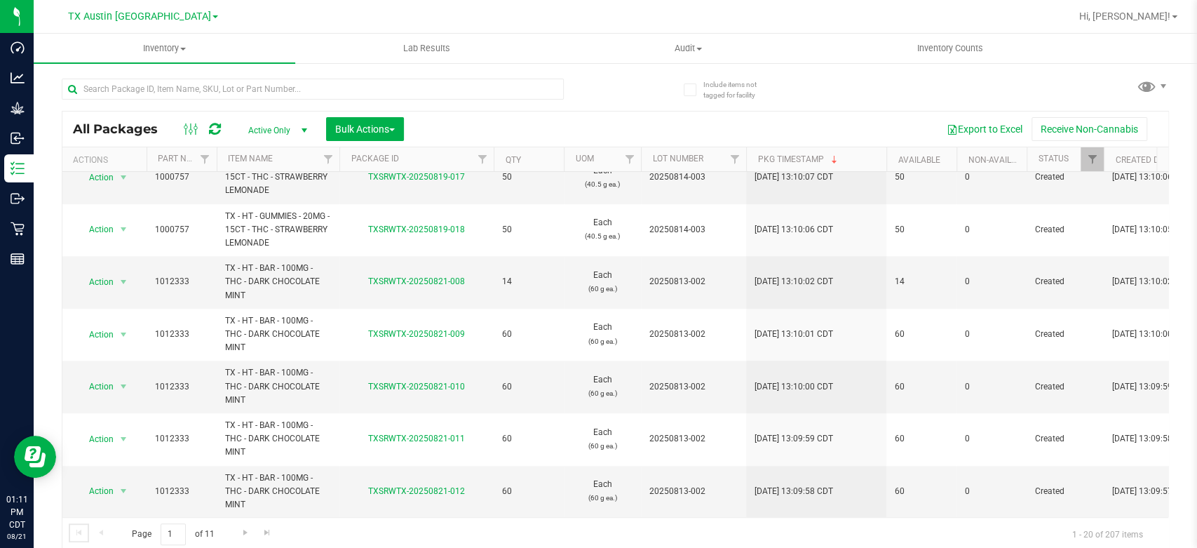
scroll to position [3, 0]
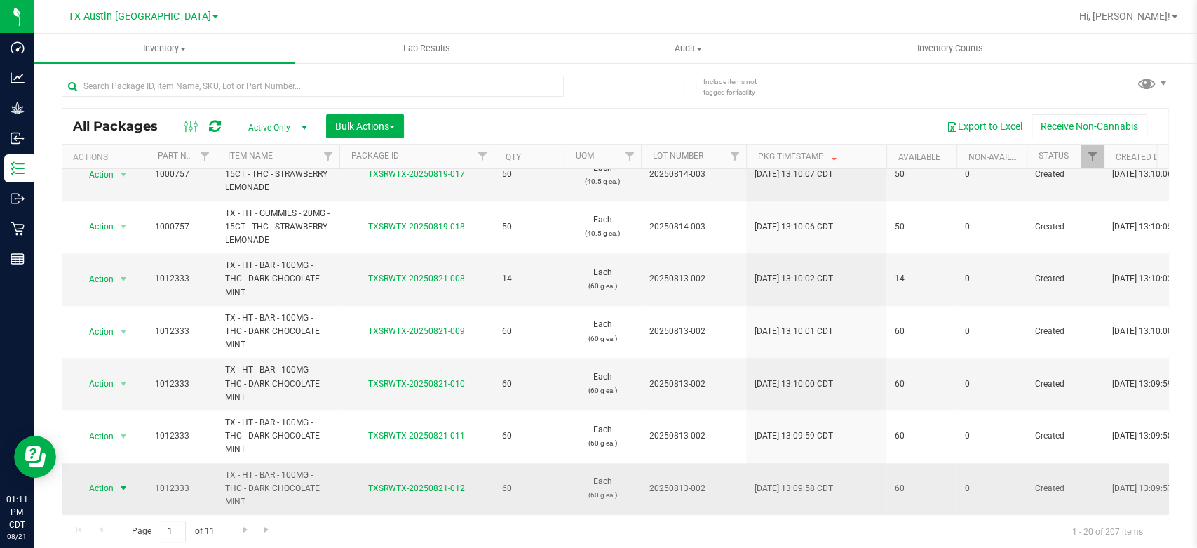
click at [93, 478] on span "Action" at bounding box center [95, 488] width 38 height 20
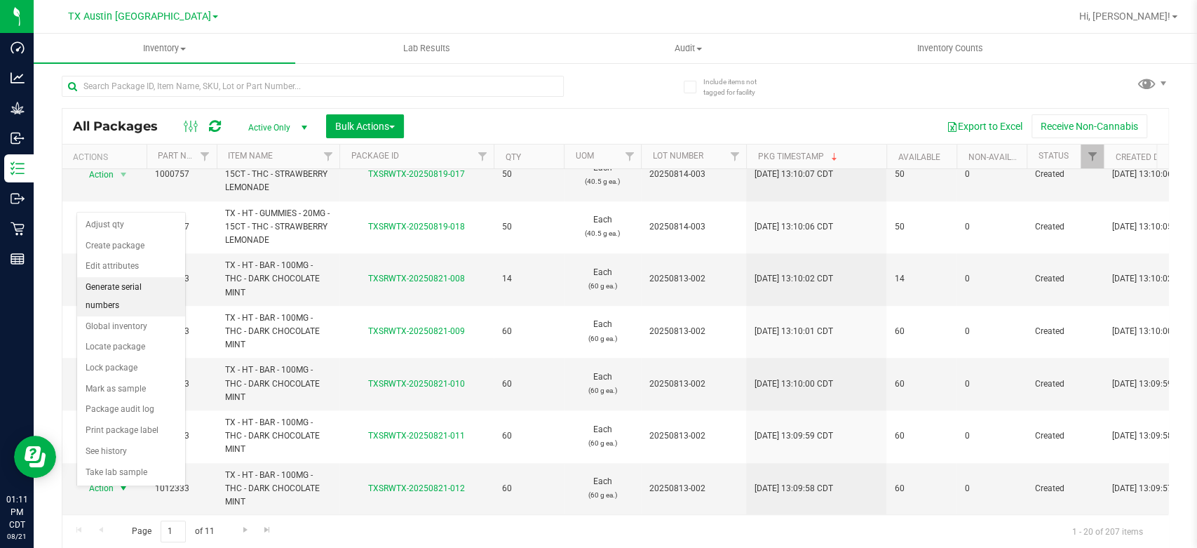
click at [128, 285] on li "Generate serial numbers" at bounding box center [131, 296] width 108 height 39
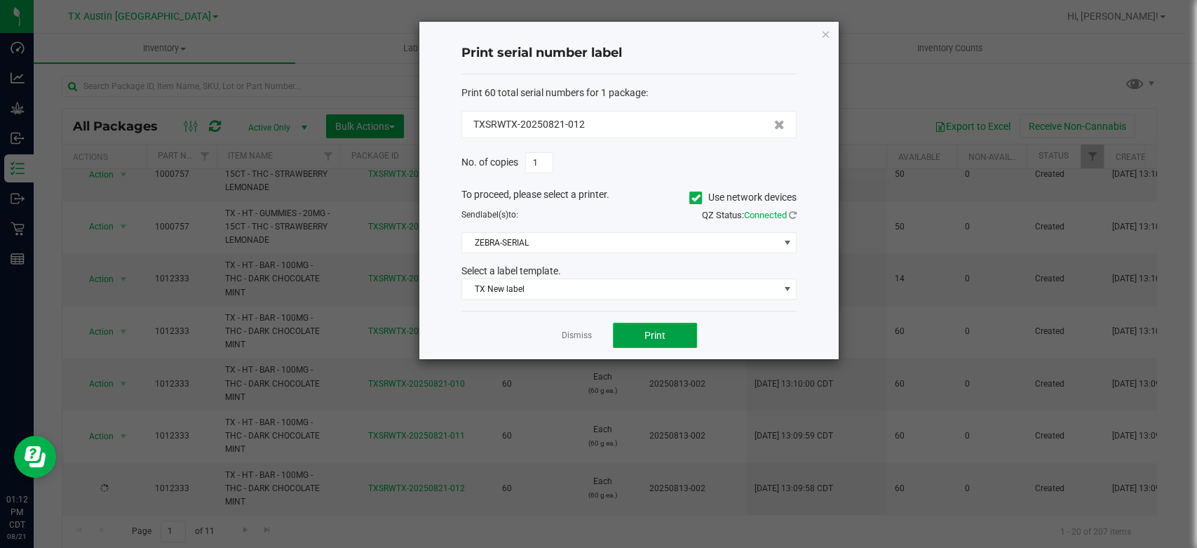
click at [657, 336] on span "Print" at bounding box center [655, 335] width 21 height 11
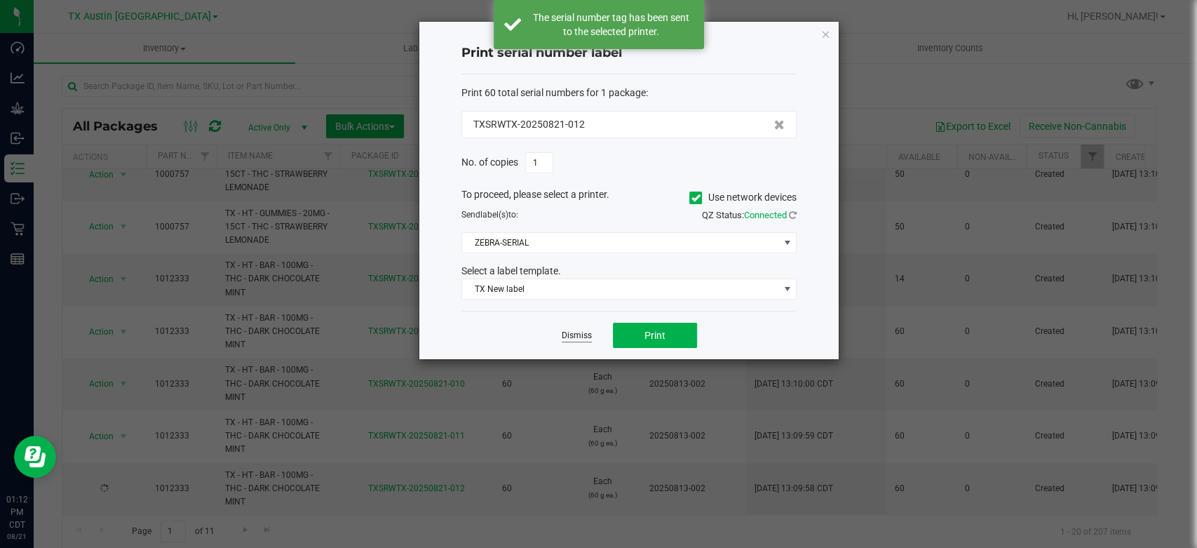
click at [579, 332] on link "Dismiss" at bounding box center [577, 336] width 30 height 12
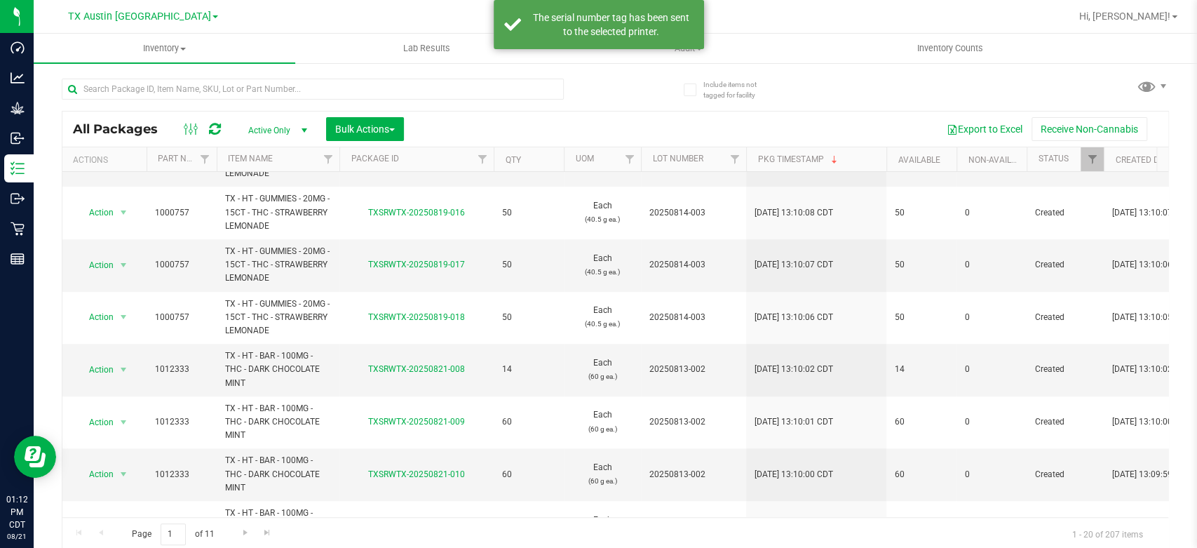
scroll to position [711, 0]
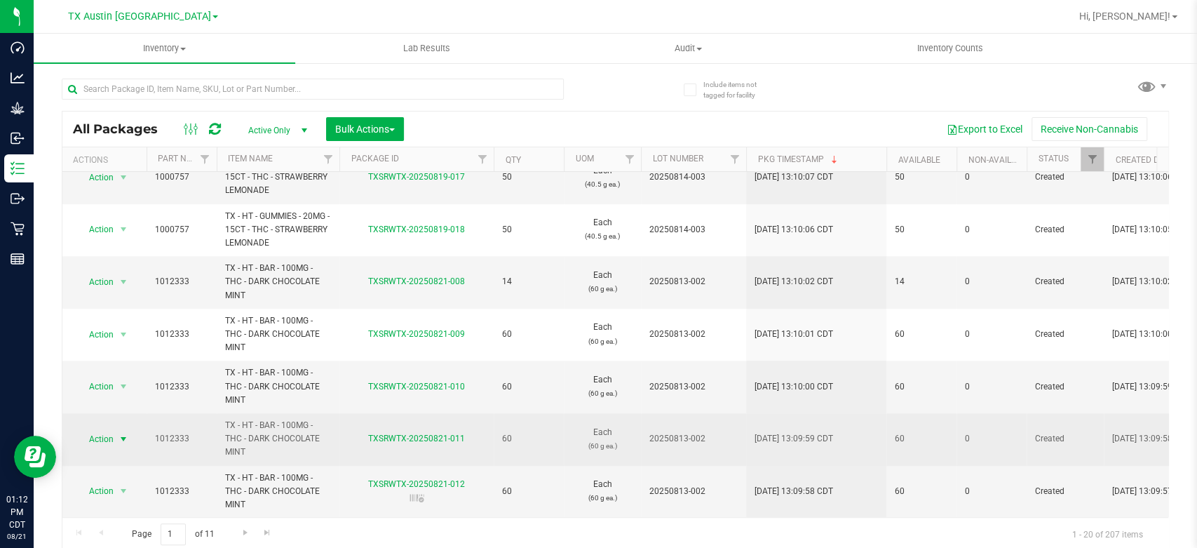
click at [115, 429] on span "select" at bounding box center [124, 439] width 18 height 20
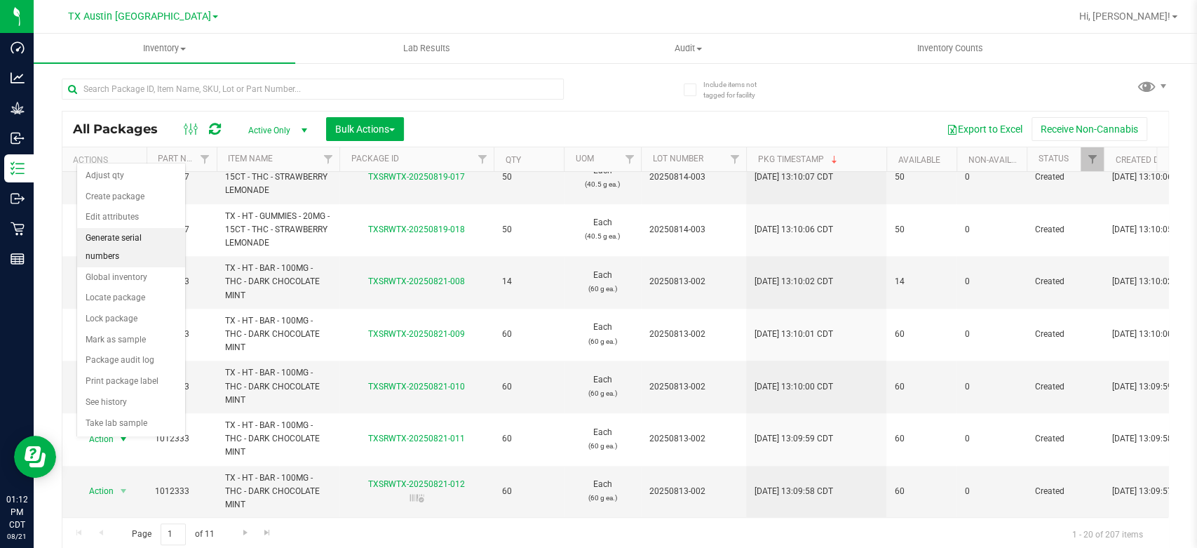
click at [157, 231] on li "Generate serial numbers" at bounding box center [131, 247] width 108 height 39
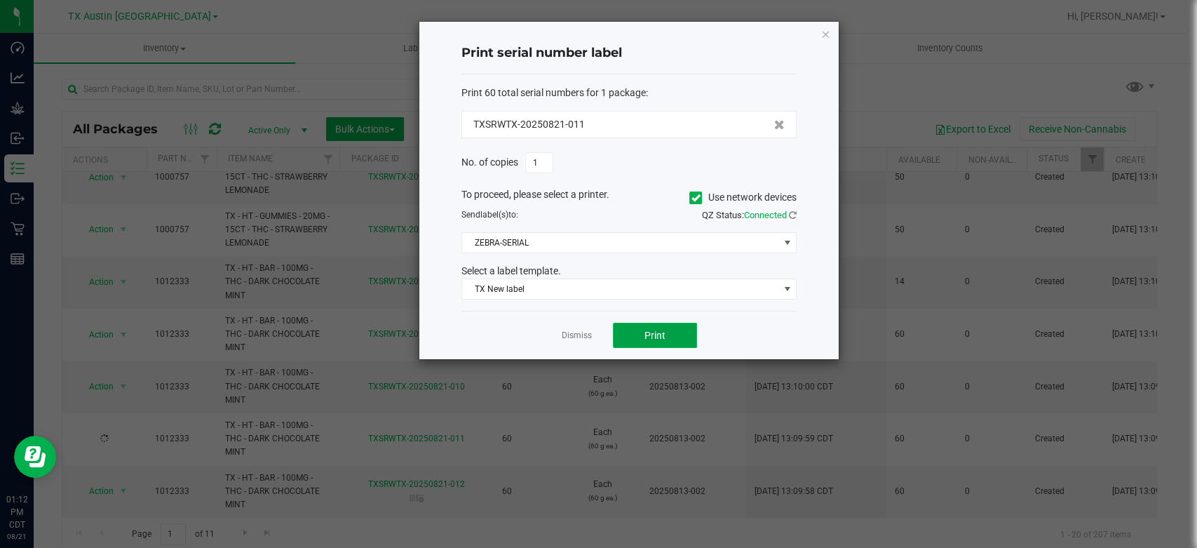
click at [642, 335] on button "Print" at bounding box center [655, 335] width 84 height 25
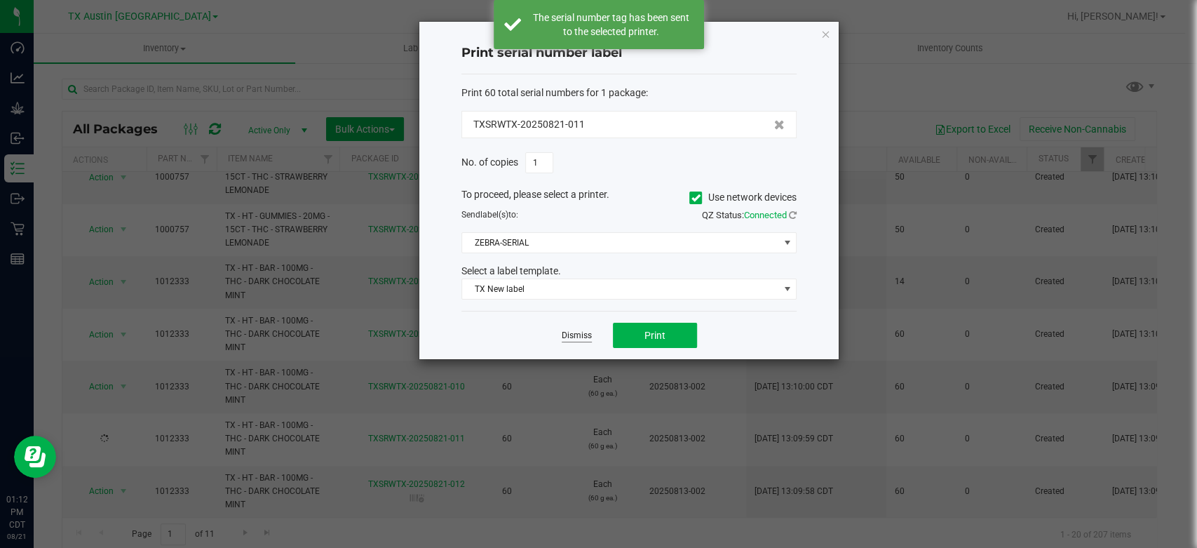
click at [574, 335] on link "Dismiss" at bounding box center [577, 336] width 30 height 12
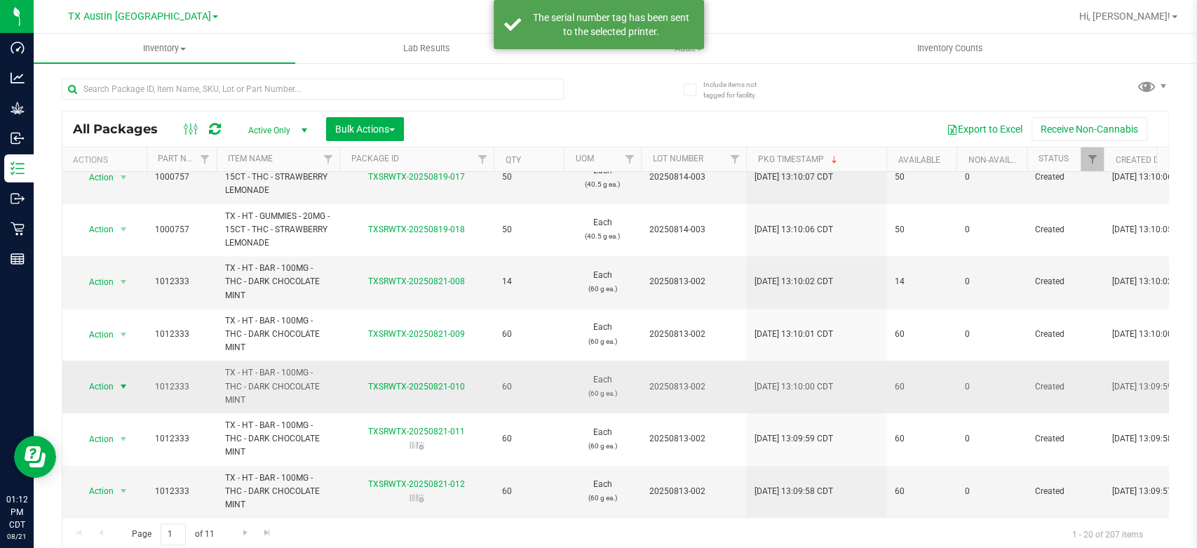
click at [105, 377] on span "Action" at bounding box center [95, 387] width 38 height 20
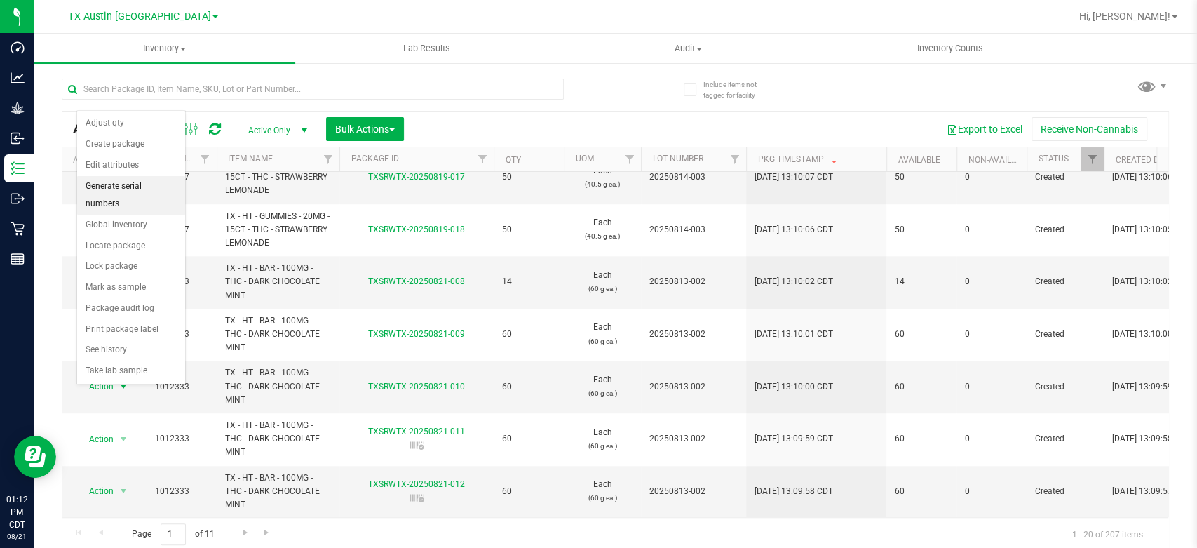
click at [146, 191] on li "Generate serial numbers" at bounding box center [131, 195] width 108 height 39
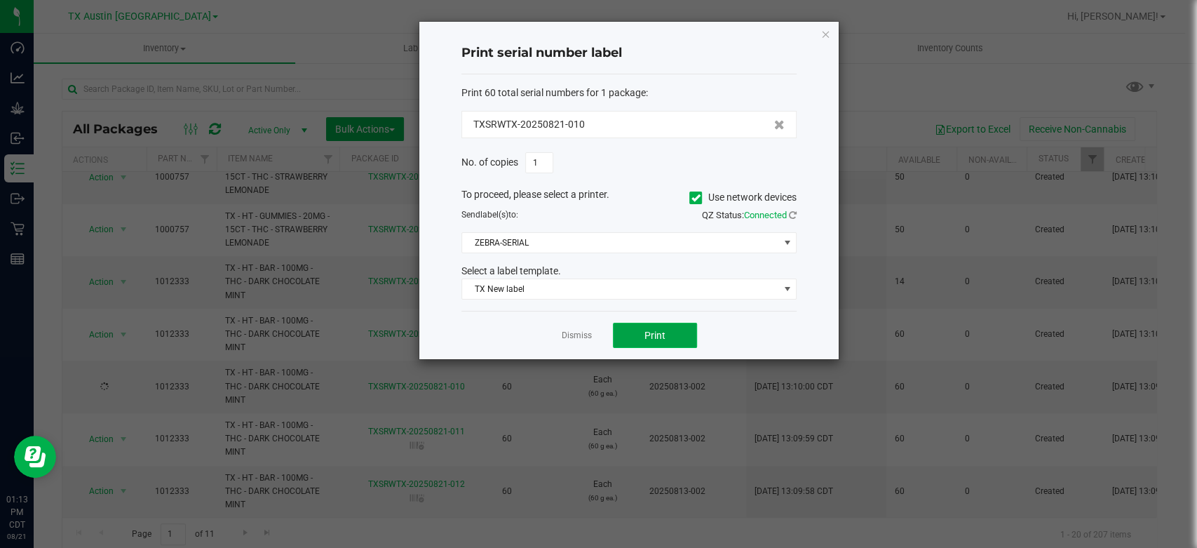
click at [633, 331] on button "Print" at bounding box center [655, 335] width 84 height 25
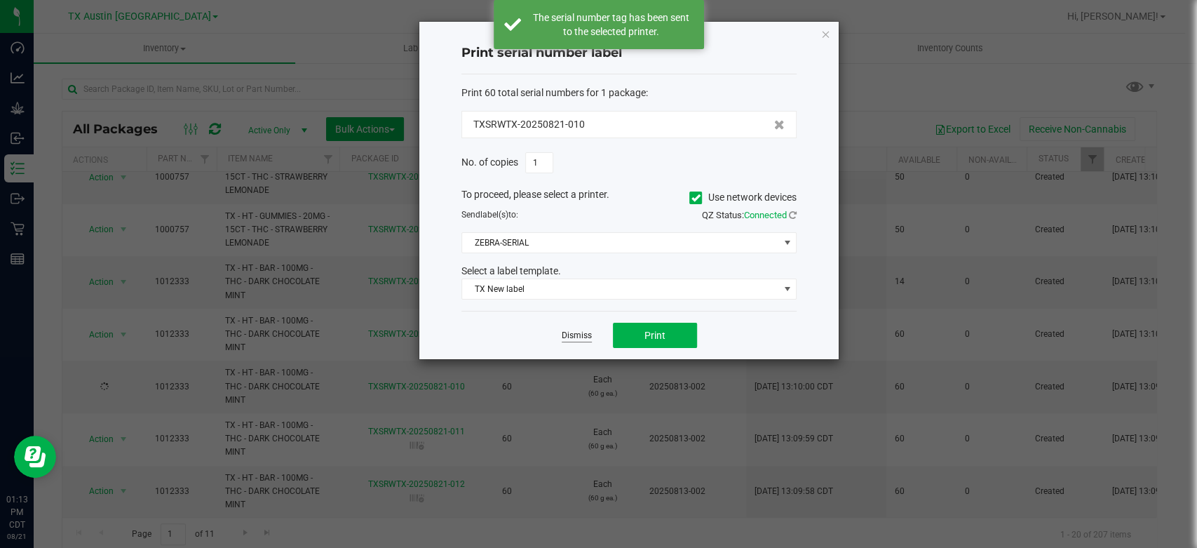
click at [586, 335] on link "Dismiss" at bounding box center [577, 336] width 30 height 12
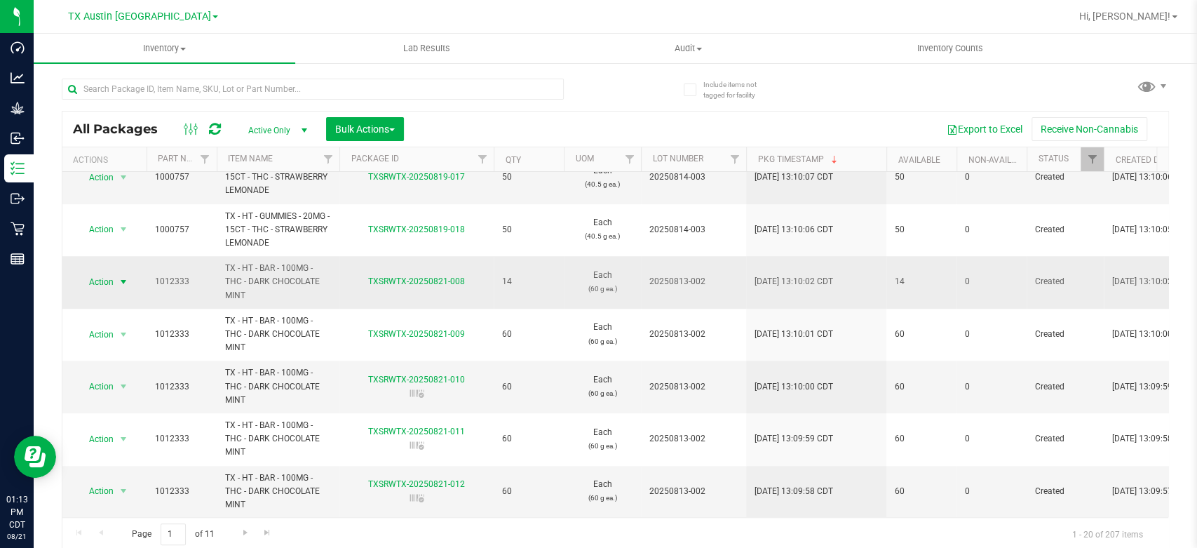
click at [105, 272] on span "Action" at bounding box center [95, 282] width 38 height 20
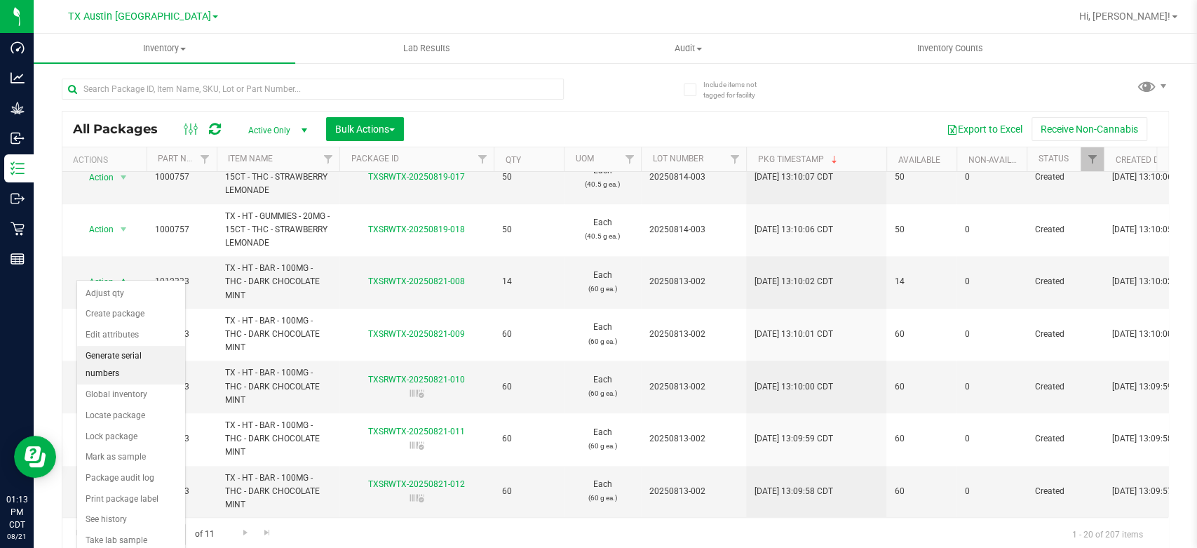
click at [109, 354] on li "Generate serial numbers" at bounding box center [131, 365] width 108 height 39
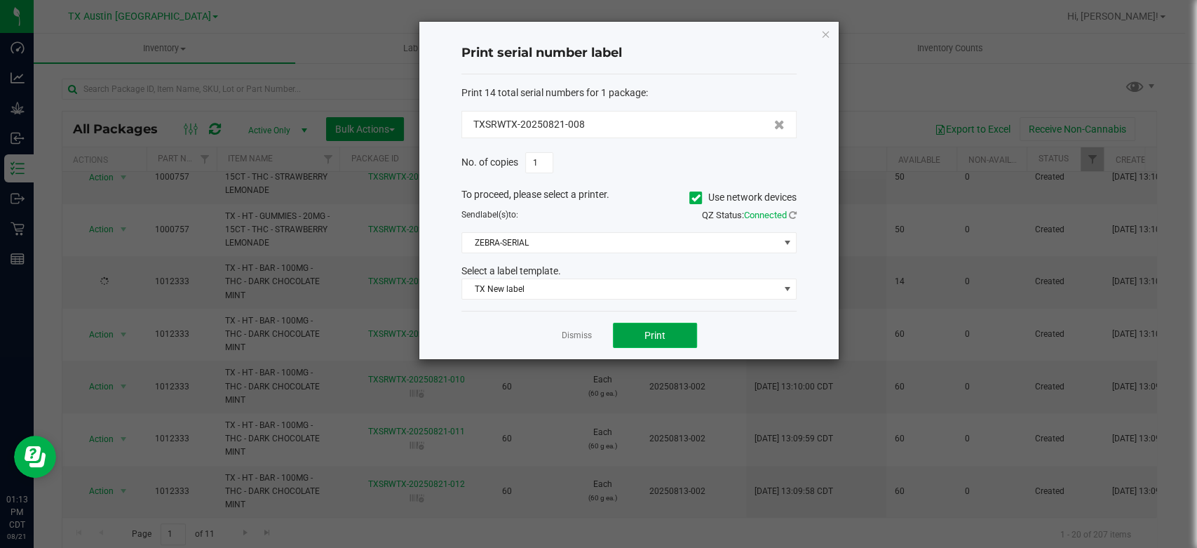
click at [631, 323] on button "Print" at bounding box center [655, 335] width 84 height 25
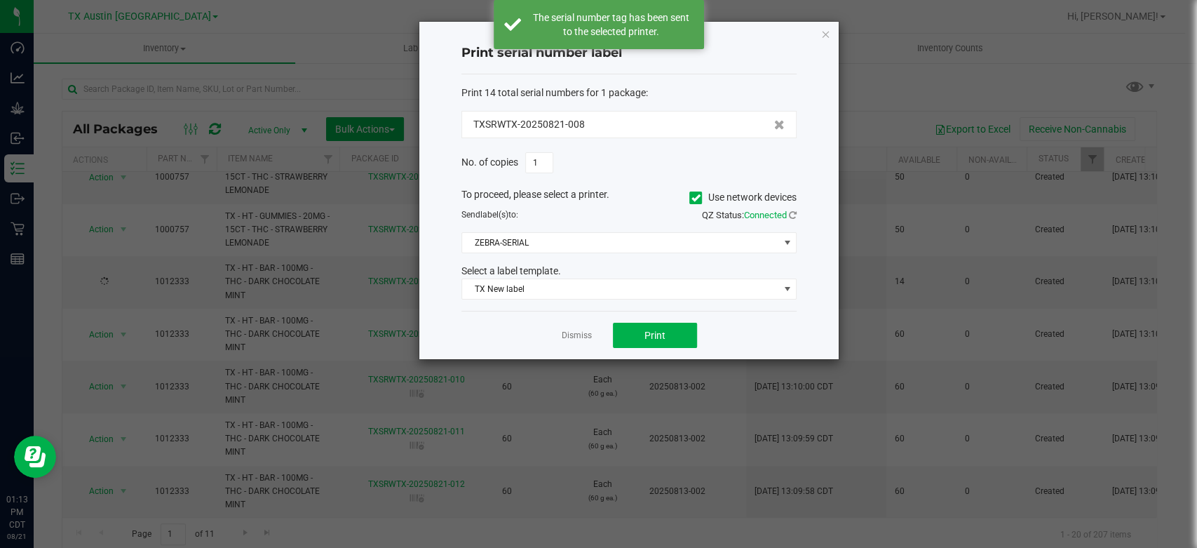
click at [591, 334] on div "Dismiss Print" at bounding box center [629, 335] width 335 height 48
click at [573, 335] on link "Dismiss" at bounding box center [577, 336] width 30 height 12
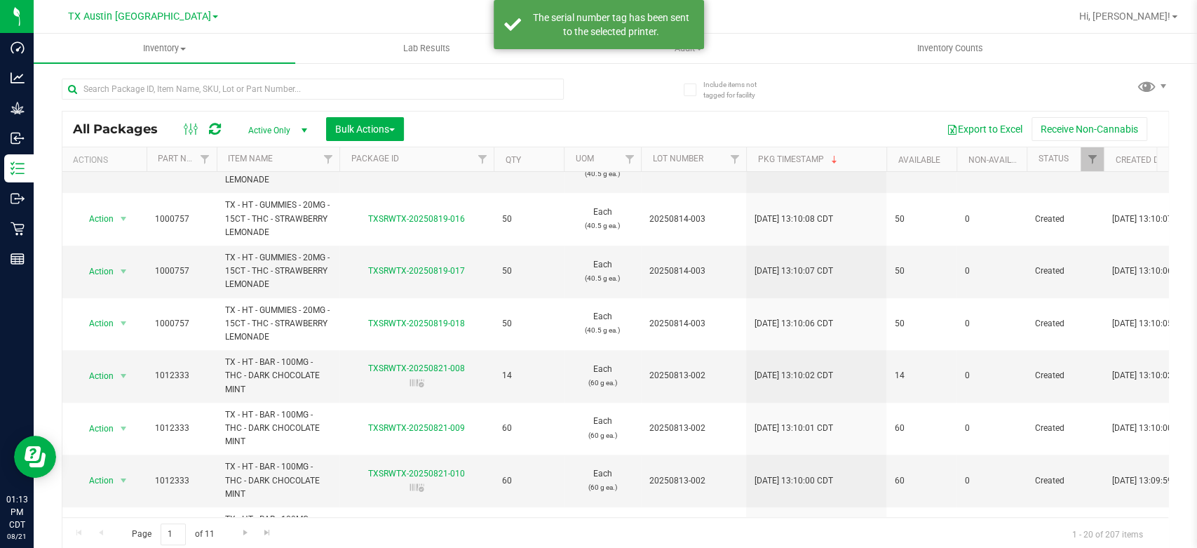
scroll to position [608, 0]
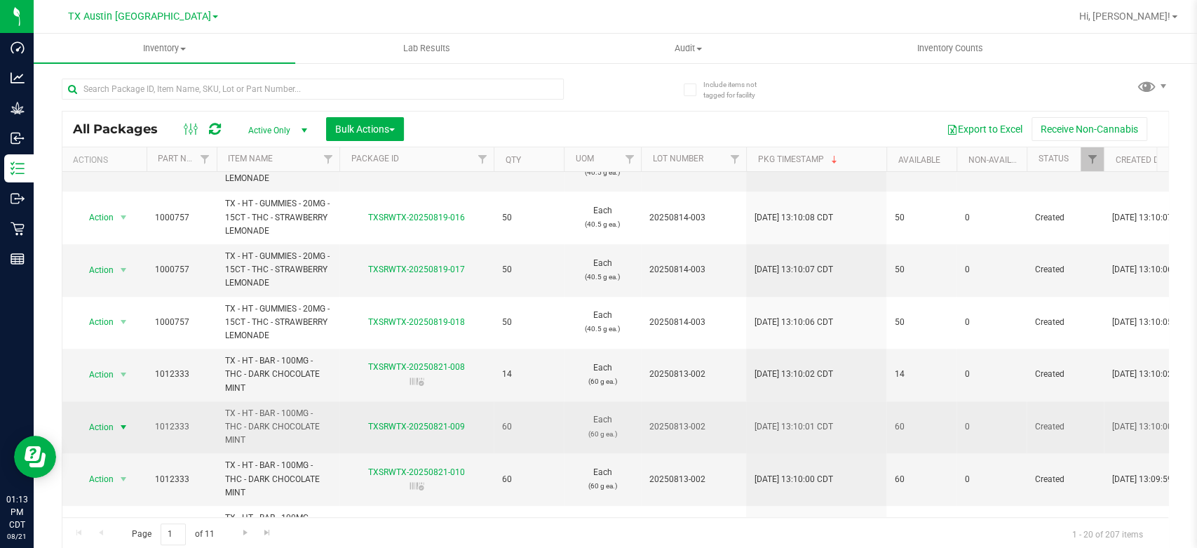
click at [117, 431] on span "select" at bounding box center [124, 427] width 18 height 20
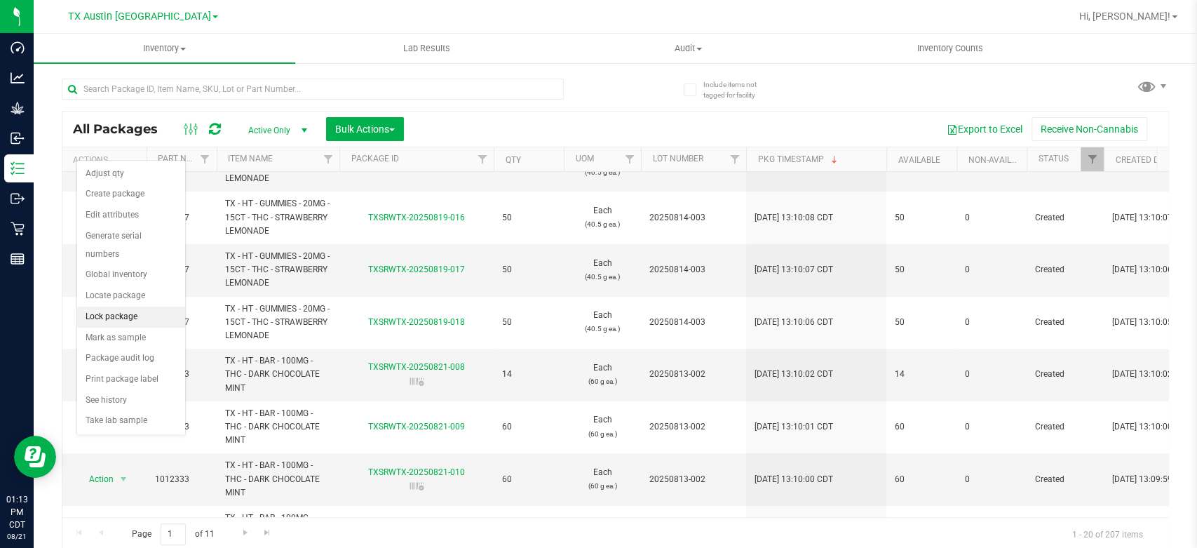
click at [120, 307] on li "Lock package" at bounding box center [131, 317] width 108 height 21
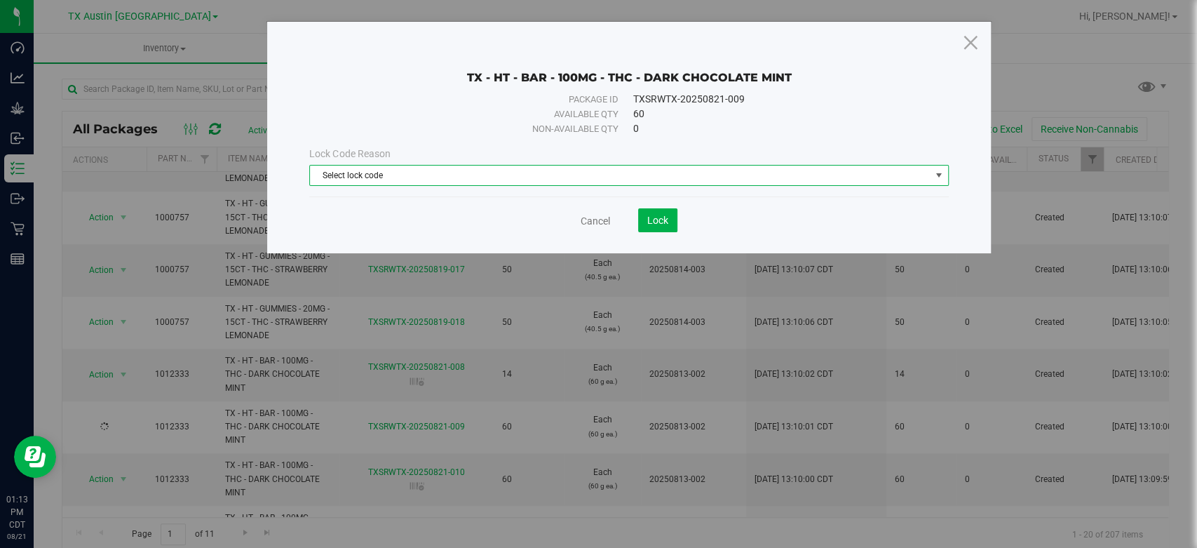
click at [391, 184] on span "Select lock code" at bounding box center [620, 176] width 620 height 20
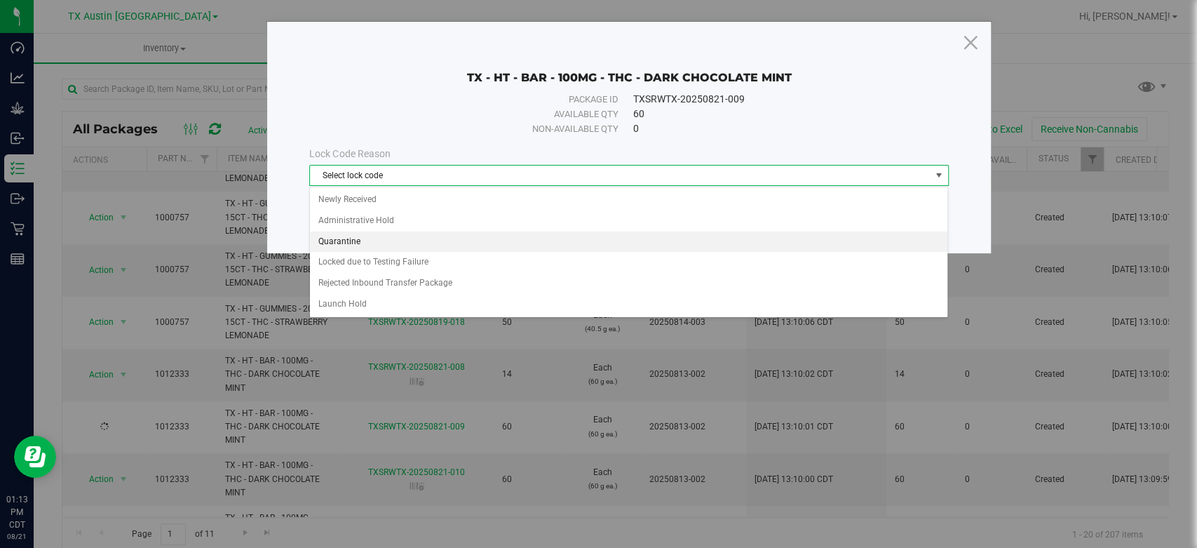
click at [384, 244] on li "Quarantine" at bounding box center [629, 241] width 638 height 21
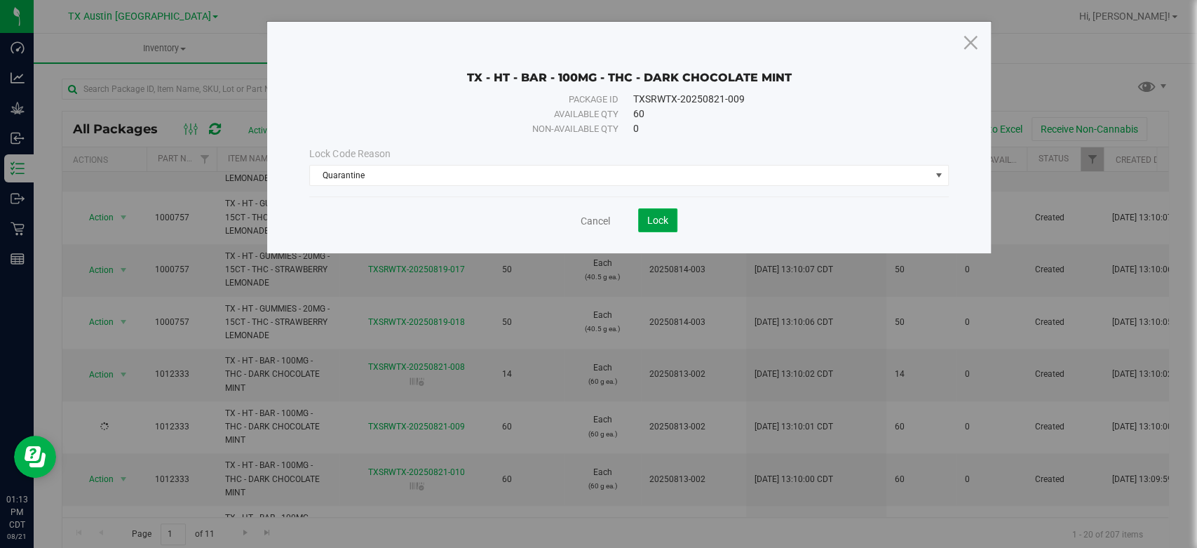
click at [661, 224] on span "Lock" at bounding box center [657, 220] width 21 height 11
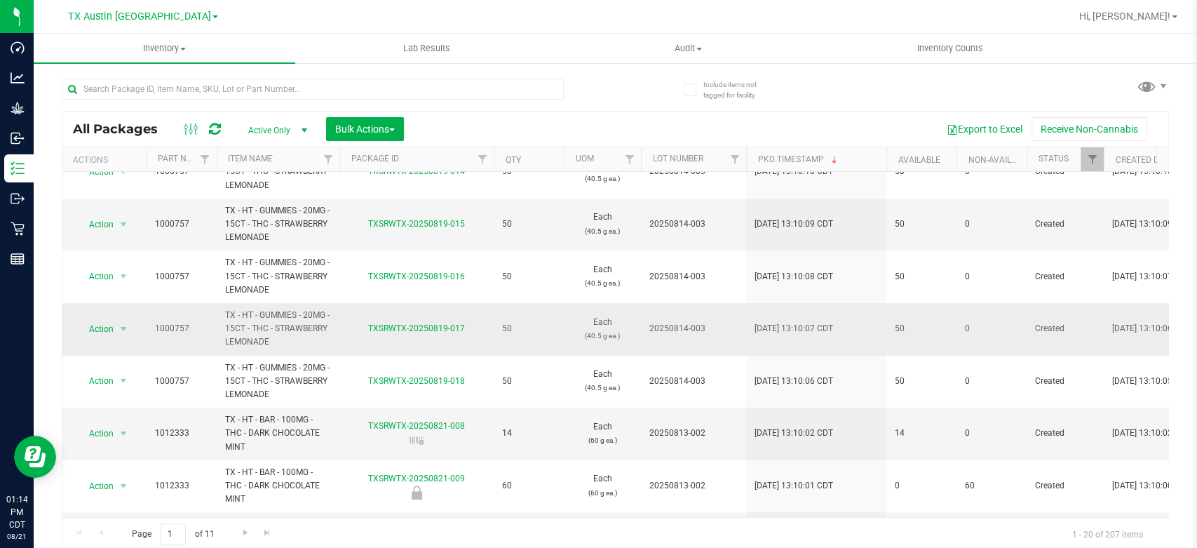
scroll to position [551, 0]
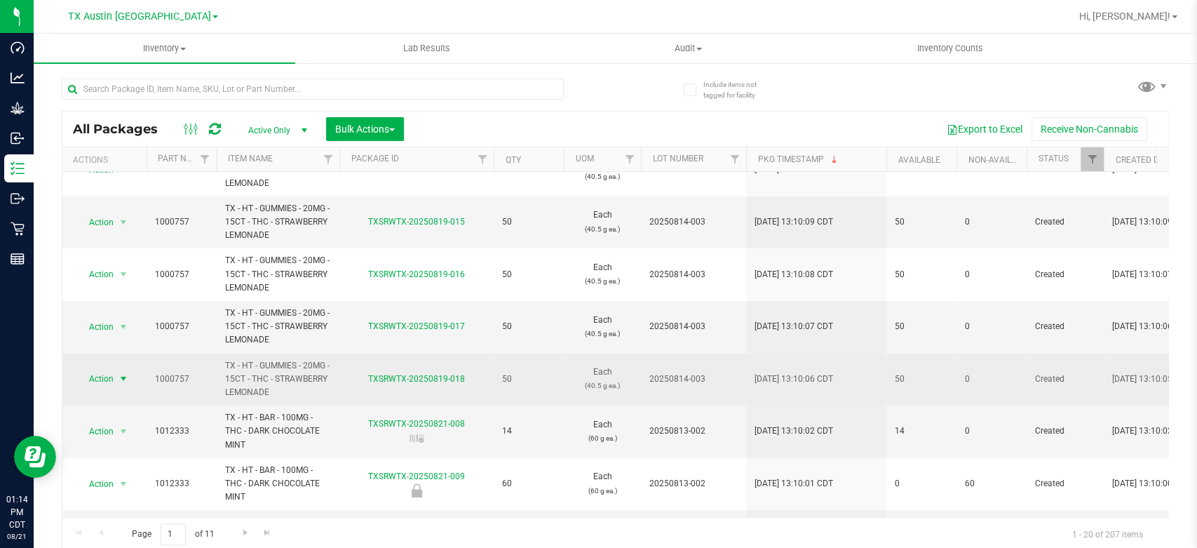
click at [94, 384] on span "Action" at bounding box center [95, 379] width 38 height 20
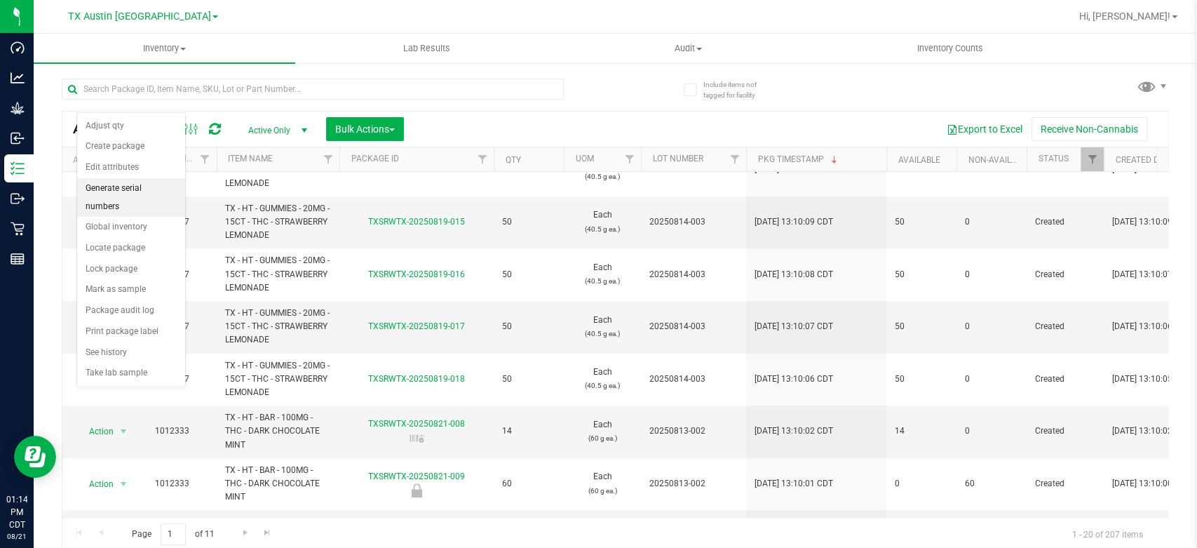
click at [143, 183] on li "Generate serial numbers" at bounding box center [131, 197] width 108 height 39
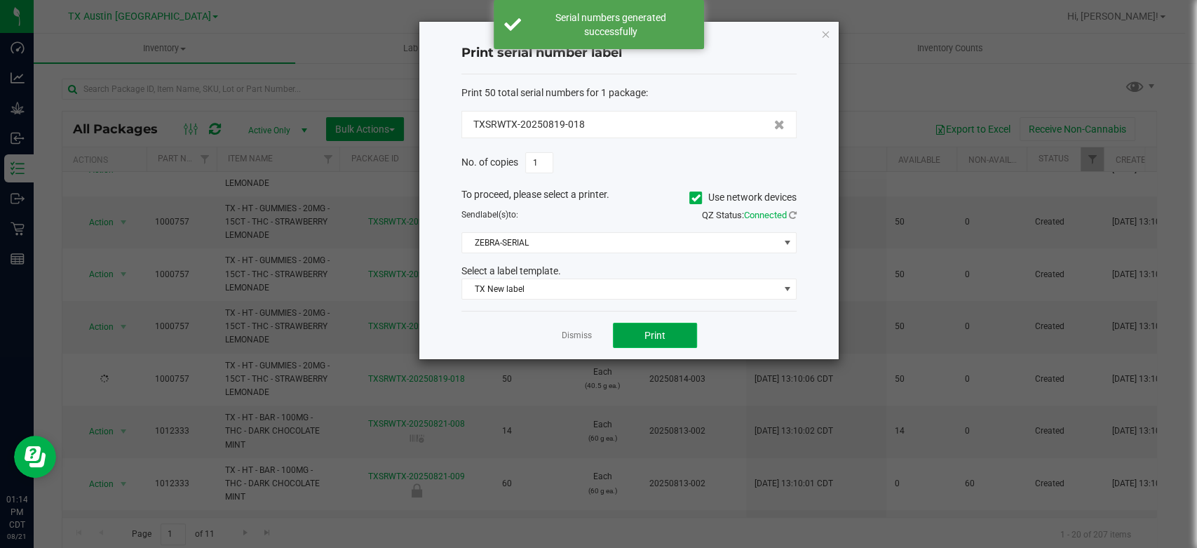
click at [664, 336] on span "Print" at bounding box center [655, 335] width 21 height 11
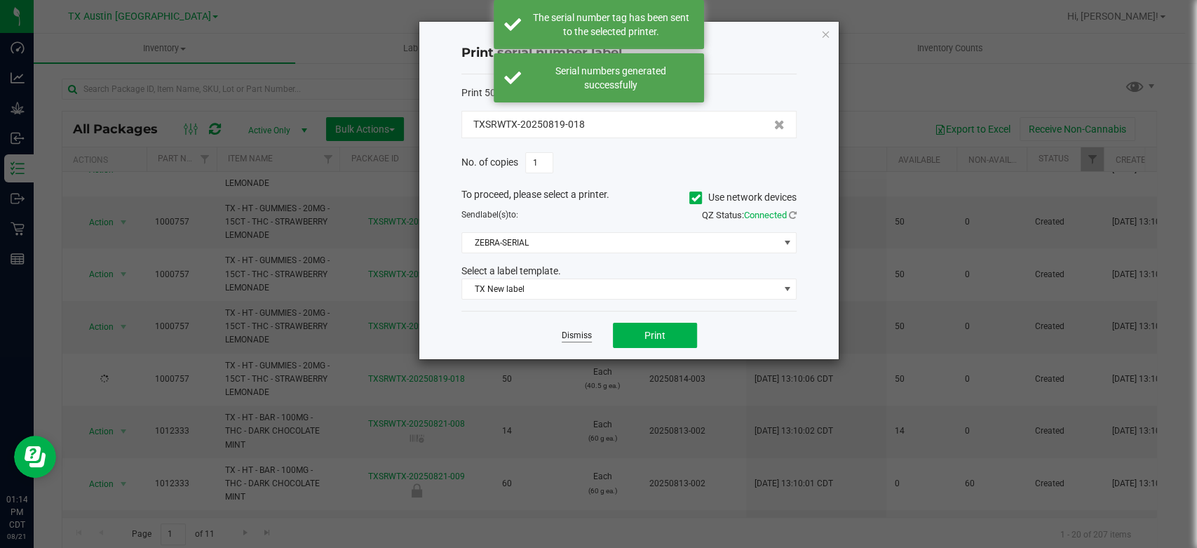
click at [580, 337] on link "Dismiss" at bounding box center [577, 336] width 30 height 12
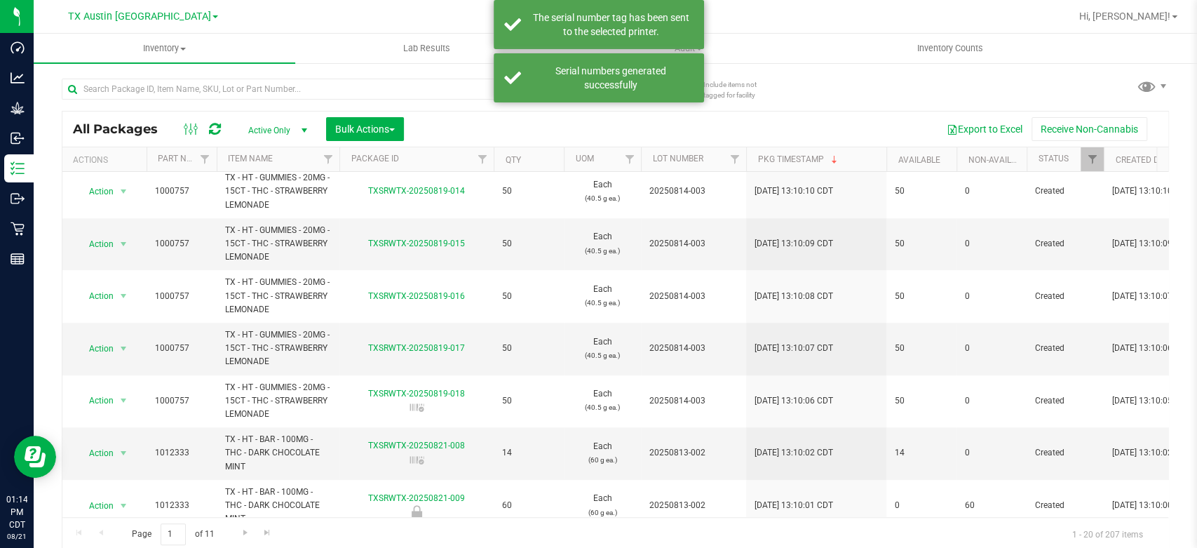
scroll to position [539, 0]
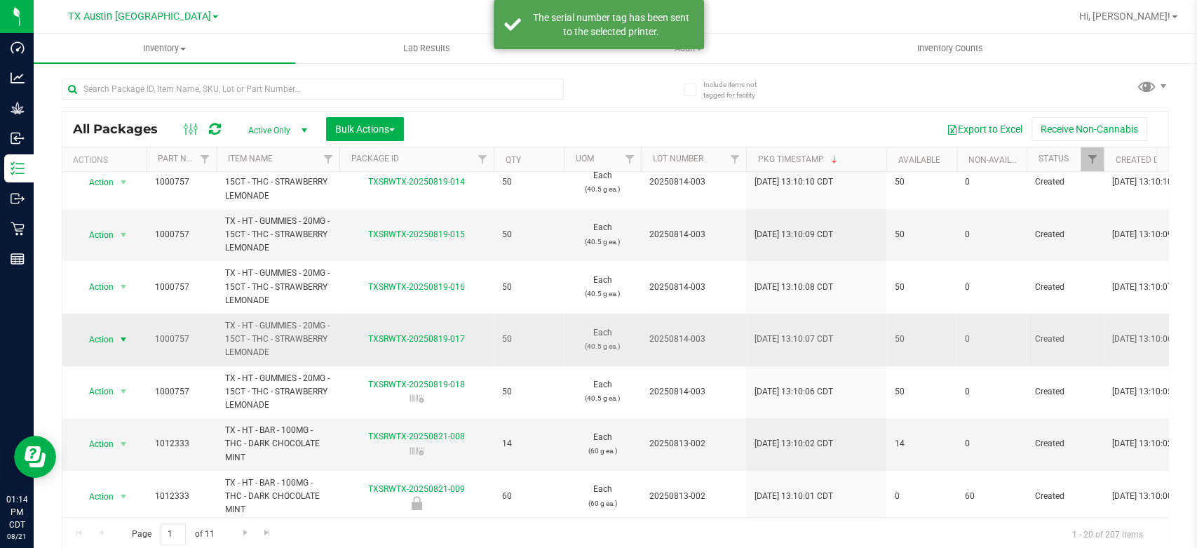
click at [101, 335] on span "Action" at bounding box center [95, 340] width 38 height 20
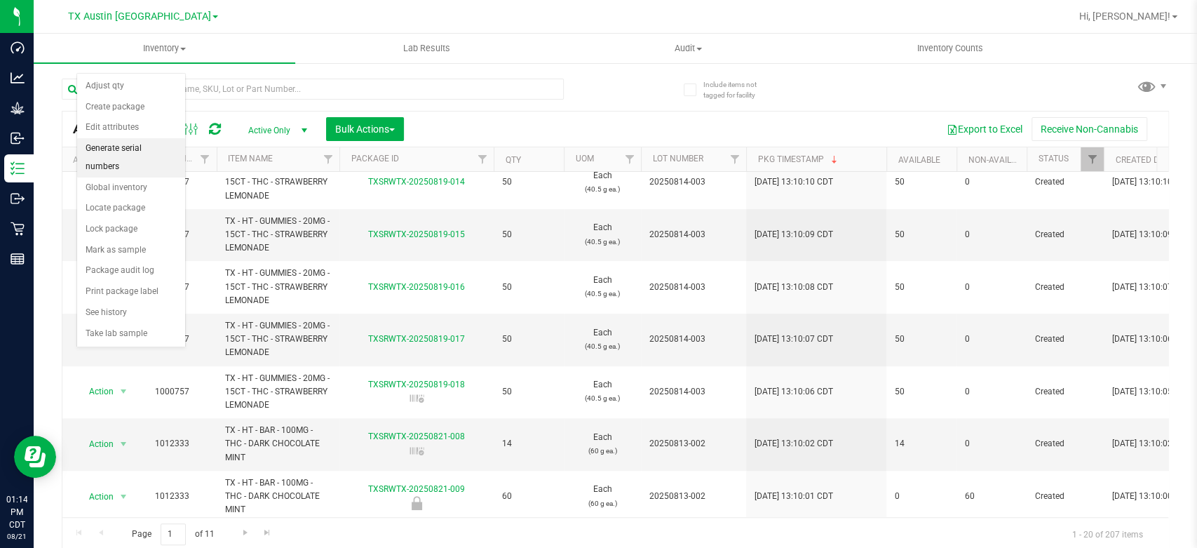
click at [149, 144] on li "Generate serial numbers" at bounding box center [131, 157] width 108 height 39
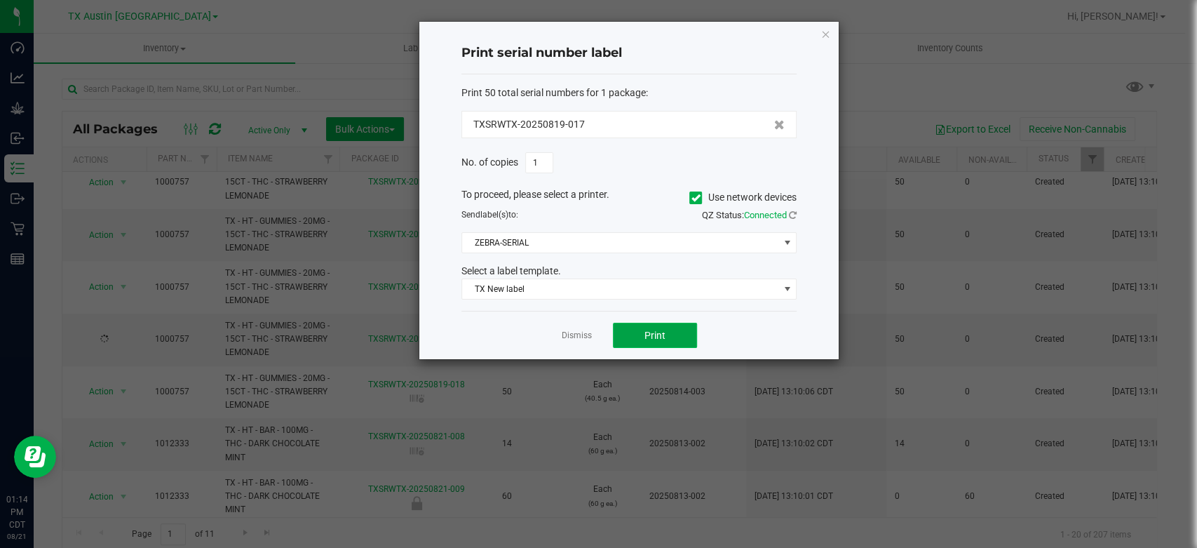
click at [643, 344] on button "Print" at bounding box center [655, 335] width 84 height 25
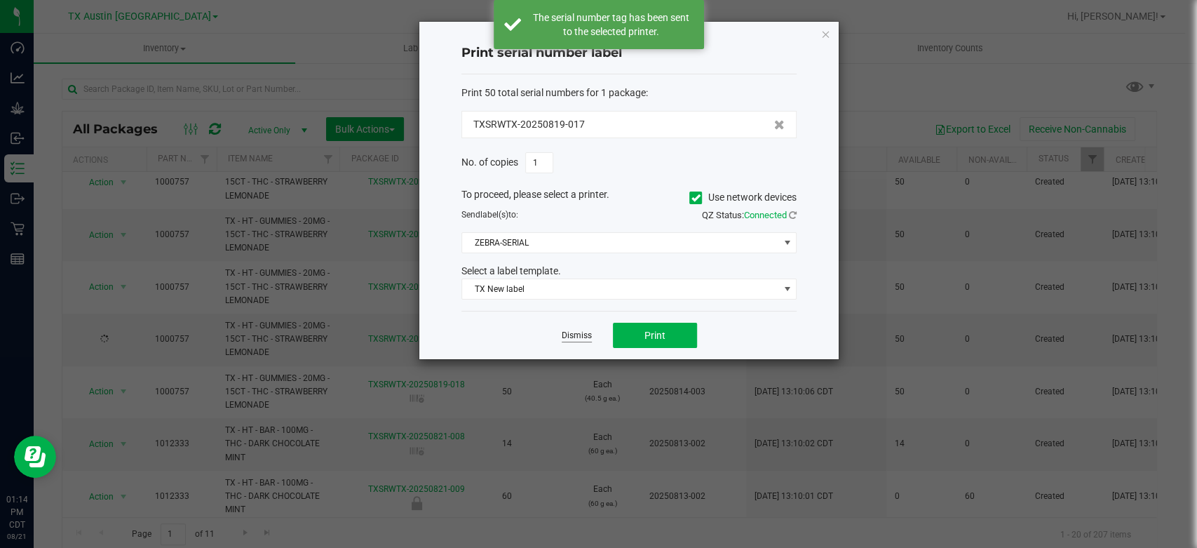
click at [574, 337] on link "Dismiss" at bounding box center [577, 336] width 30 height 12
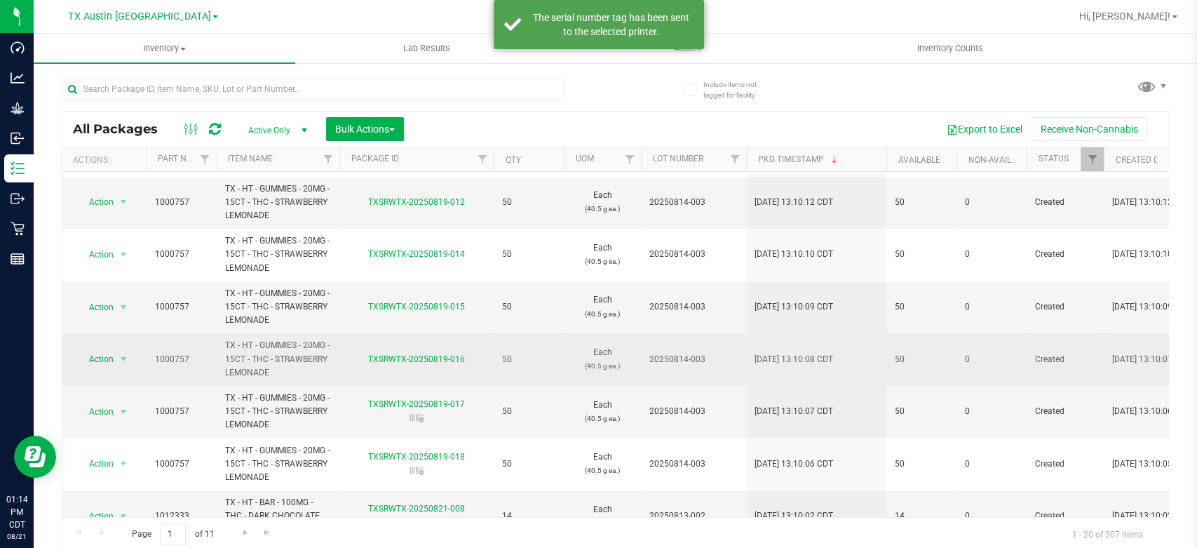
scroll to position [467, 0]
click at [105, 361] on span "Action" at bounding box center [95, 359] width 38 height 20
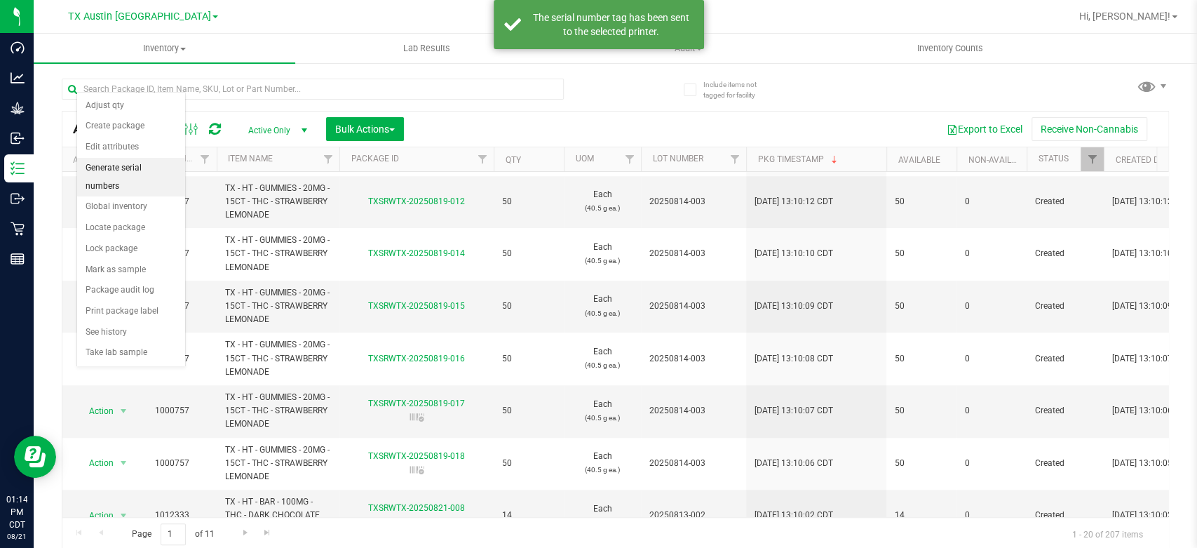
click at [121, 168] on li "Generate serial numbers" at bounding box center [131, 177] width 108 height 39
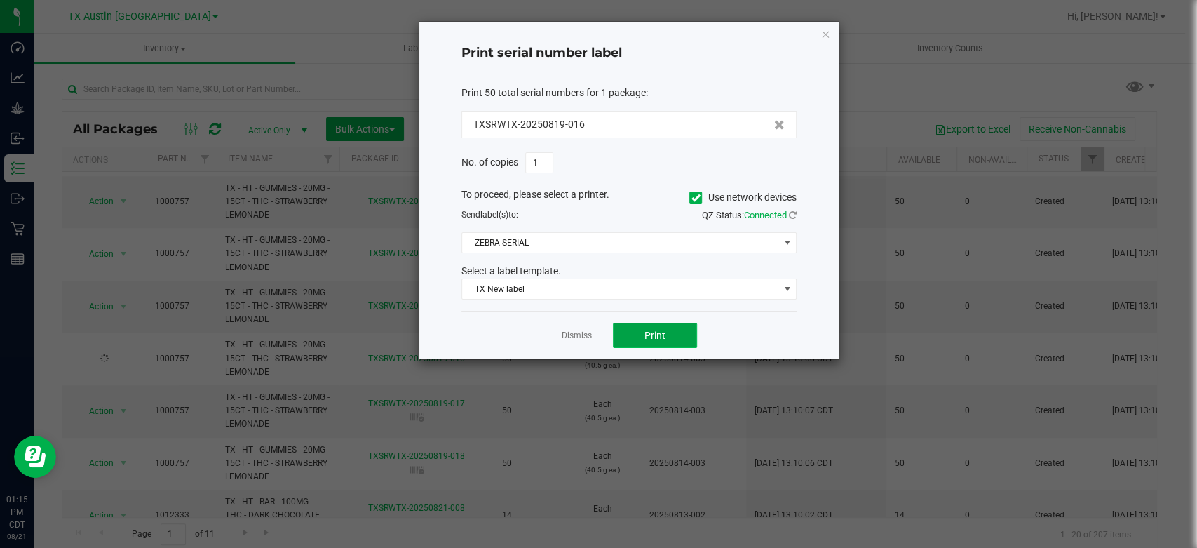
click at [647, 342] on button "Print" at bounding box center [655, 335] width 84 height 25
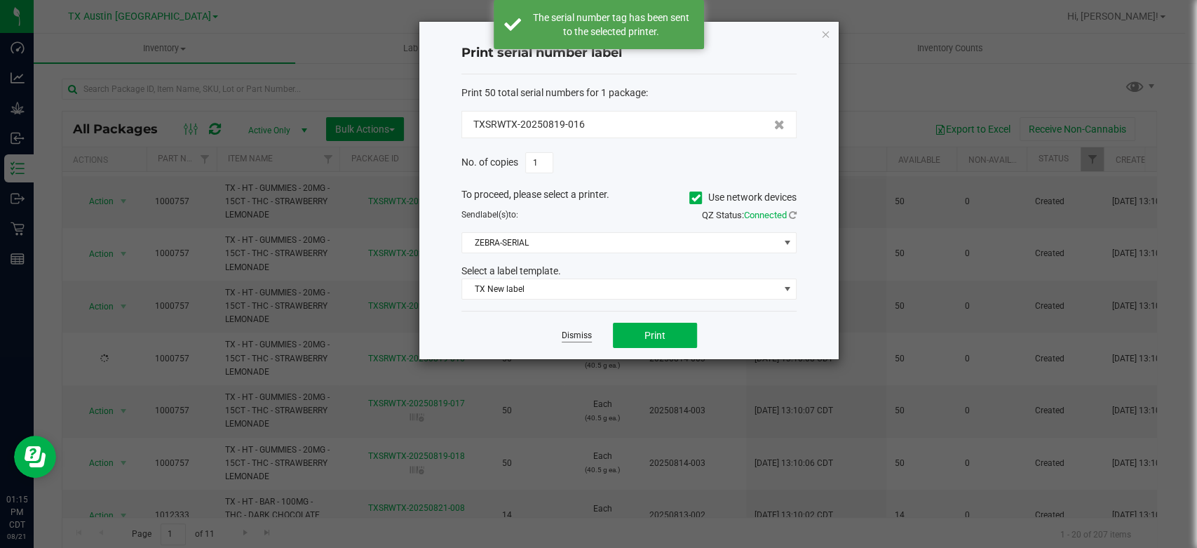
click at [571, 335] on link "Dismiss" at bounding box center [577, 336] width 30 height 12
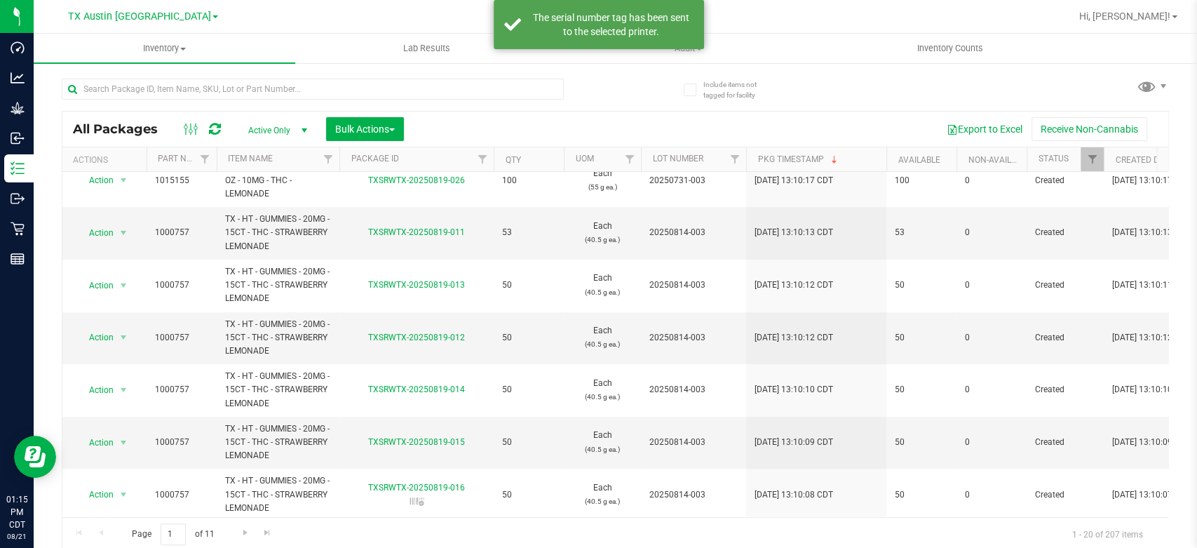
scroll to position [332, 0]
click at [103, 443] on span "Action" at bounding box center [95, 441] width 38 height 20
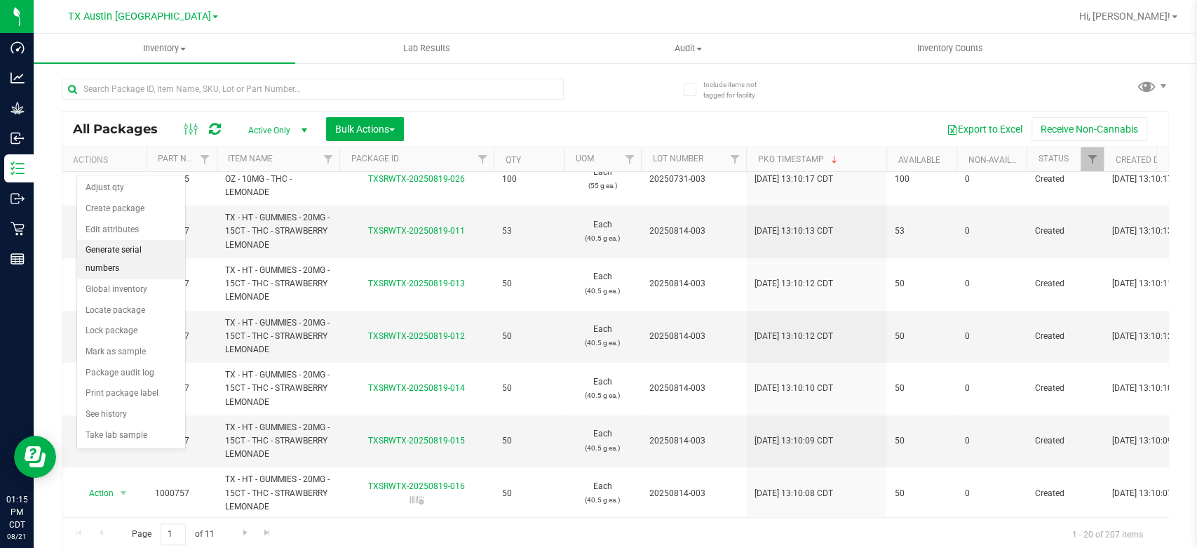
click at [140, 253] on li "Generate serial numbers" at bounding box center [131, 259] width 108 height 39
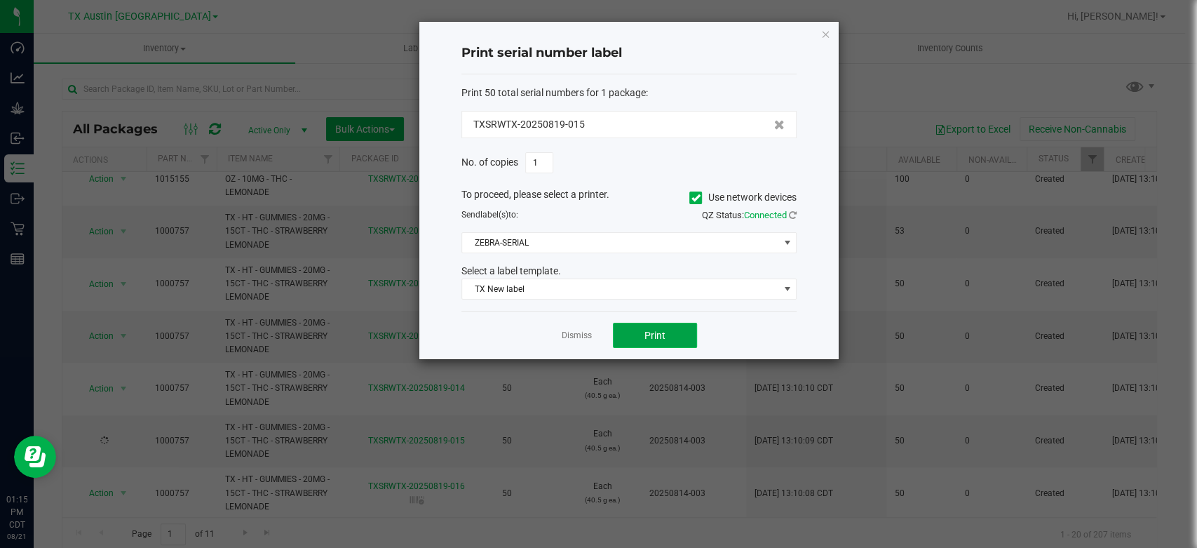
click at [645, 332] on span "Print" at bounding box center [655, 335] width 21 height 11
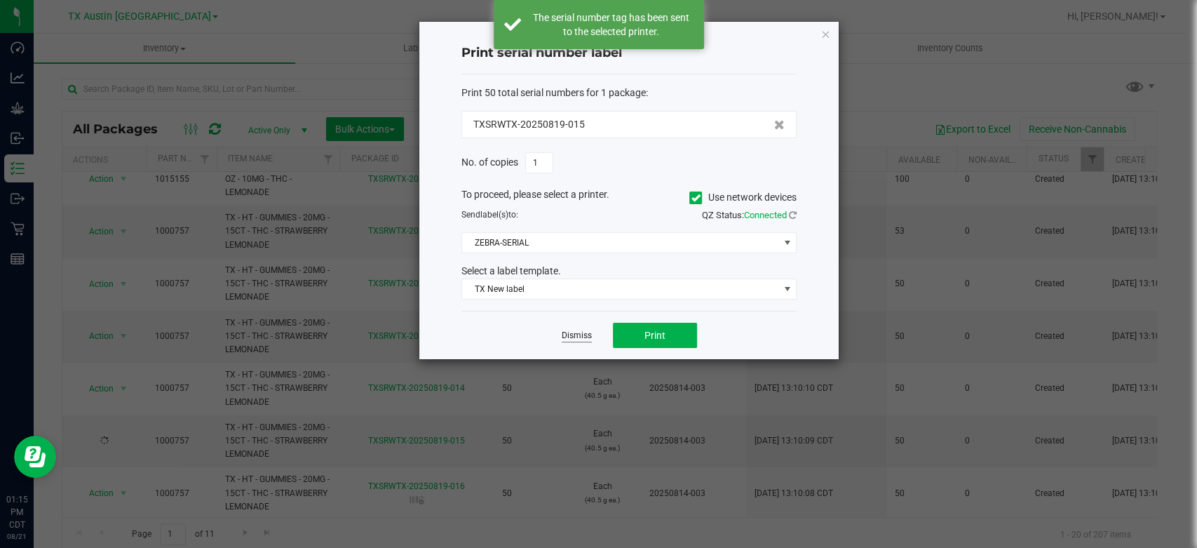
click at [575, 333] on link "Dismiss" at bounding box center [577, 336] width 30 height 12
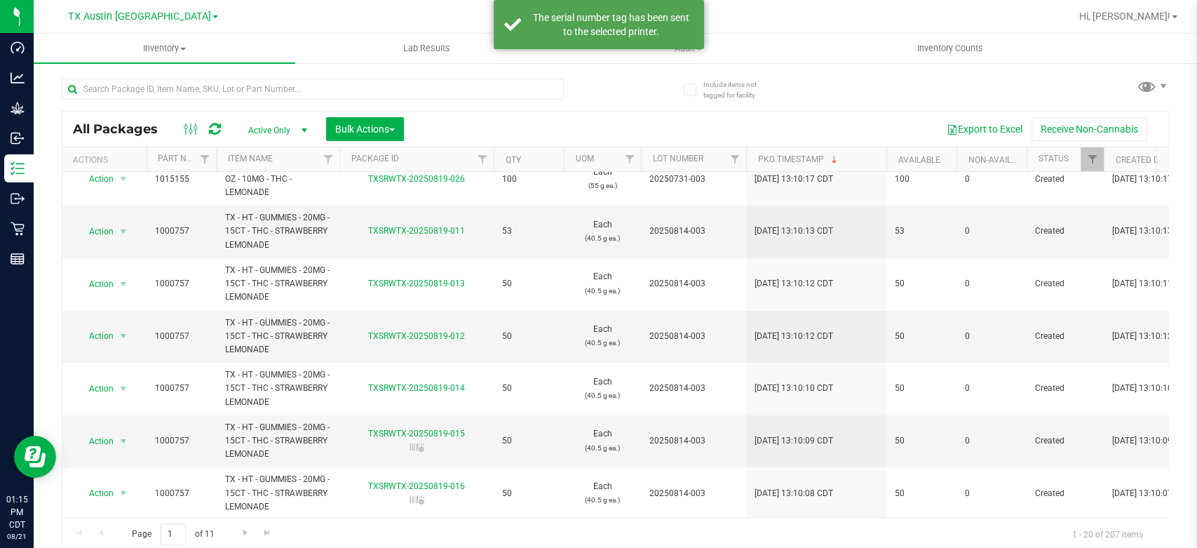
scroll to position [337, 0]
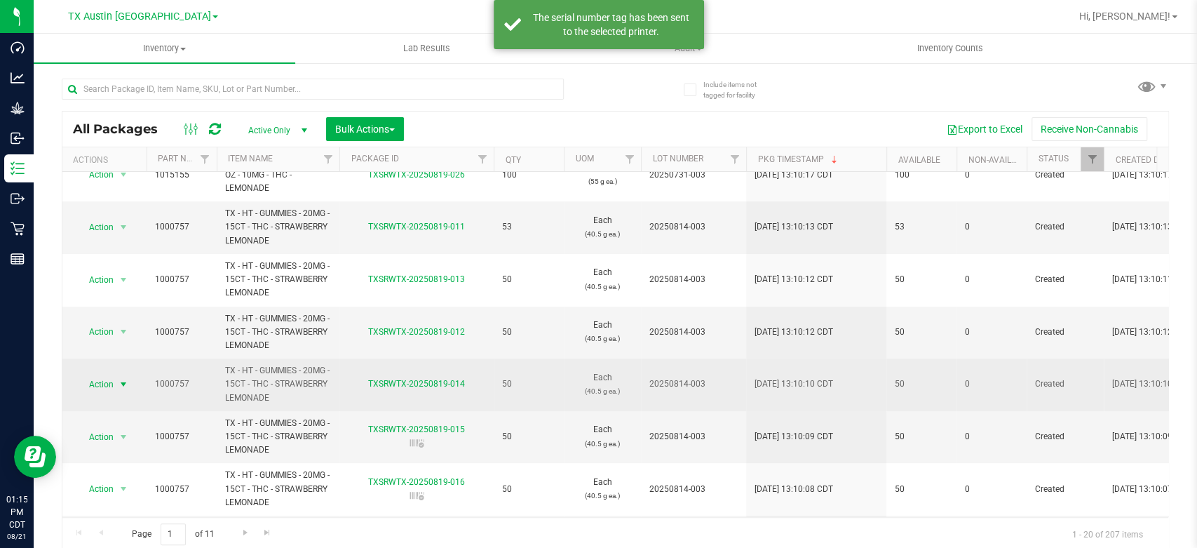
click at [107, 378] on span "Action" at bounding box center [95, 385] width 38 height 20
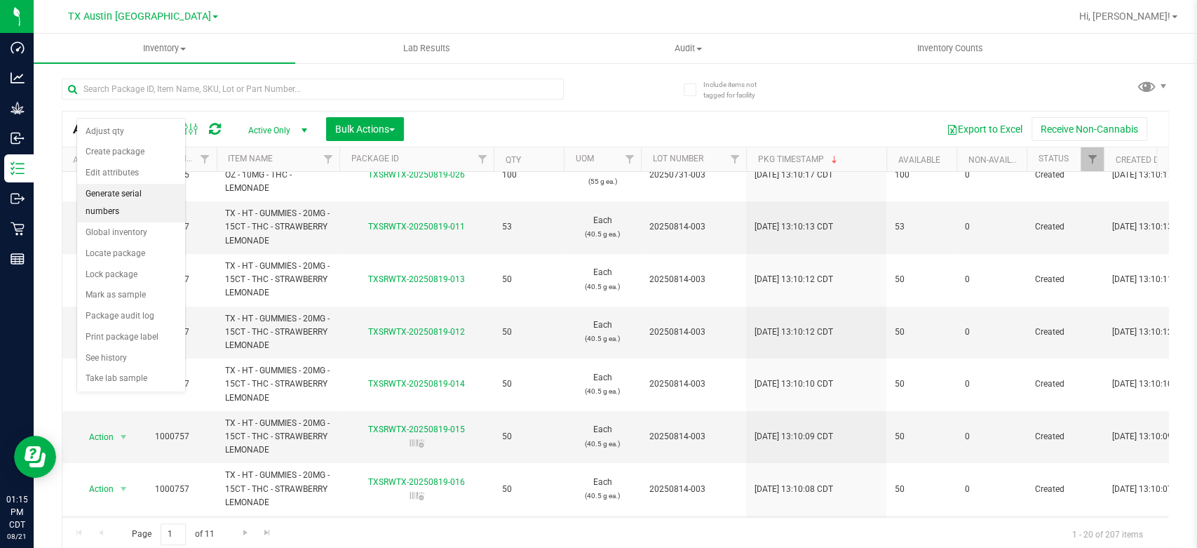
click at [147, 187] on li "Generate serial numbers" at bounding box center [131, 203] width 108 height 39
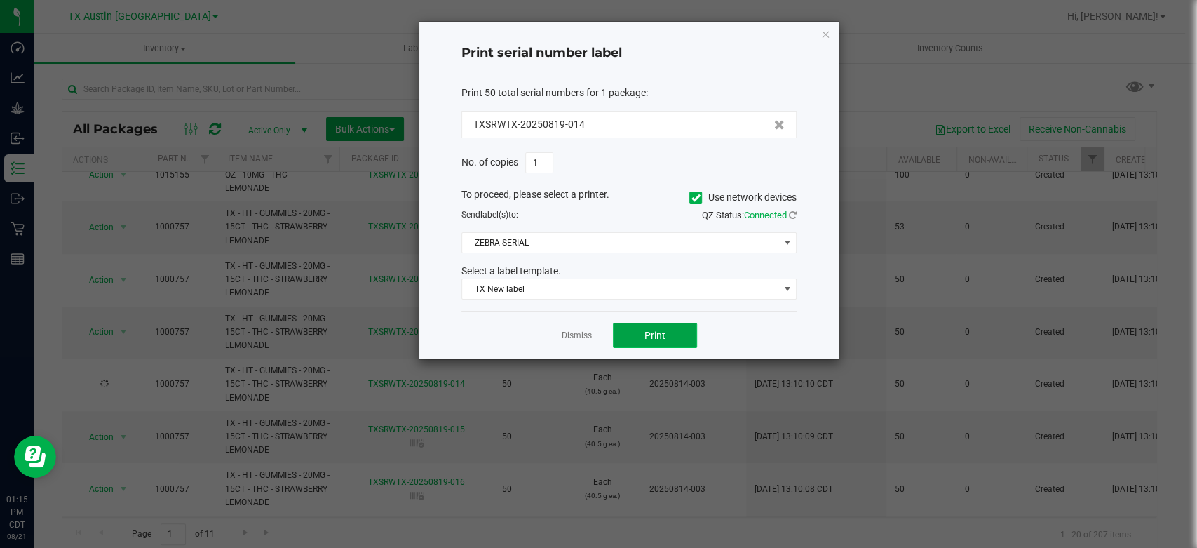
click at [664, 346] on button "Print" at bounding box center [655, 335] width 84 height 25
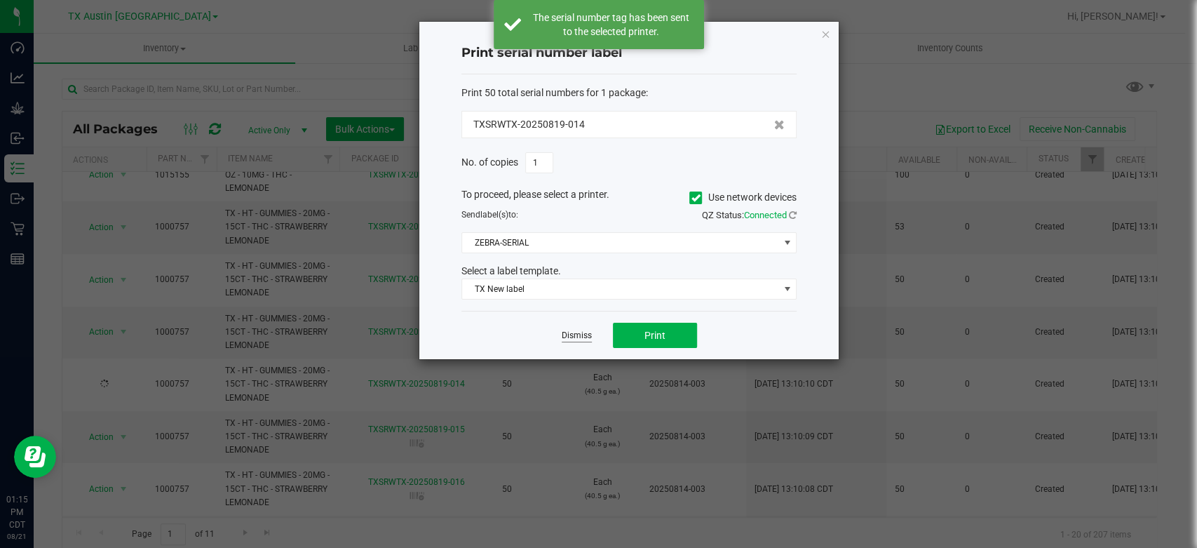
click at [572, 335] on link "Dismiss" at bounding box center [577, 336] width 30 height 12
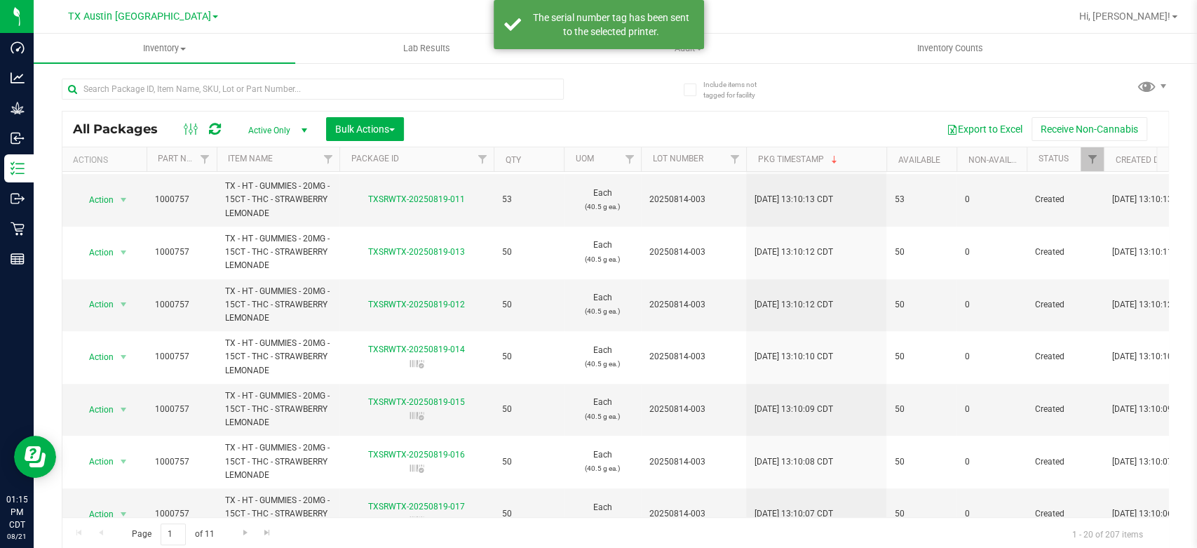
scroll to position [360, 0]
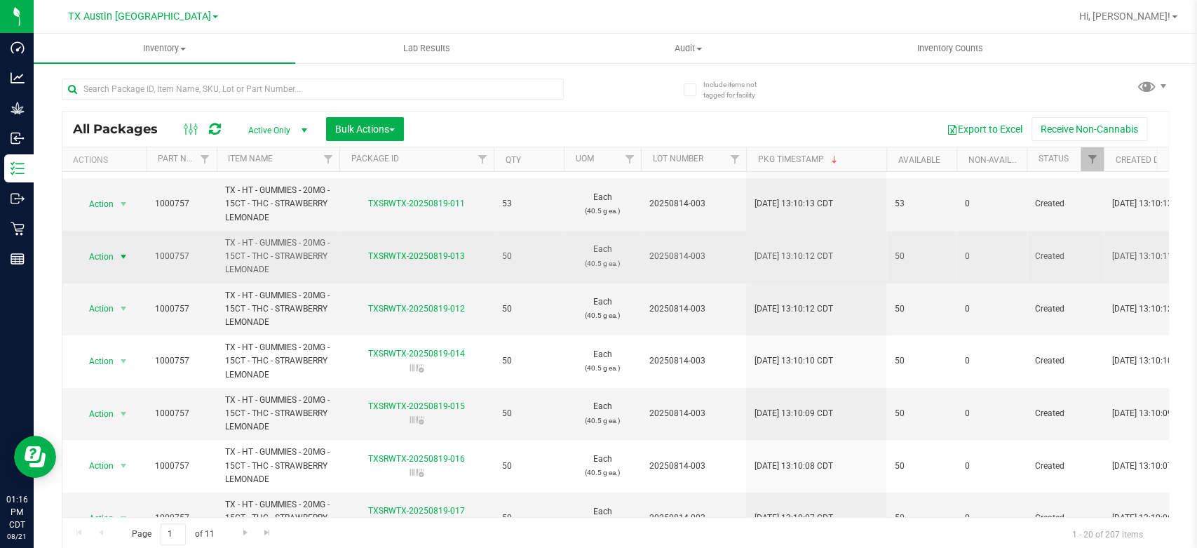
click at [106, 262] on span "Action" at bounding box center [95, 257] width 38 height 20
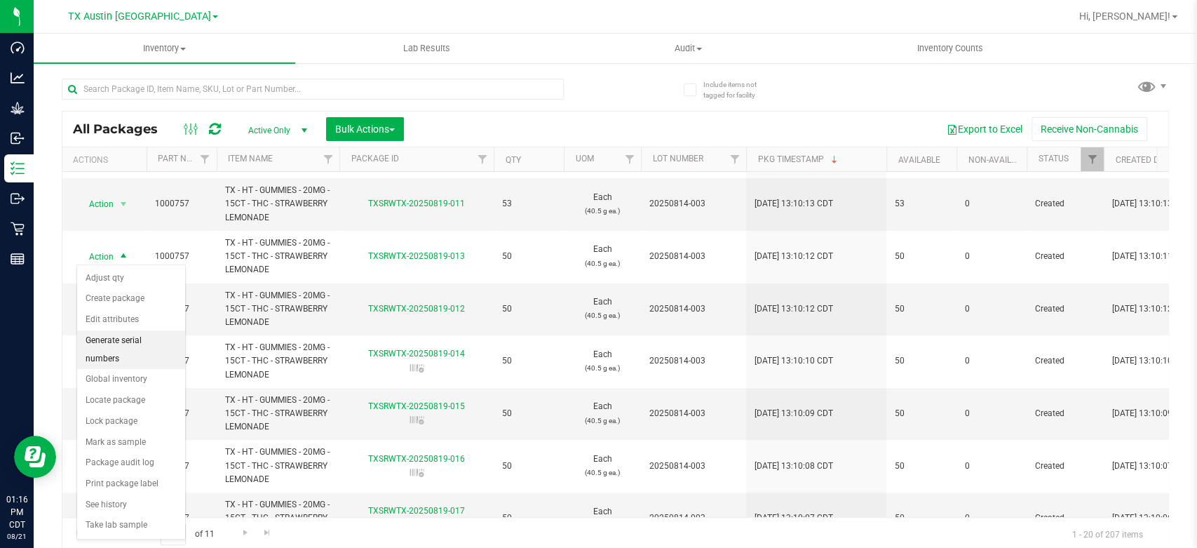
click at [129, 342] on li "Generate serial numbers" at bounding box center [131, 349] width 108 height 39
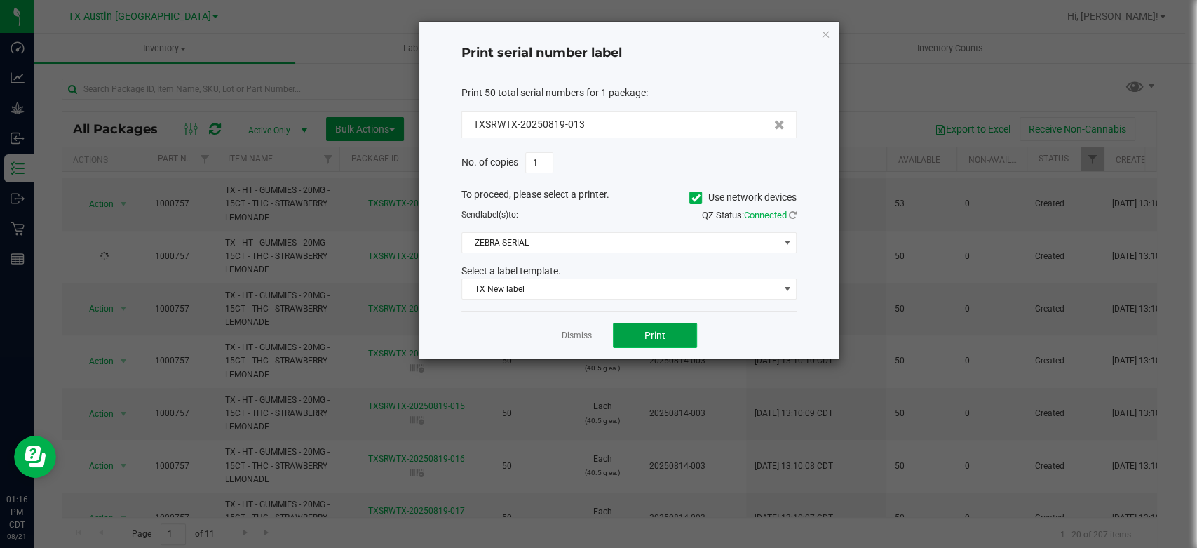
click at [648, 341] on button "Print" at bounding box center [655, 335] width 84 height 25
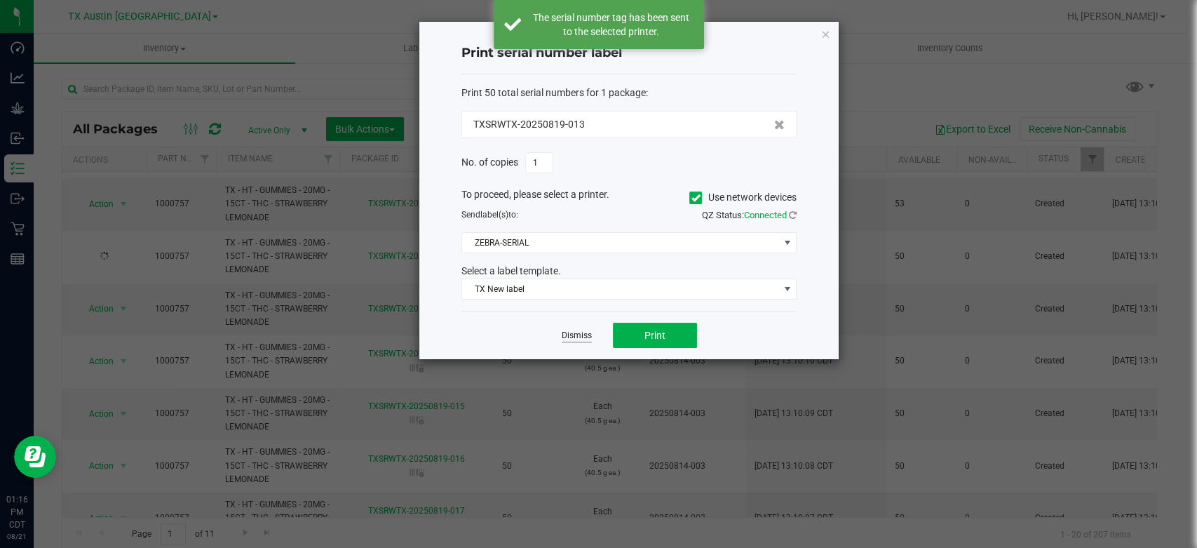
click at [580, 337] on link "Dismiss" at bounding box center [577, 336] width 30 height 12
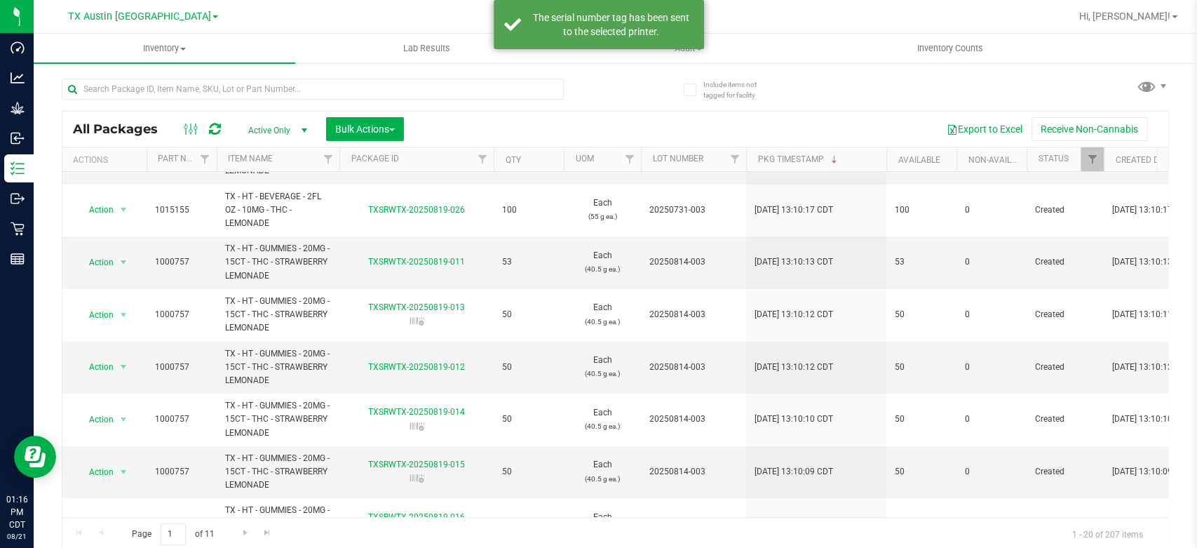
scroll to position [302, 0]
click at [103, 363] on span "Action" at bounding box center [95, 366] width 38 height 20
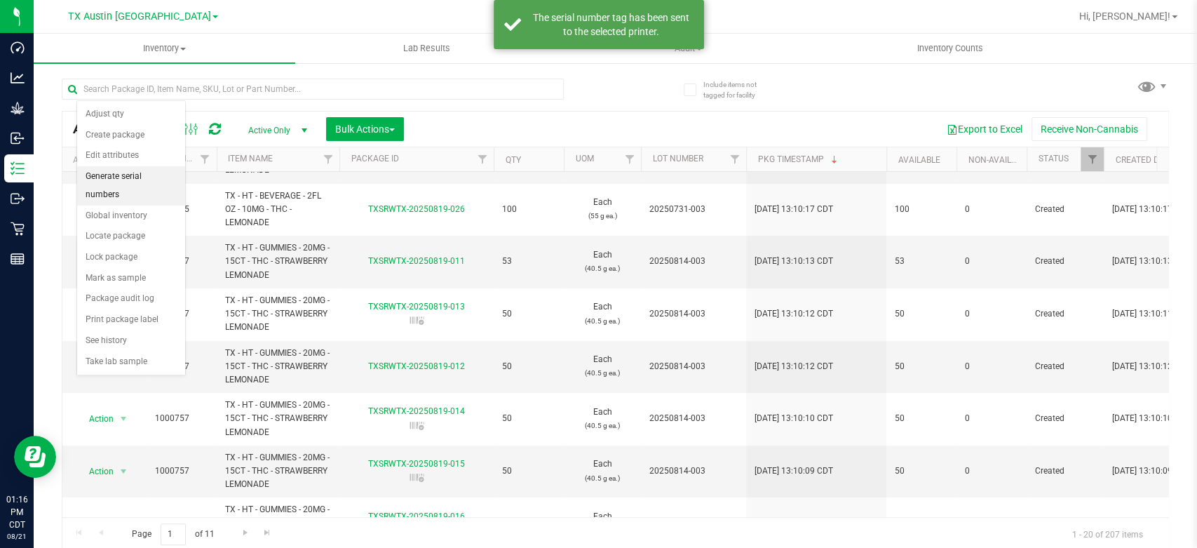
click at [145, 176] on li "Generate serial numbers" at bounding box center [131, 185] width 108 height 39
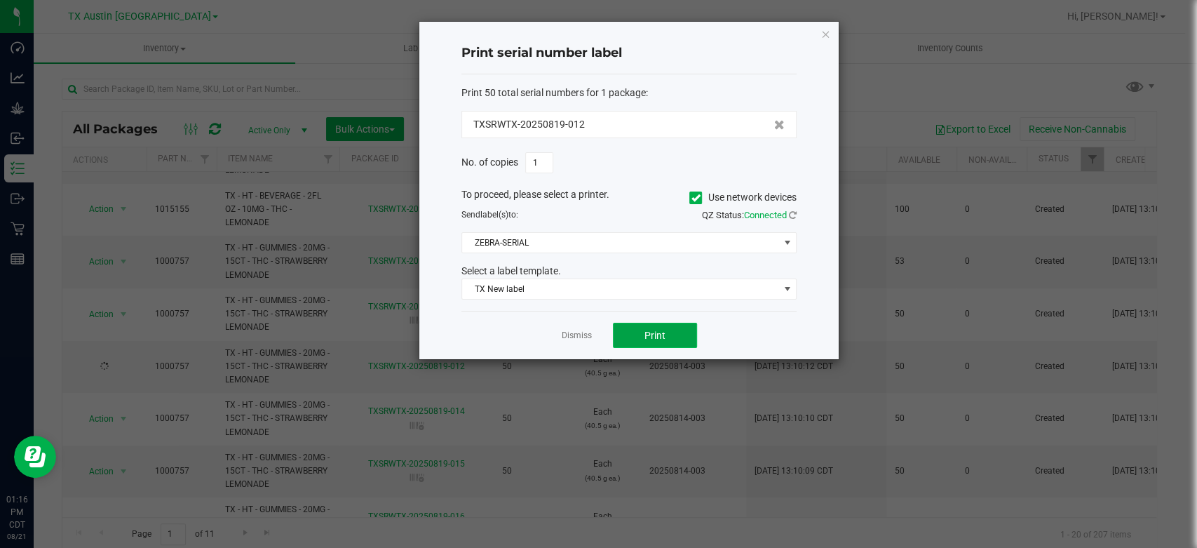
click at [654, 335] on span "Print" at bounding box center [655, 335] width 21 height 11
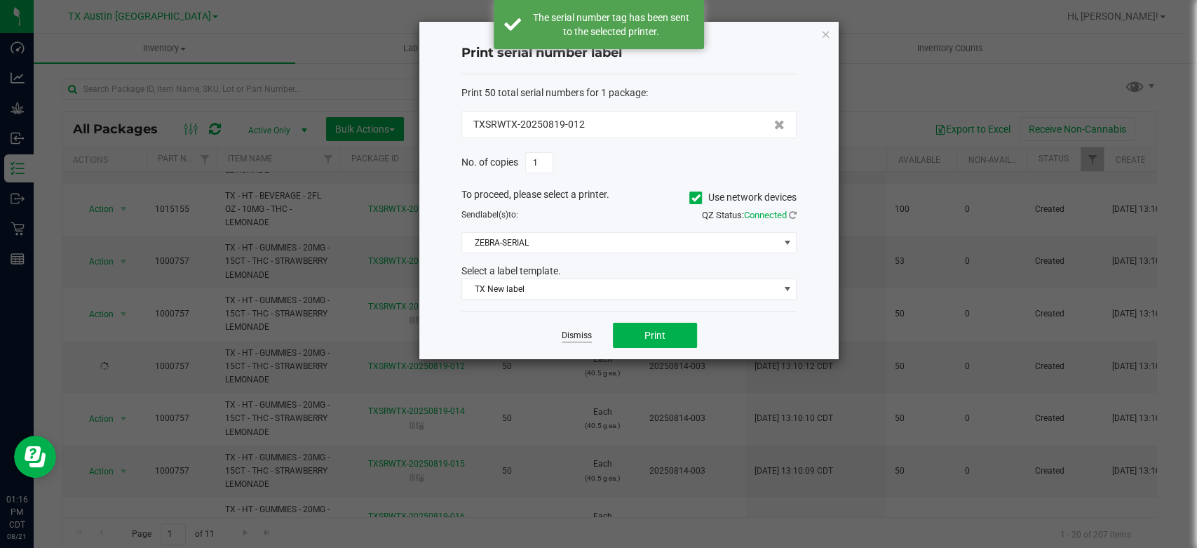
click at [570, 332] on link "Dismiss" at bounding box center [577, 336] width 30 height 12
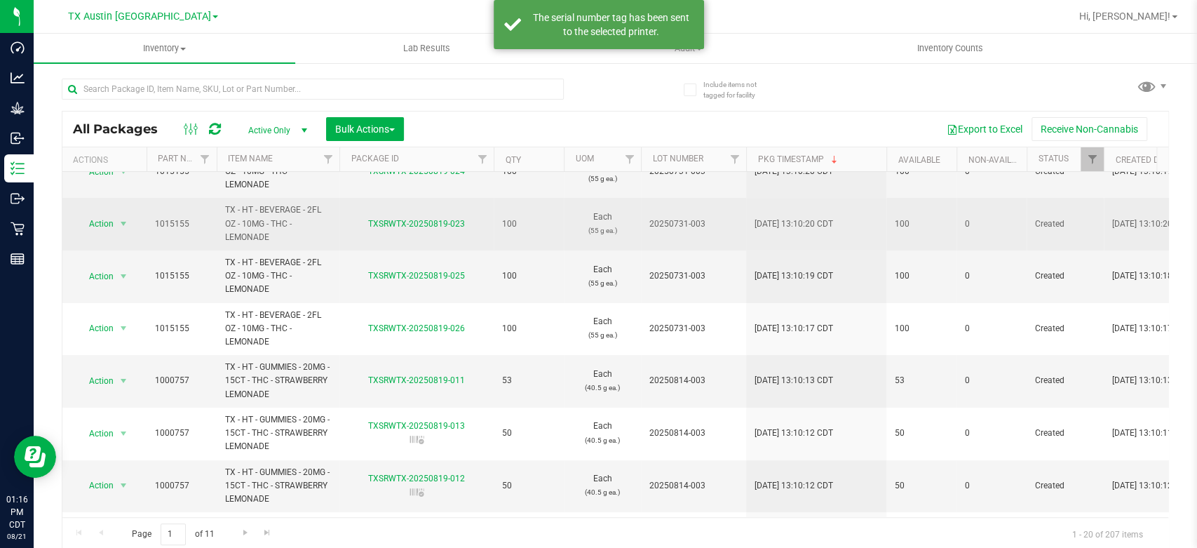
scroll to position [206, 0]
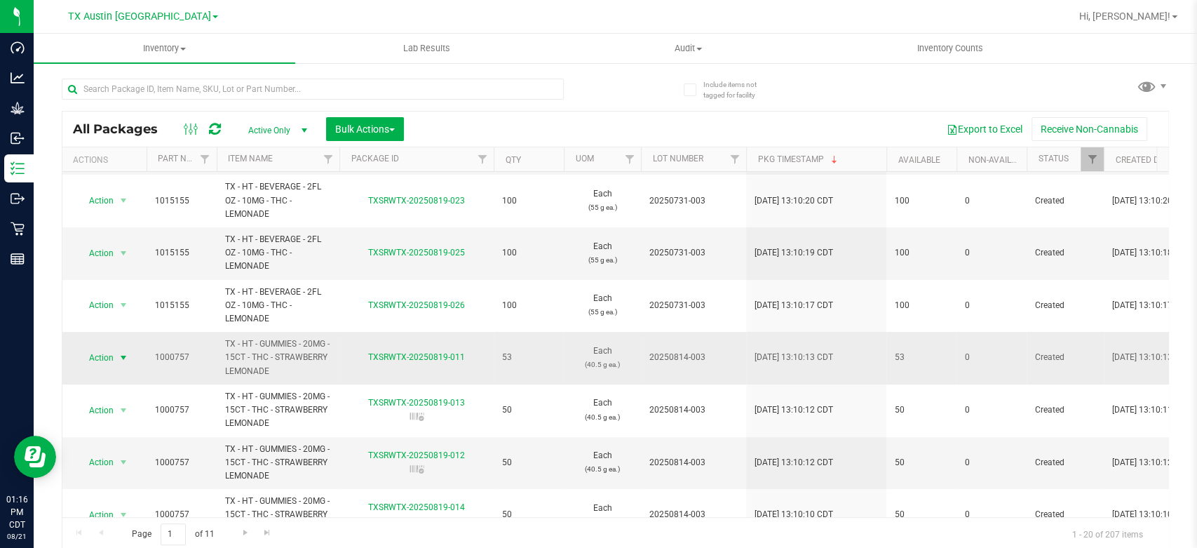
click at [95, 349] on span "Action" at bounding box center [95, 358] width 38 height 20
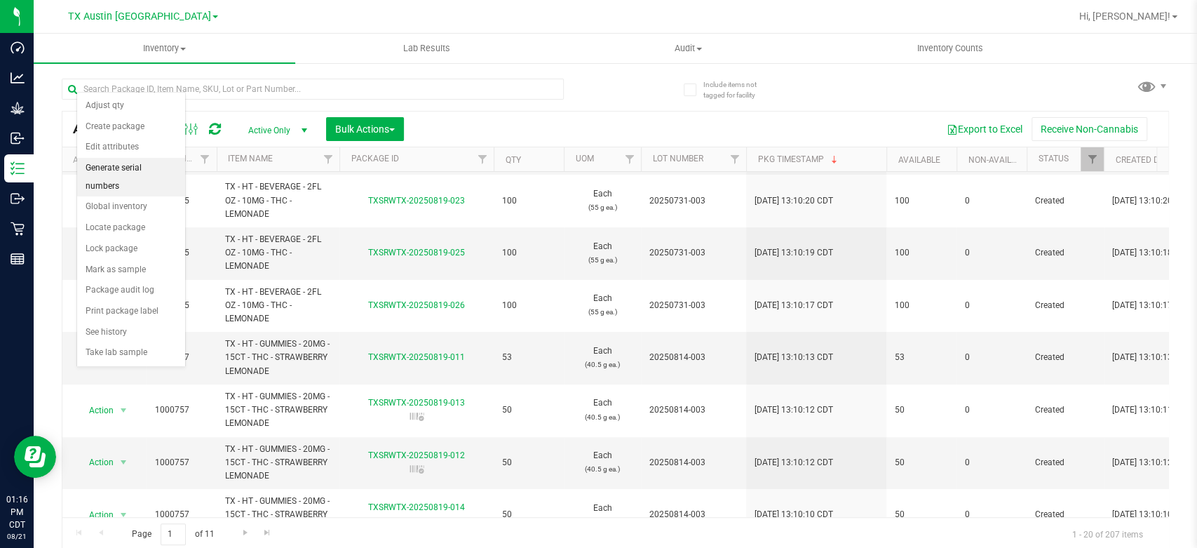
click at [140, 171] on li "Generate serial numbers" at bounding box center [131, 177] width 108 height 39
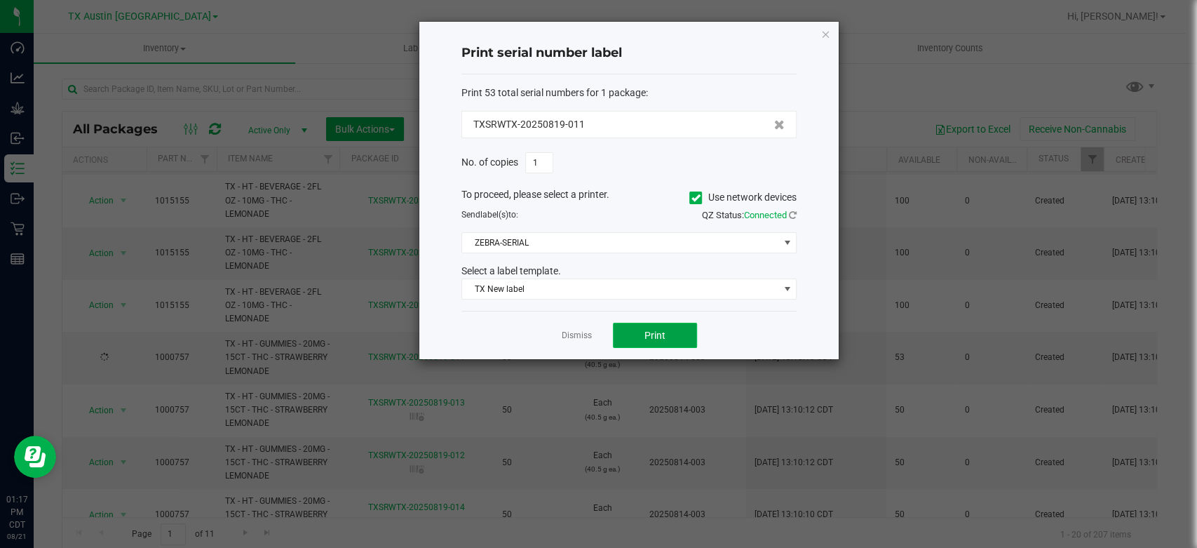
click at [652, 339] on span "Print" at bounding box center [655, 335] width 21 height 11
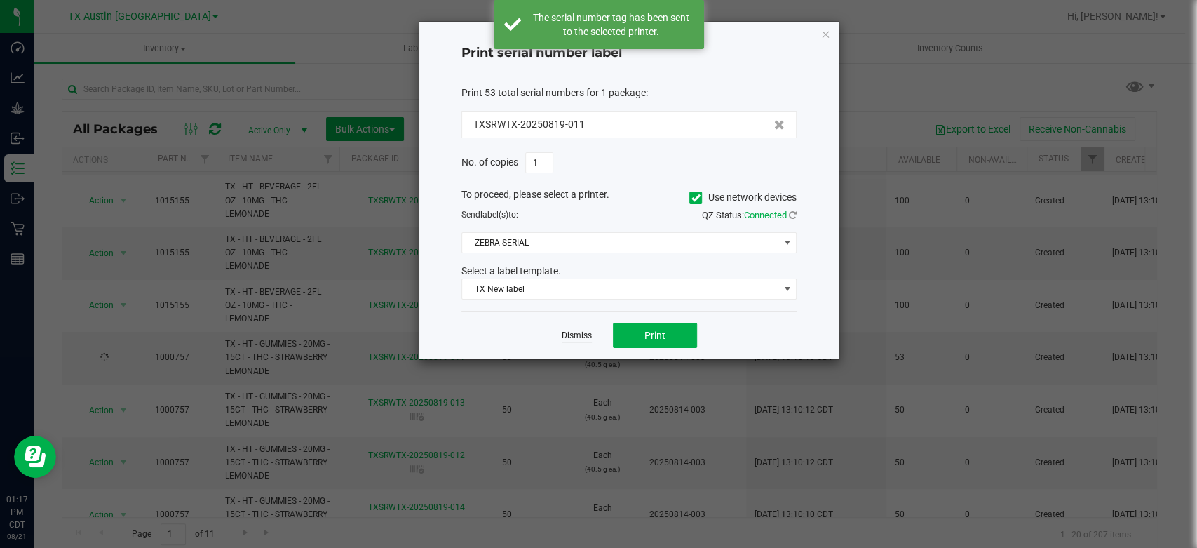
click at [572, 331] on link "Dismiss" at bounding box center [577, 336] width 30 height 12
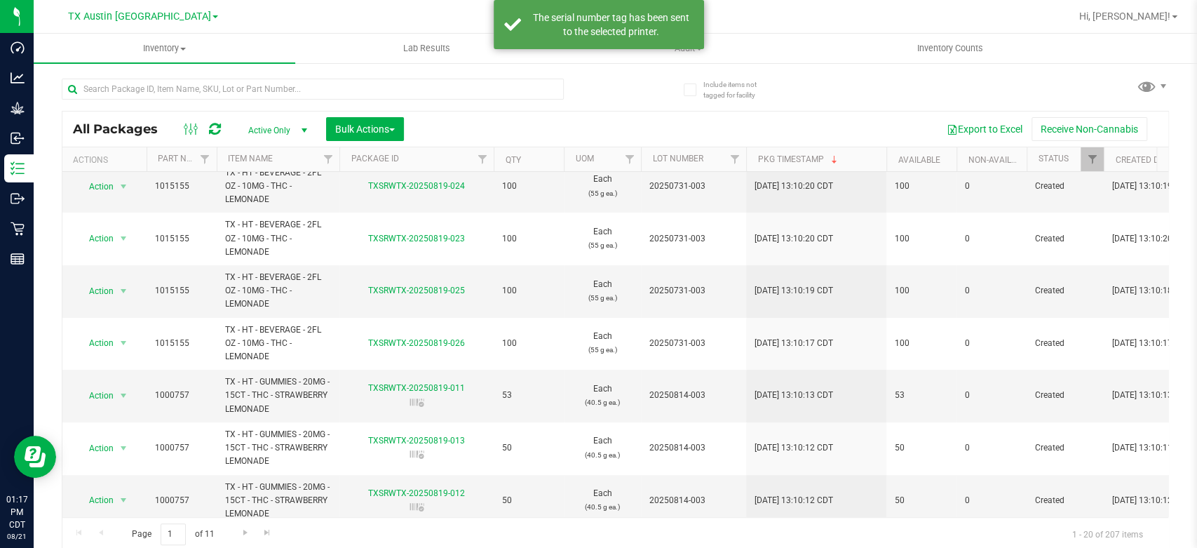
scroll to position [174, 0]
